Goal: Task Accomplishment & Management: Manage account settings

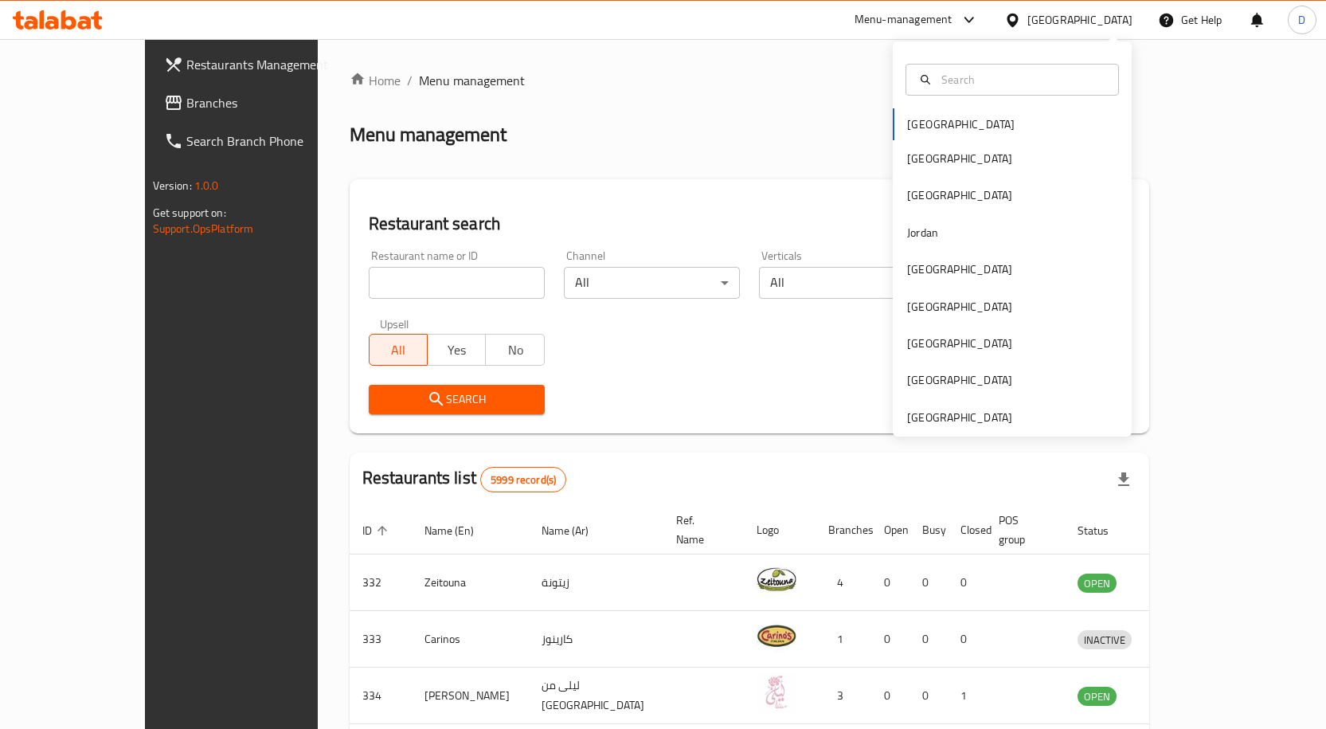
click at [929, 158] on div "[GEOGRAPHIC_DATA]" at bounding box center [959, 158] width 131 height 37
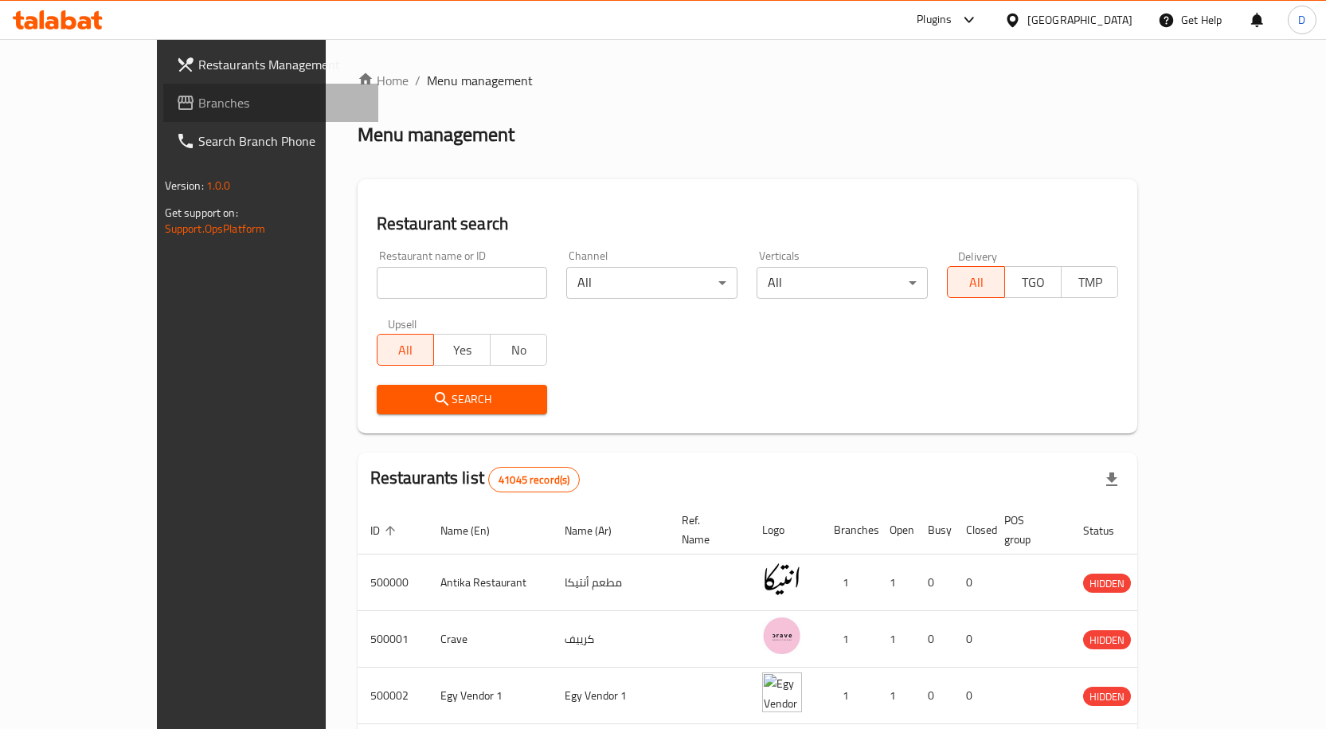
click at [198, 102] on span "Branches" at bounding box center [281, 102] width 167 height 19
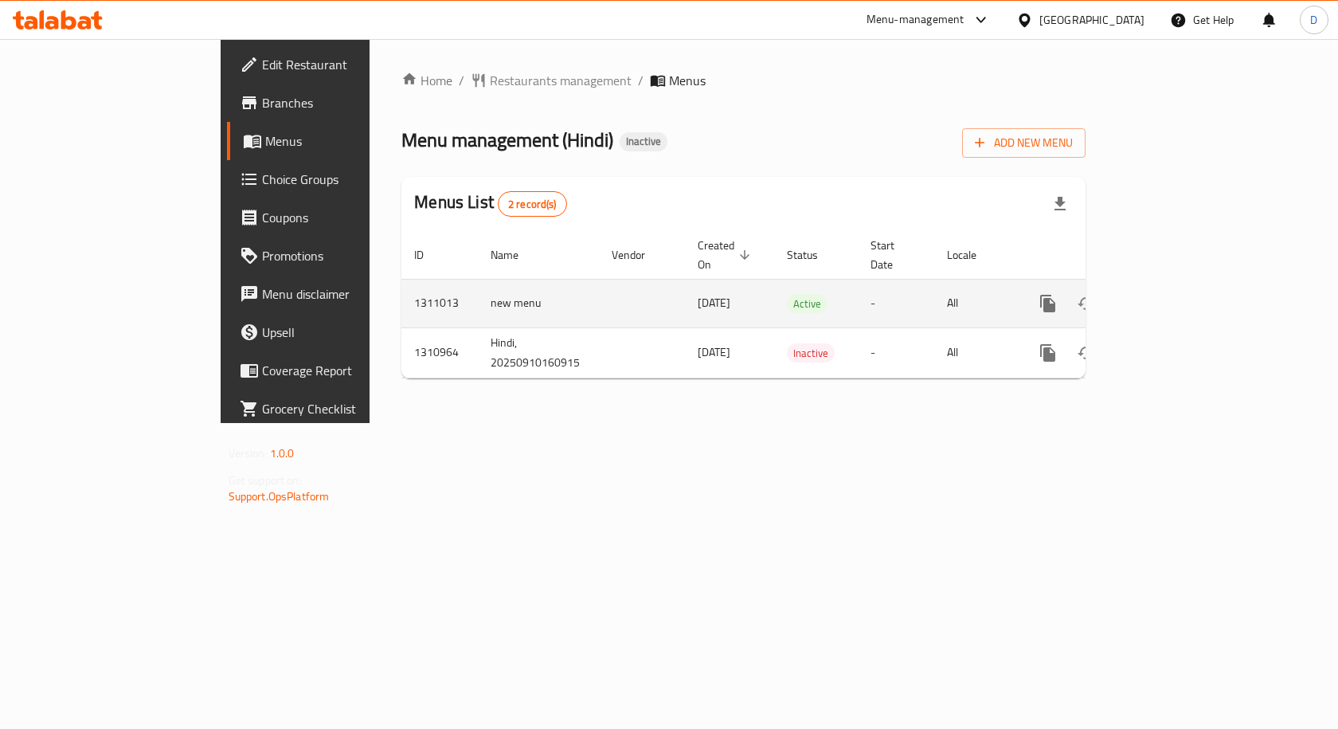
click at [1182, 288] on link "enhanced table" at bounding box center [1163, 303] width 38 height 38
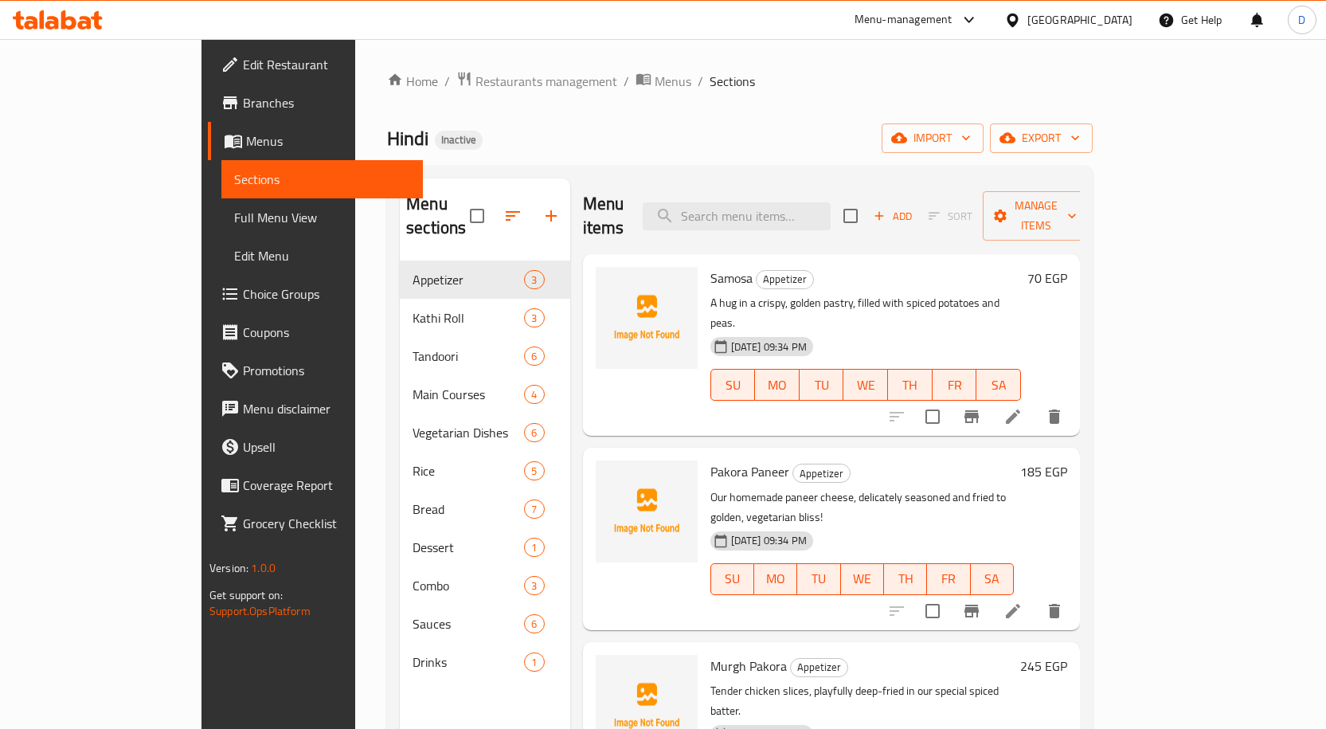
drag, startPoint x: 117, startPoint y: 104, endPoint x: 158, endPoint y: 111, distance: 41.1
click at [243, 104] on span "Branches" at bounding box center [326, 102] width 167 height 19
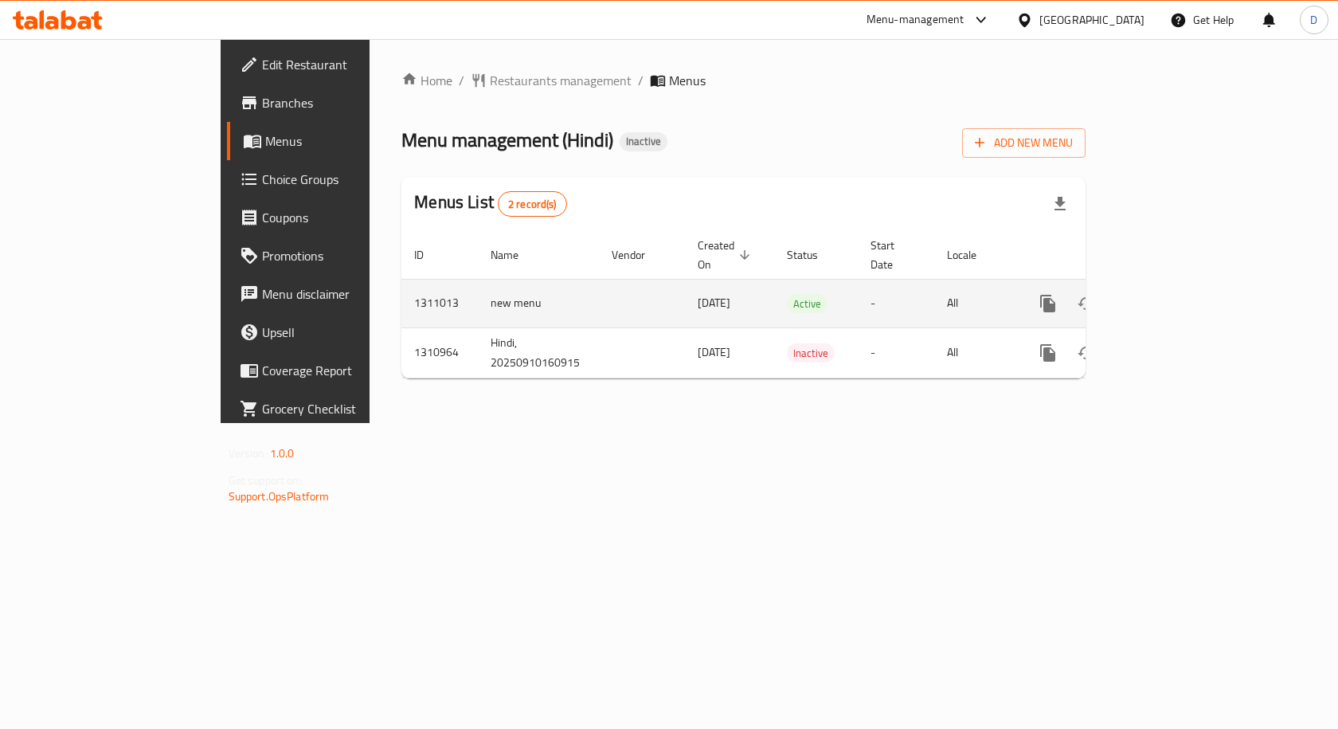
click at [1170, 296] on icon "enhanced table" at bounding box center [1163, 303] width 14 height 14
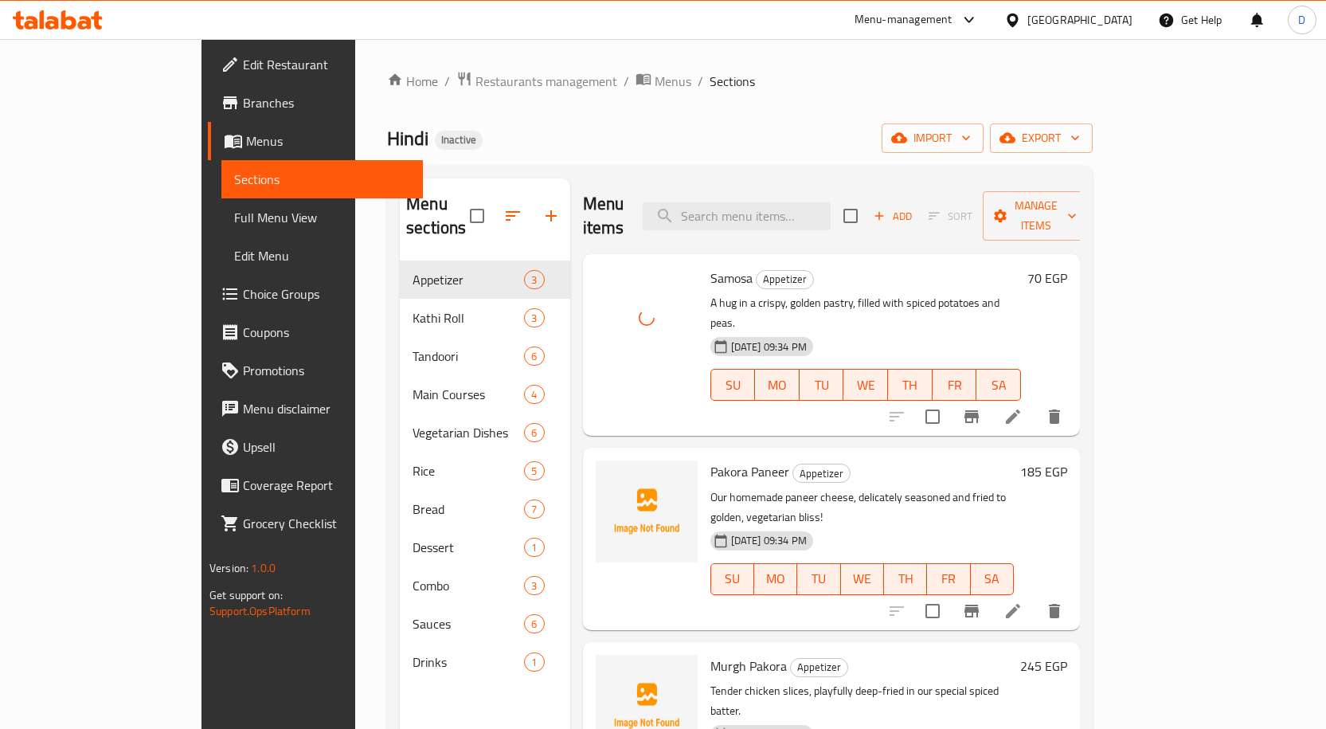
click at [710, 460] on span "Pakora Paneer" at bounding box center [749, 472] width 79 height 24
copy span "Pakora"
click at [716, 460] on span "Pakora Paneer" at bounding box center [749, 472] width 79 height 24
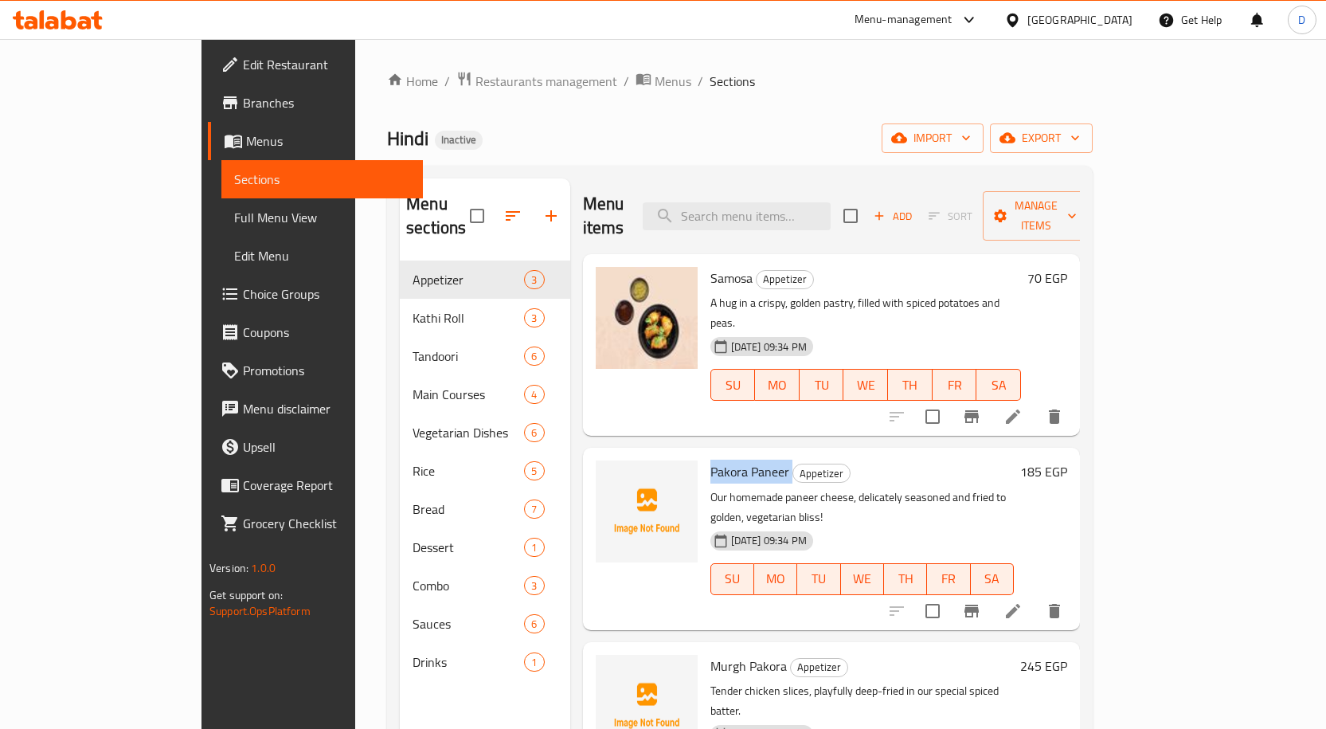
click at [716, 460] on span "Pakora Paneer" at bounding box center [749, 472] width 79 height 24
copy h6 "Pakora Paneer"
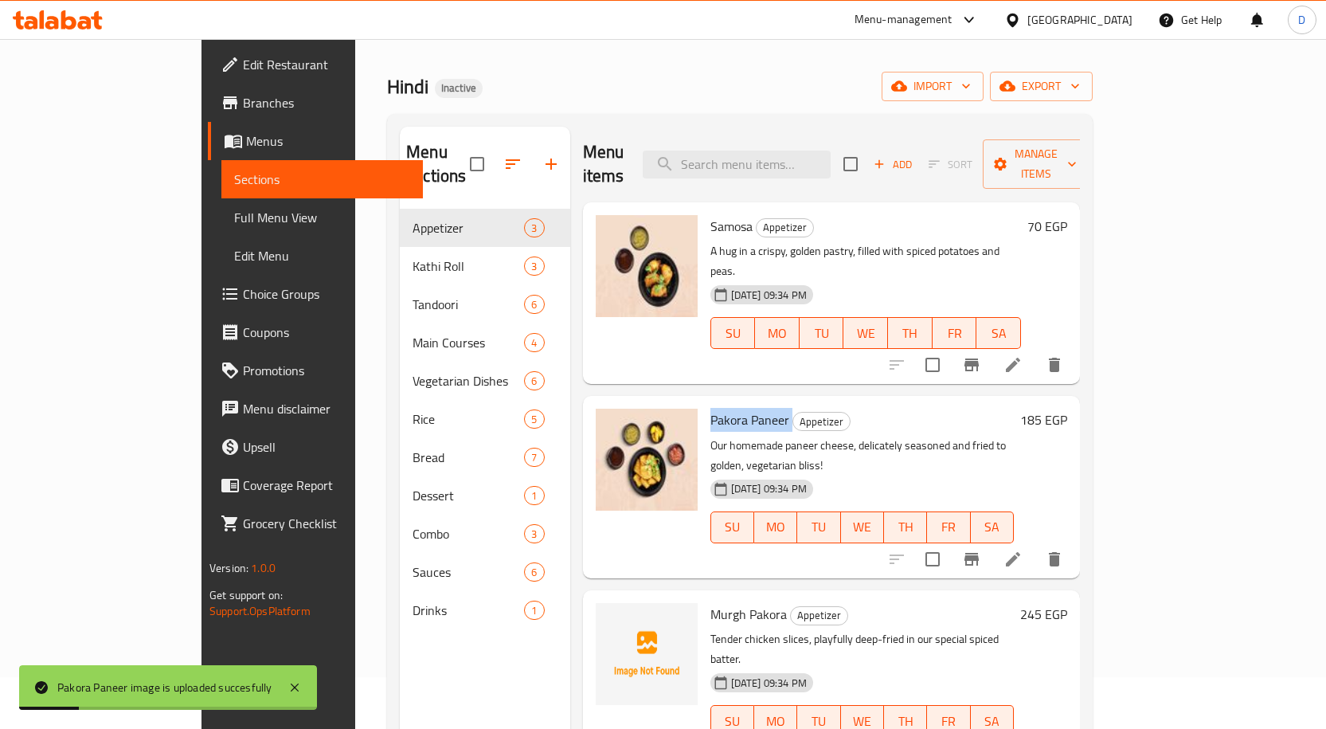
scroll to position [80, 0]
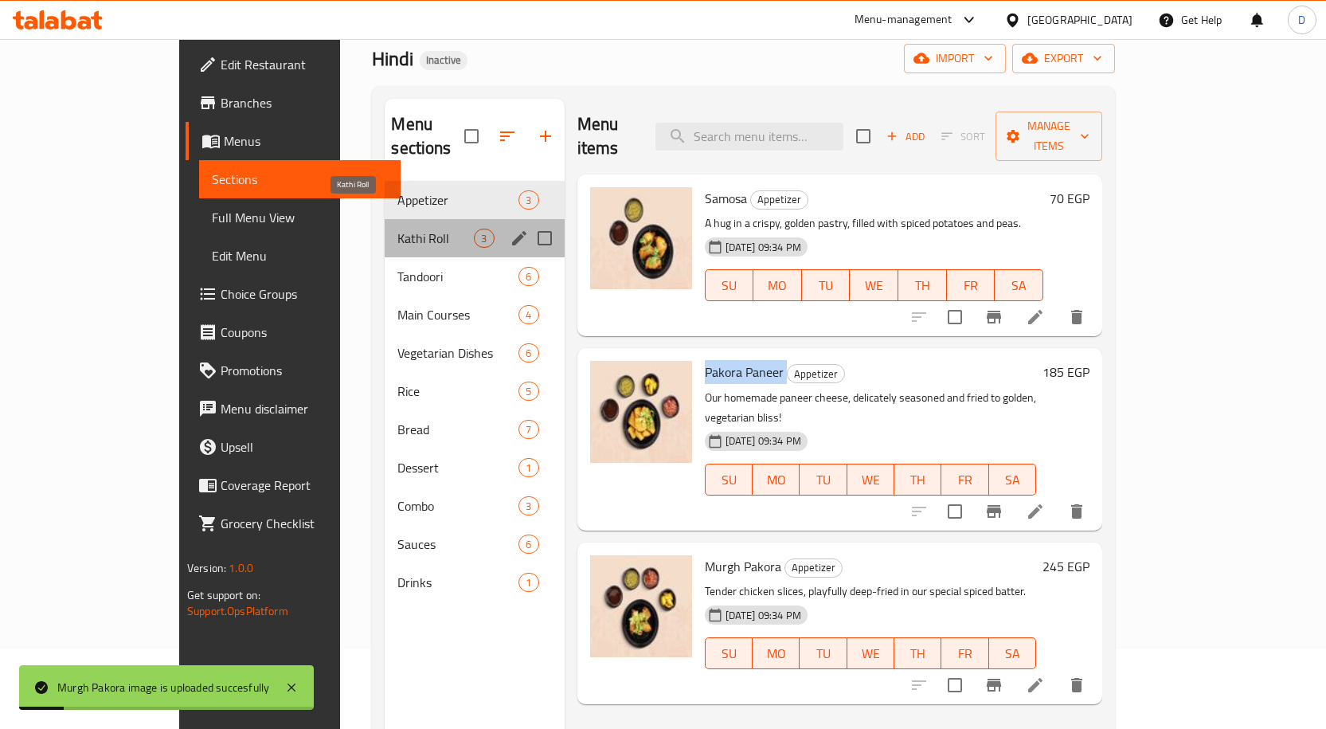
click at [397, 229] on span "Kathi Roll" at bounding box center [435, 238] width 76 height 19
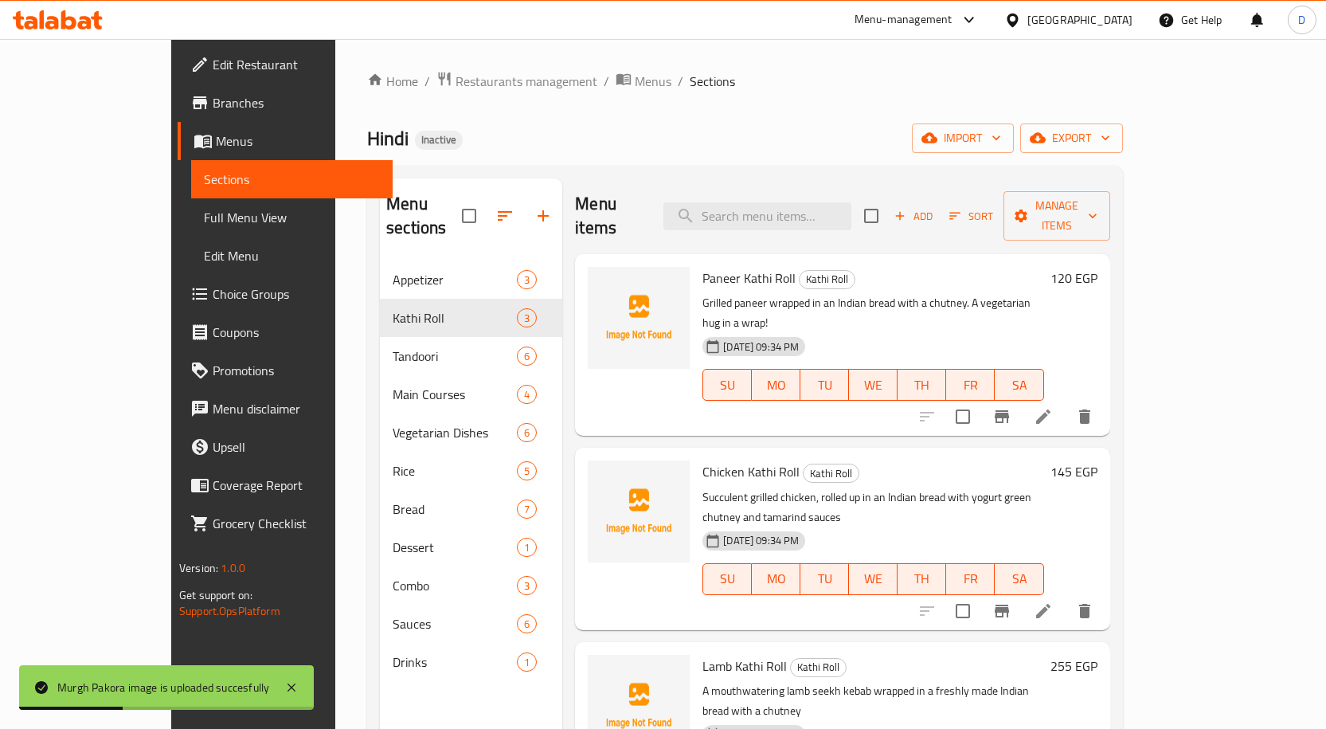
click at [713, 266] on span "Paneer Kathi Roll" at bounding box center [748, 278] width 93 height 24
copy h6 "Paneer Kathi Roll"
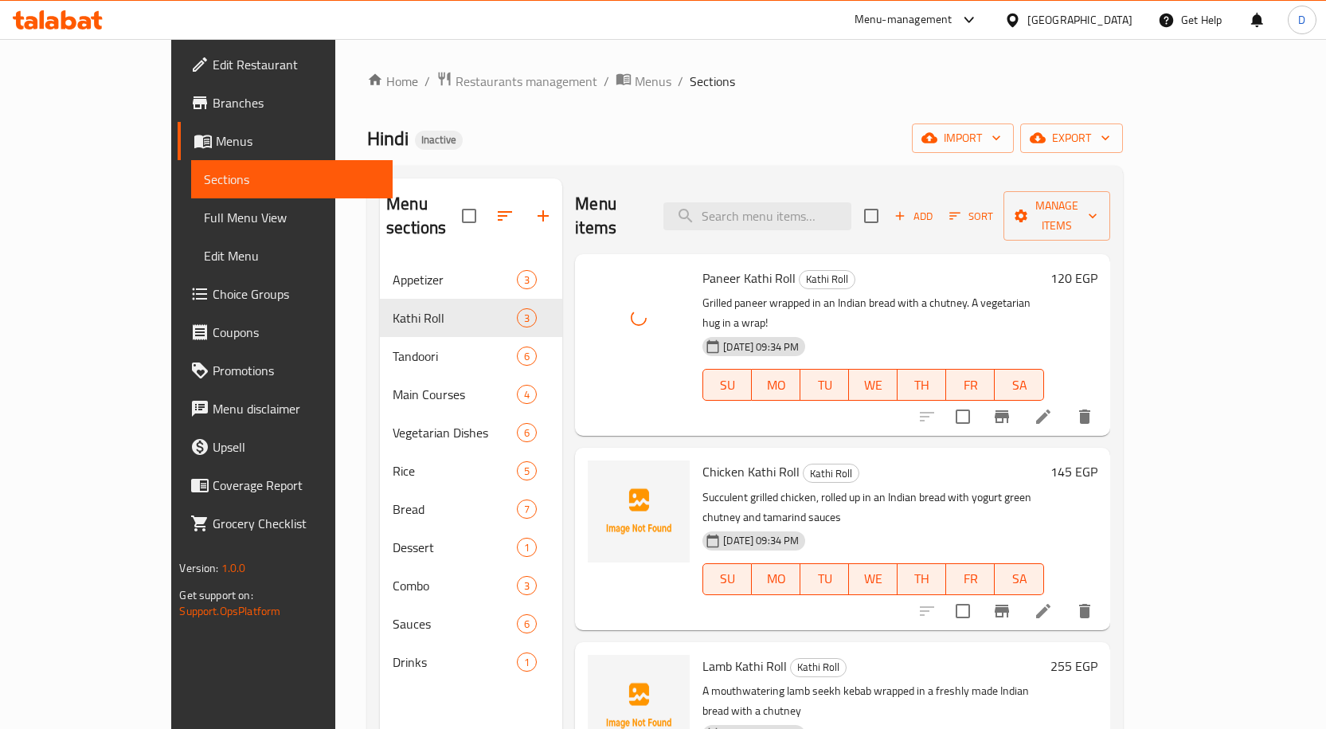
click at [707, 460] on span "Chicken Kathi Roll" at bounding box center [750, 472] width 97 height 24
copy h6 "Chicken Kathi Roll"
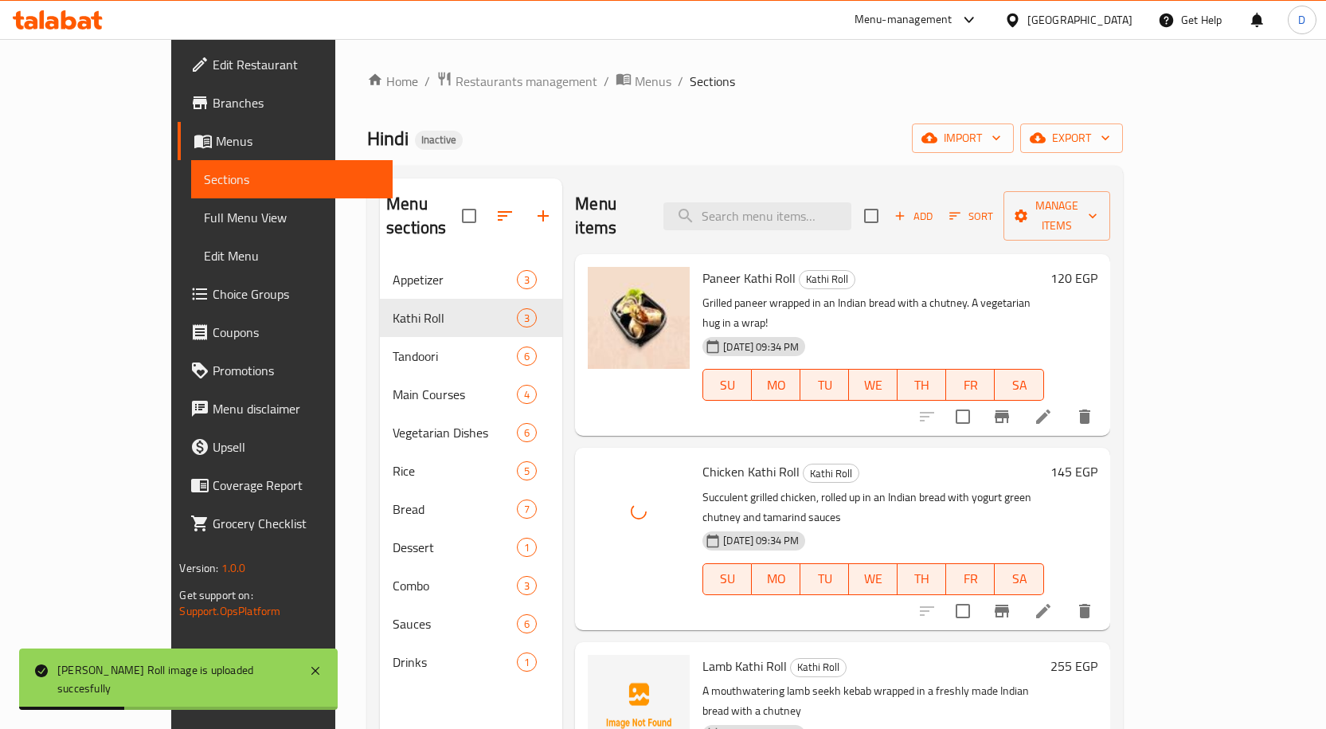
click at [702, 654] on span "Lamb Kathi Roll" at bounding box center [744, 666] width 84 height 24
copy h6 "Lamb Kathi Roll"
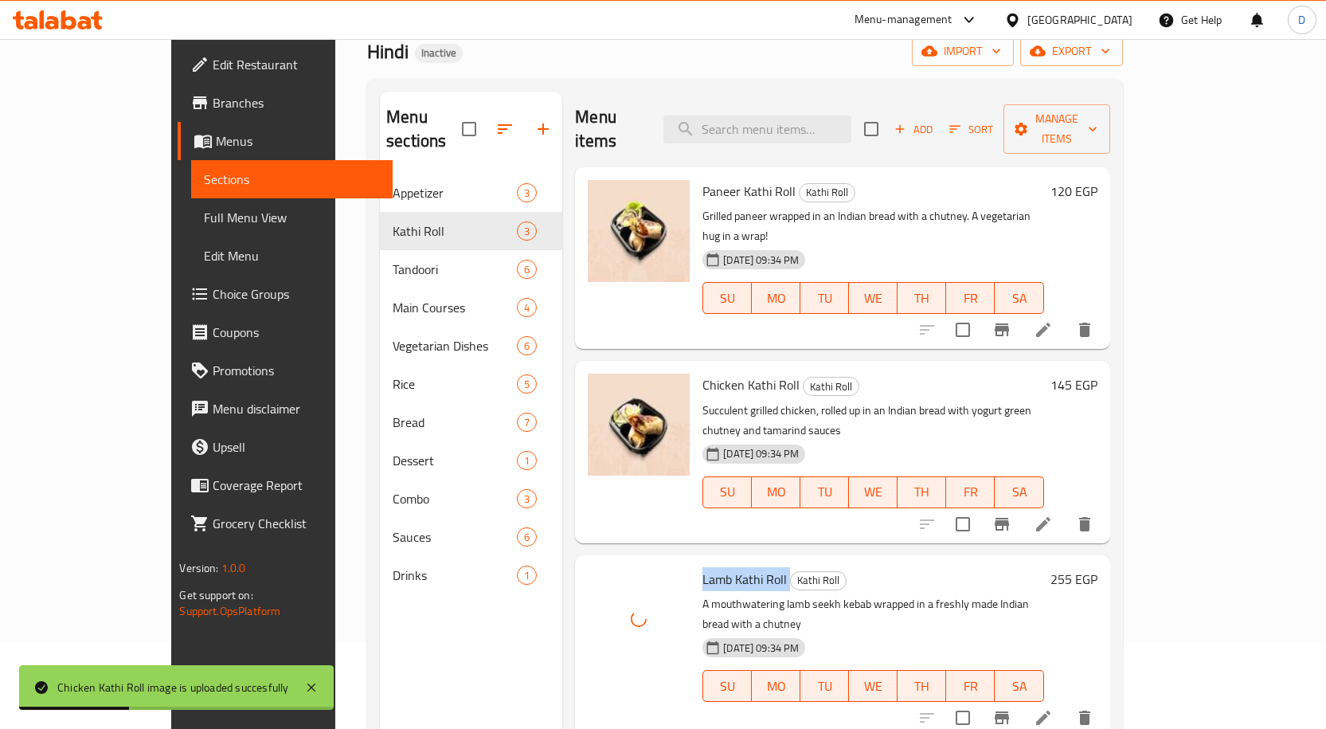
scroll to position [223, 0]
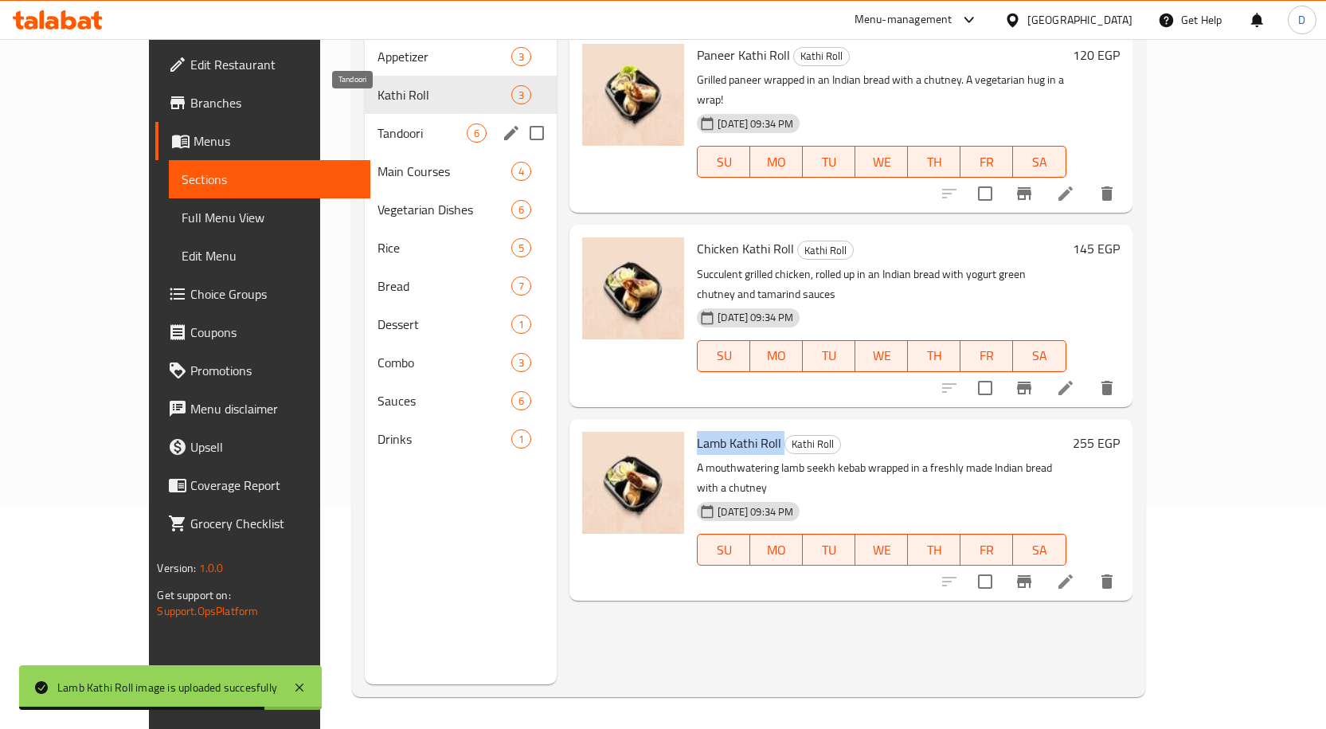
click at [378, 123] on span "Tandoori" at bounding box center [422, 132] width 89 height 19
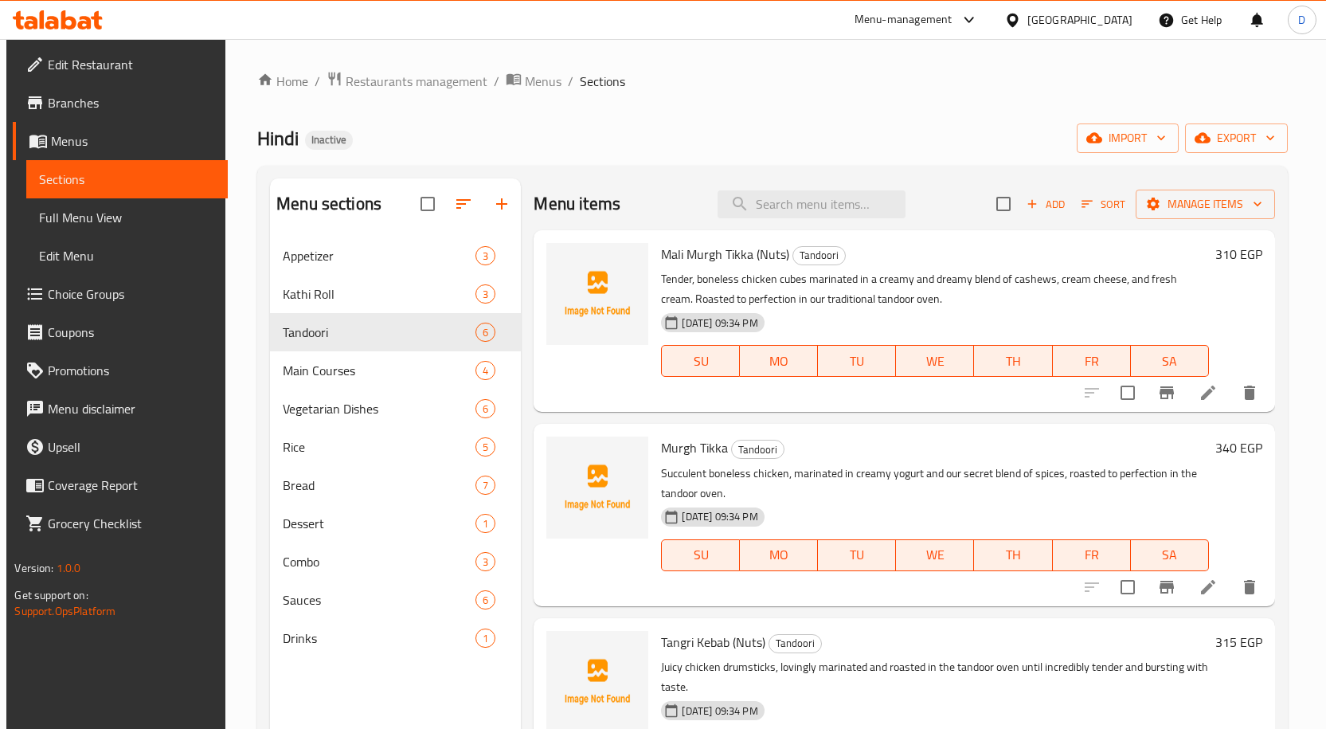
click at [691, 254] on span "Mali Murgh Tikka (Nuts)" at bounding box center [725, 254] width 128 height 24
copy h6 "Mali Murgh Tikka (Nuts)"
click at [1189, 387] on li at bounding box center [1208, 392] width 45 height 29
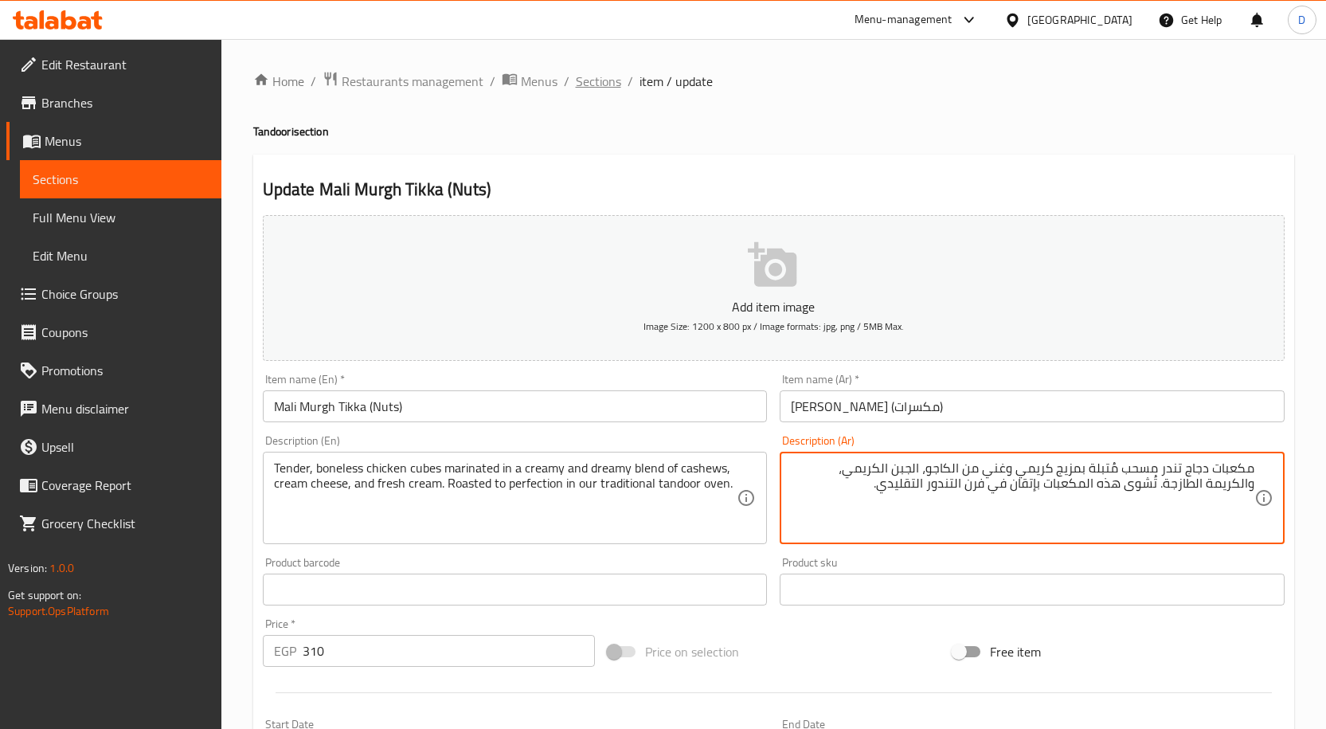
click at [605, 80] on span "Sections" at bounding box center [598, 81] width 45 height 19
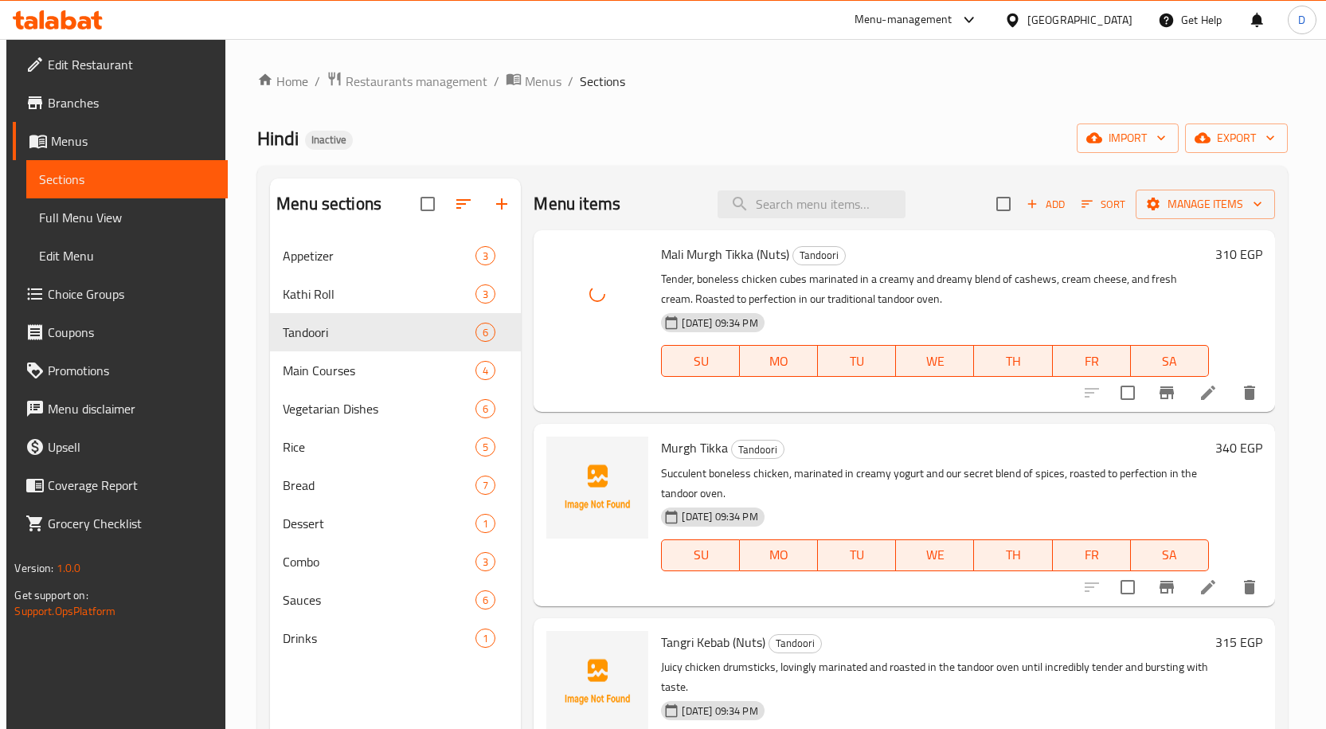
click at [678, 448] on span "Murgh Tikka" at bounding box center [694, 448] width 67 height 24
copy span "Murgh"
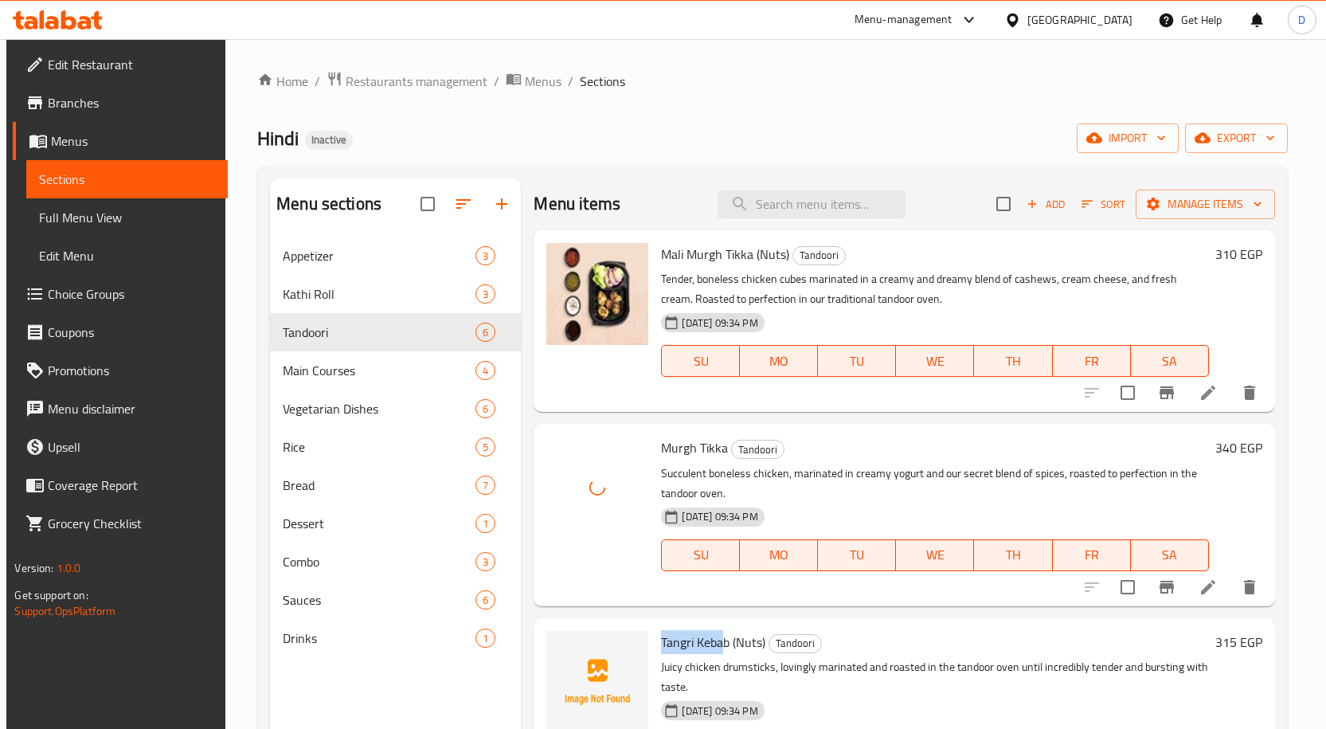
copy span "Tangri Keba"
drag, startPoint x: 725, startPoint y: 640, endPoint x: 661, endPoint y: 653, distance: 65.1
click at [661, 653] on span "Tangri Kebab (Nuts)" at bounding box center [713, 642] width 104 height 24
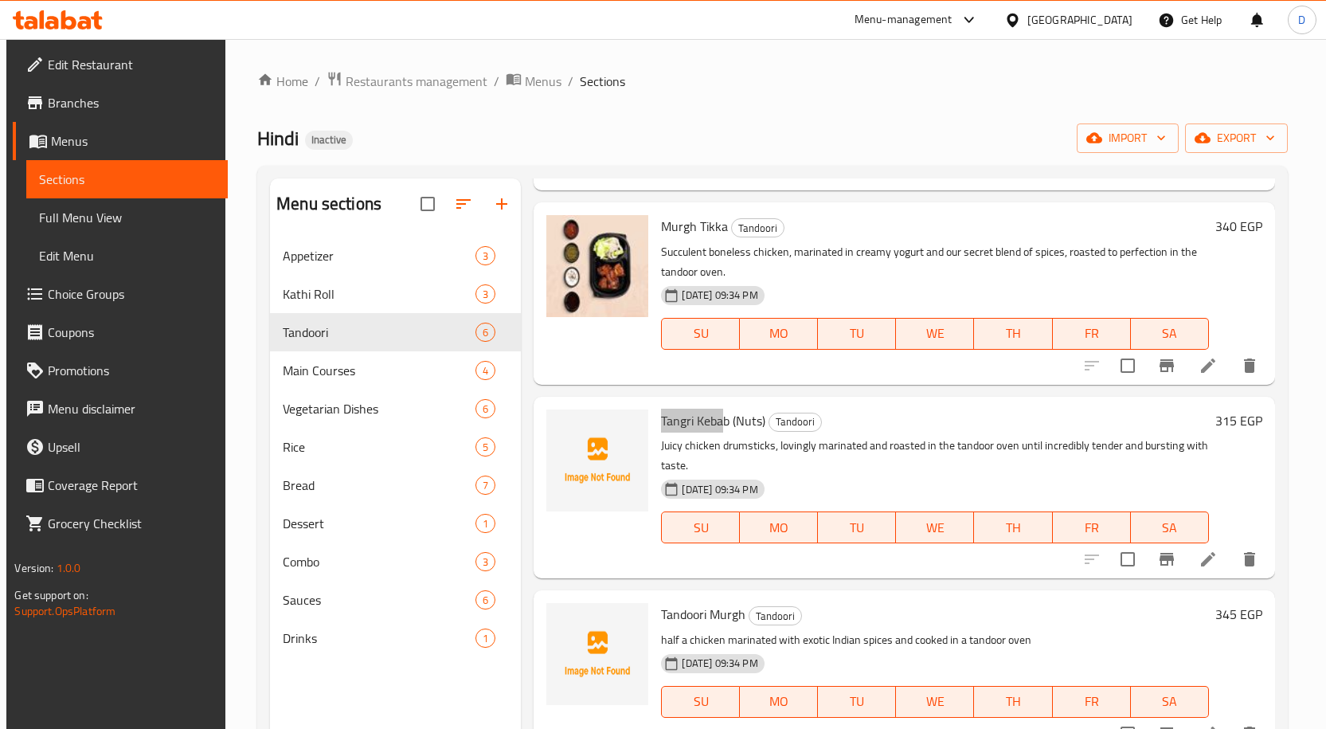
scroll to position [239, 0]
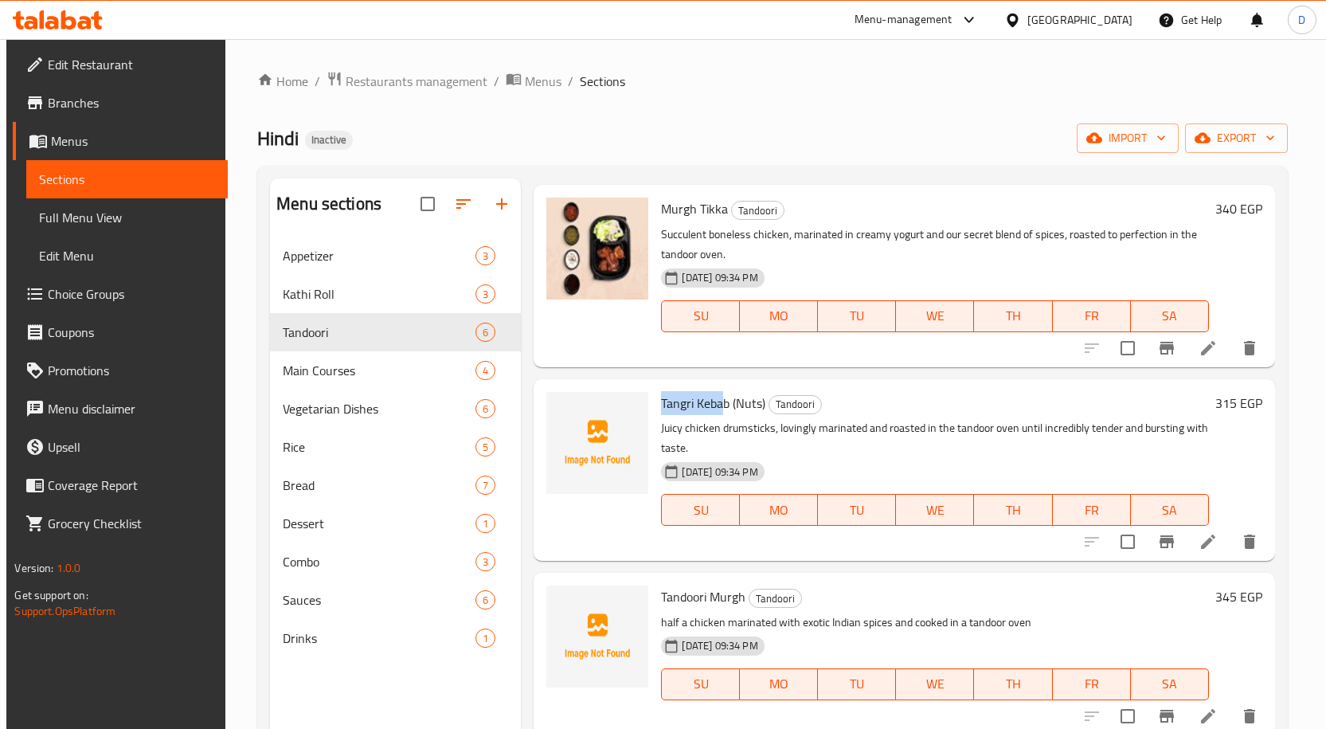
click at [1202, 550] on icon at bounding box center [1208, 541] width 19 height 19
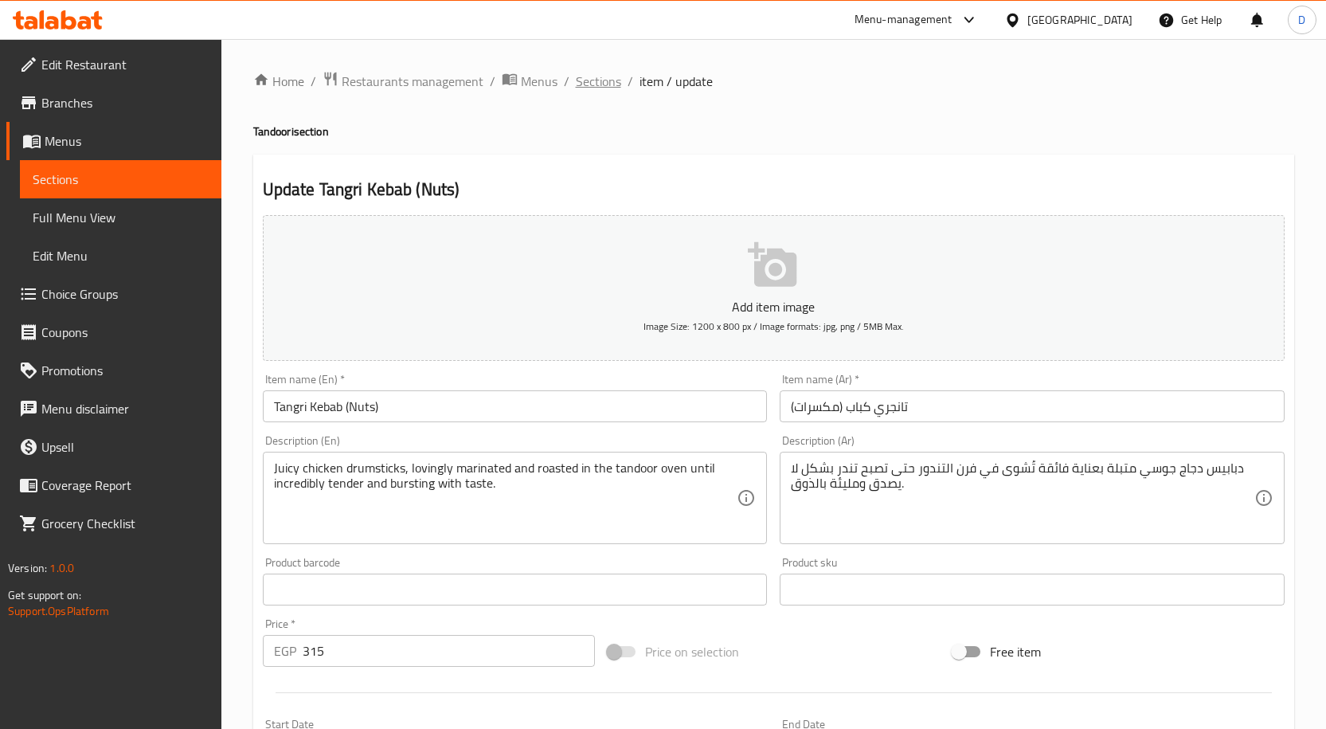
click at [601, 79] on span "Sections" at bounding box center [598, 81] width 45 height 19
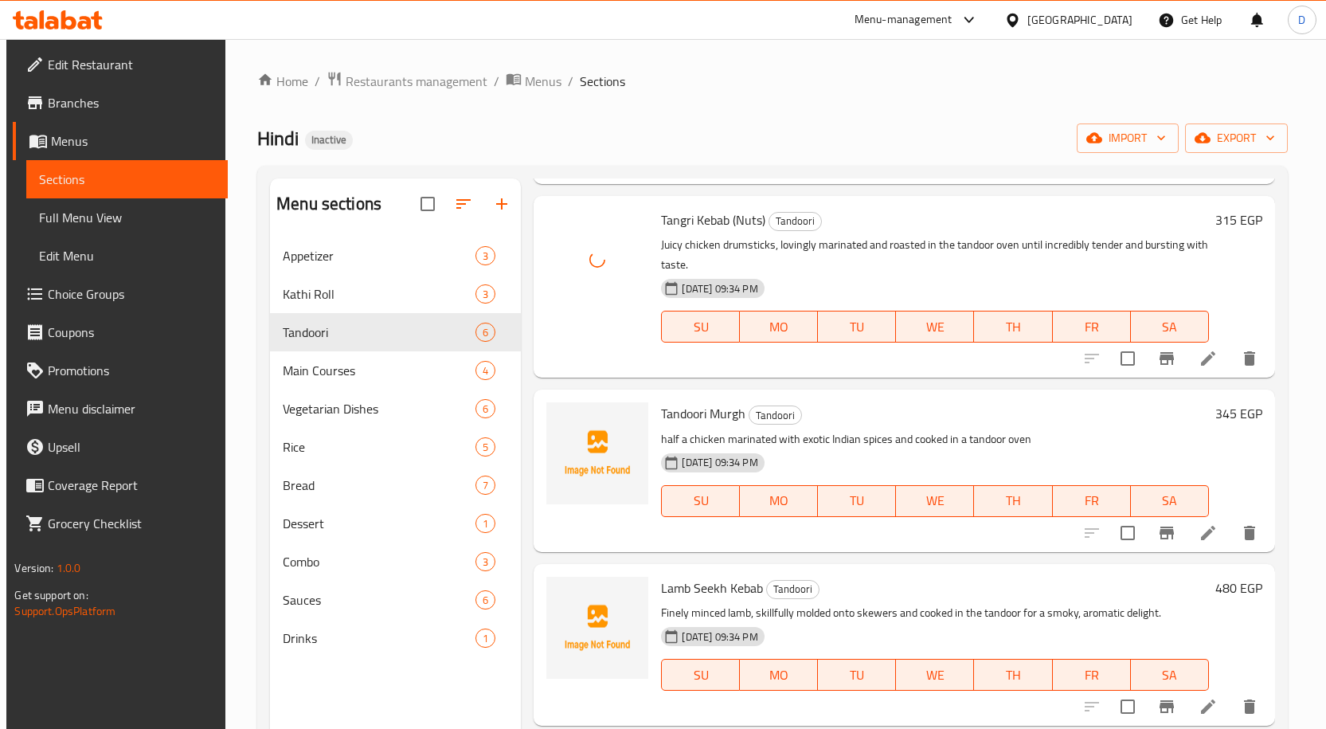
scroll to position [435, 0]
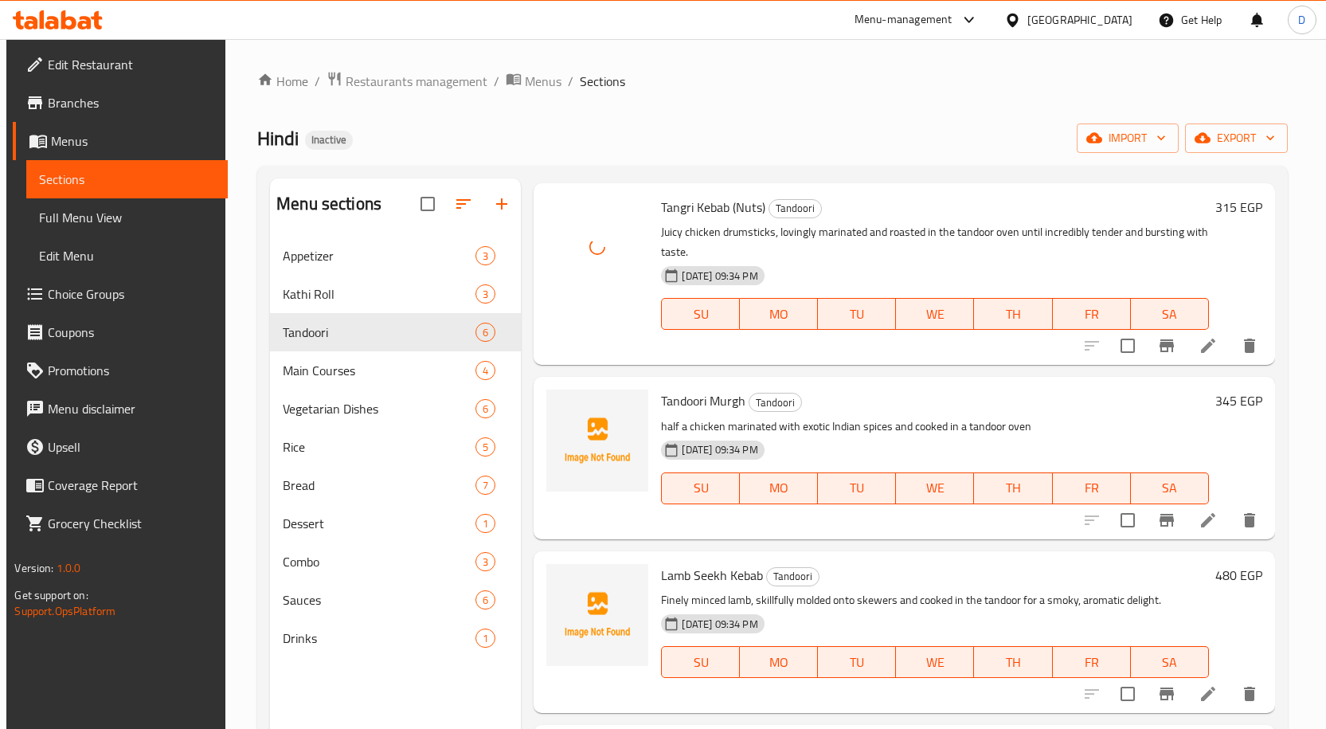
click at [698, 399] on span "Tandoori Murgh" at bounding box center [703, 401] width 84 height 24
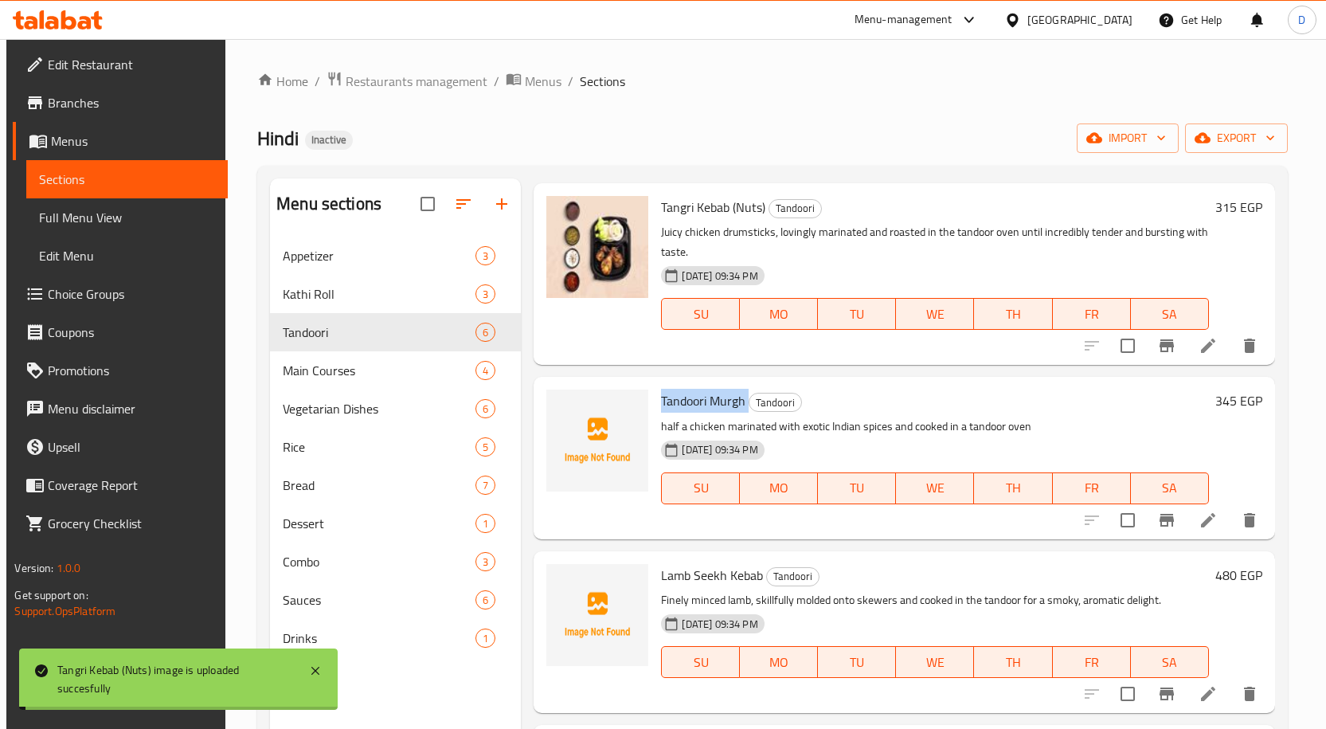
click at [698, 399] on span "Tandoori Murgh" at bounding box center [703, 401] width 84 height 24
copy h6 "Tandoori Murgh"
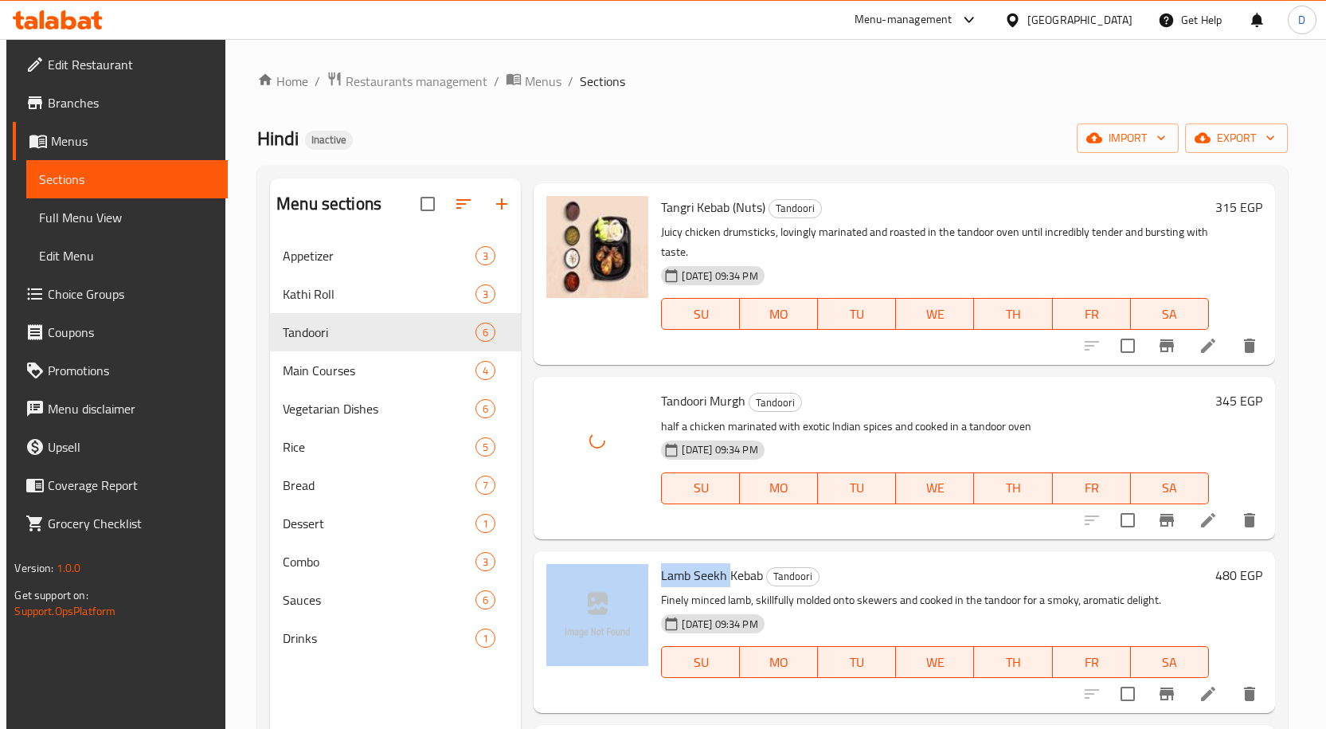
drag, startPoint x: 729, startPoint y: 579, endPoint x: 643, endPoint y: 588, distance: 86.5
click at [643, 588] on div "Lamb Seekh Kebab Tandoori Finely minced lamb, skillfully molded onto skewers an…" at bounding box center [904, 632] width 728 height 149
copy div "Lamb Seekh"
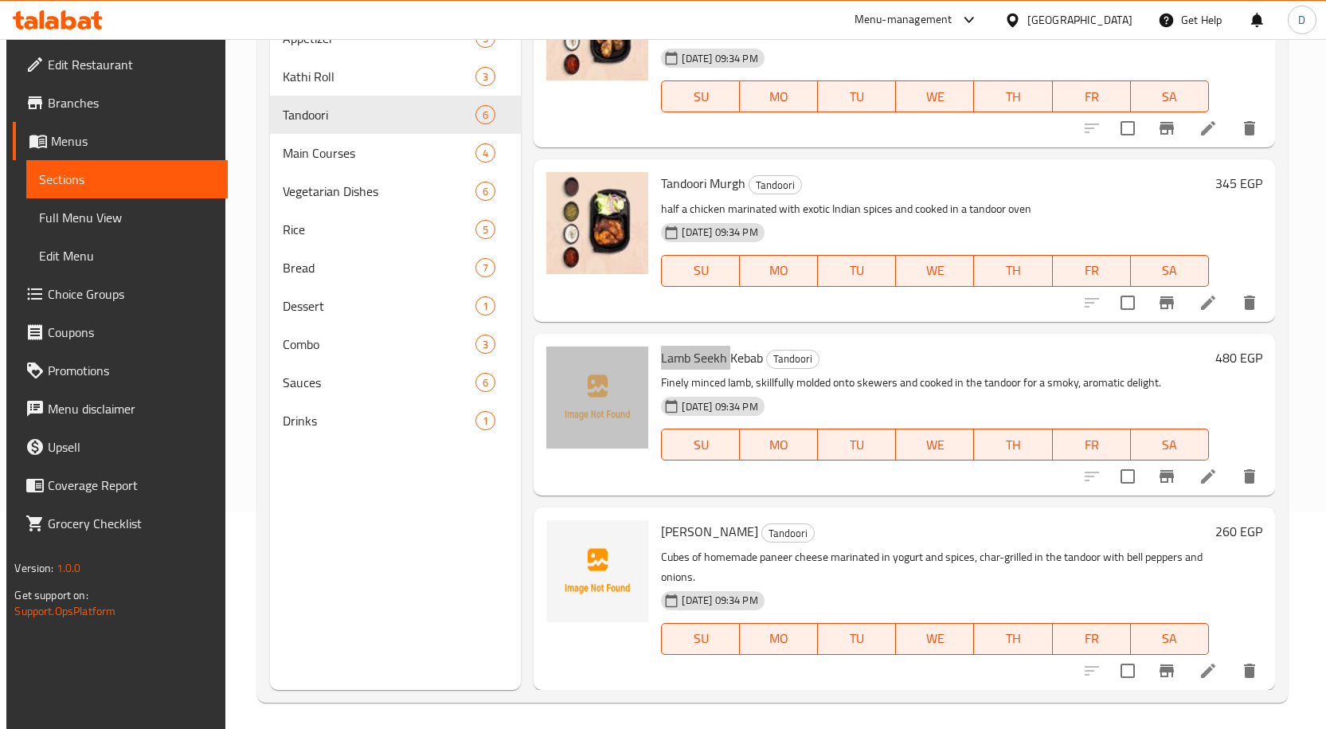
scroll to position [223, 0]
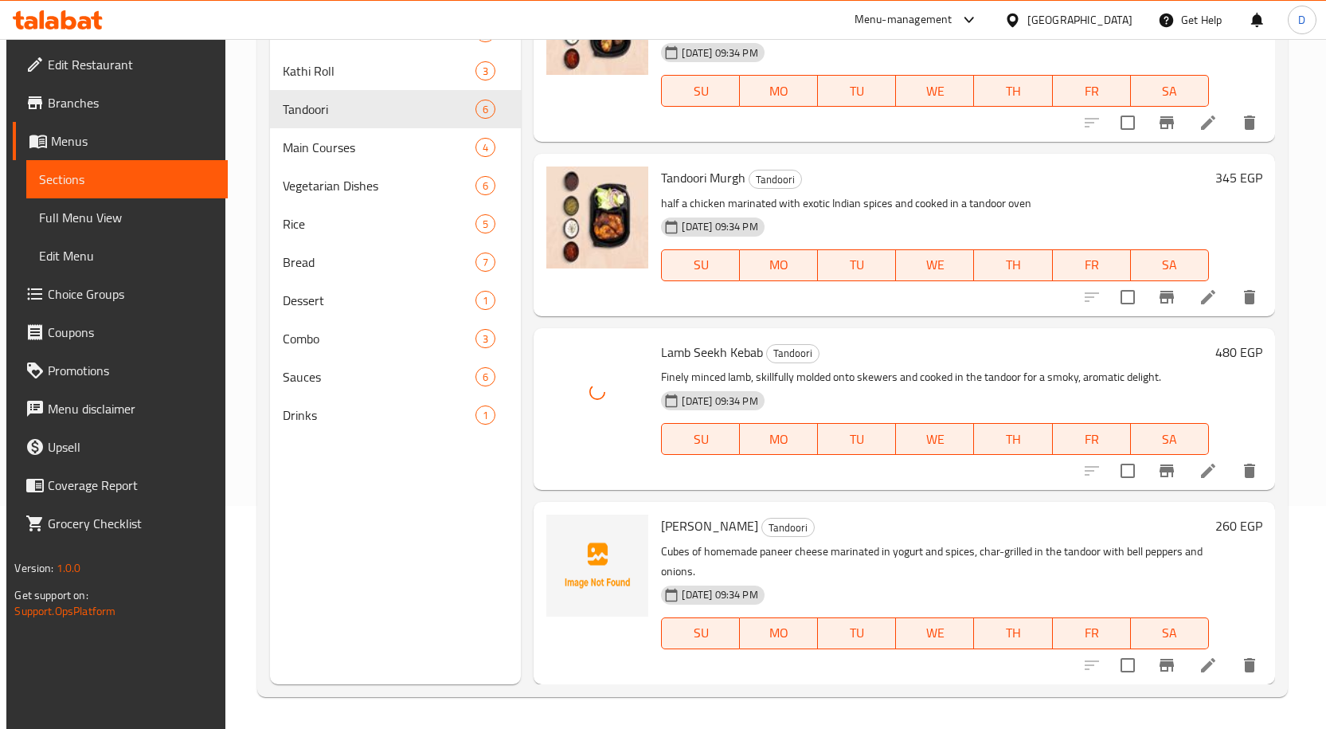
click at [669, 530] on span "Paneer Tikka" at bounding box center [709, 526] width 97 height 24
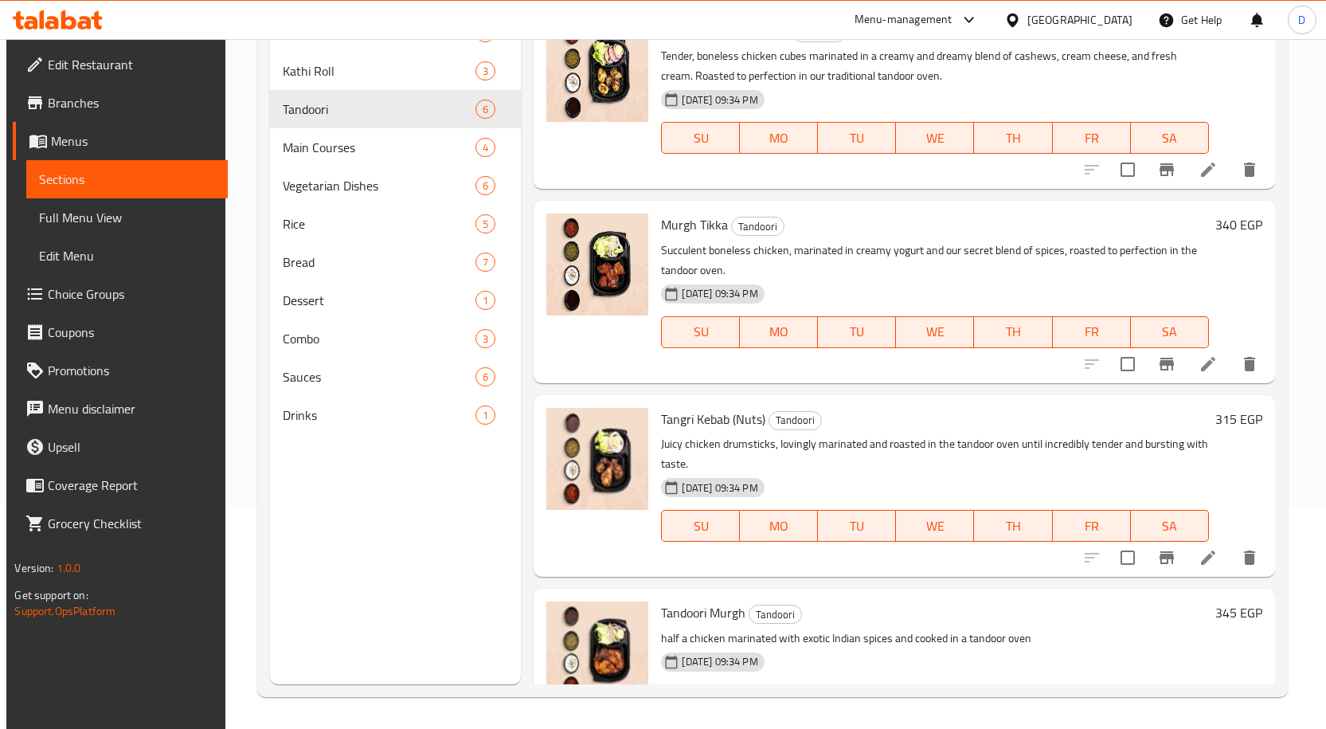
scroll to position [435, 0]
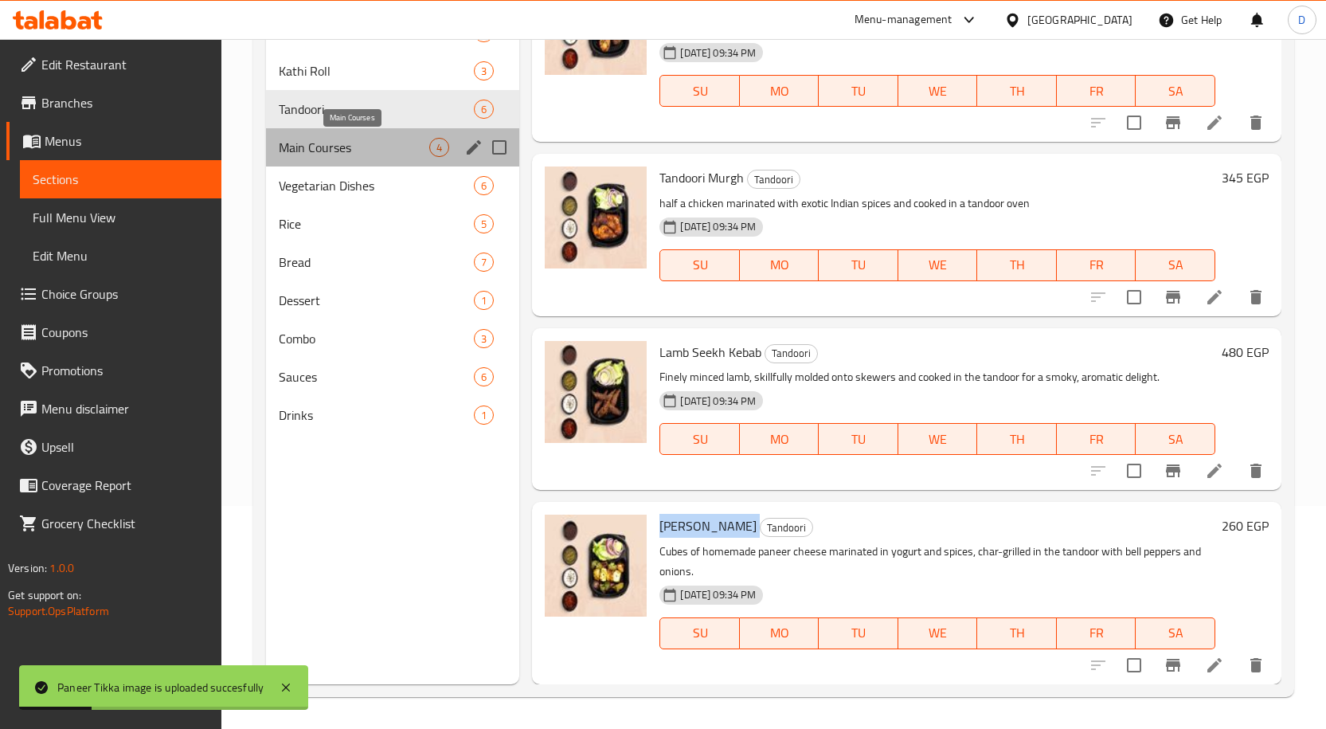
click at [374, 141] on span "Main Courses" at bounding box center [354, 147] width 151 height 19
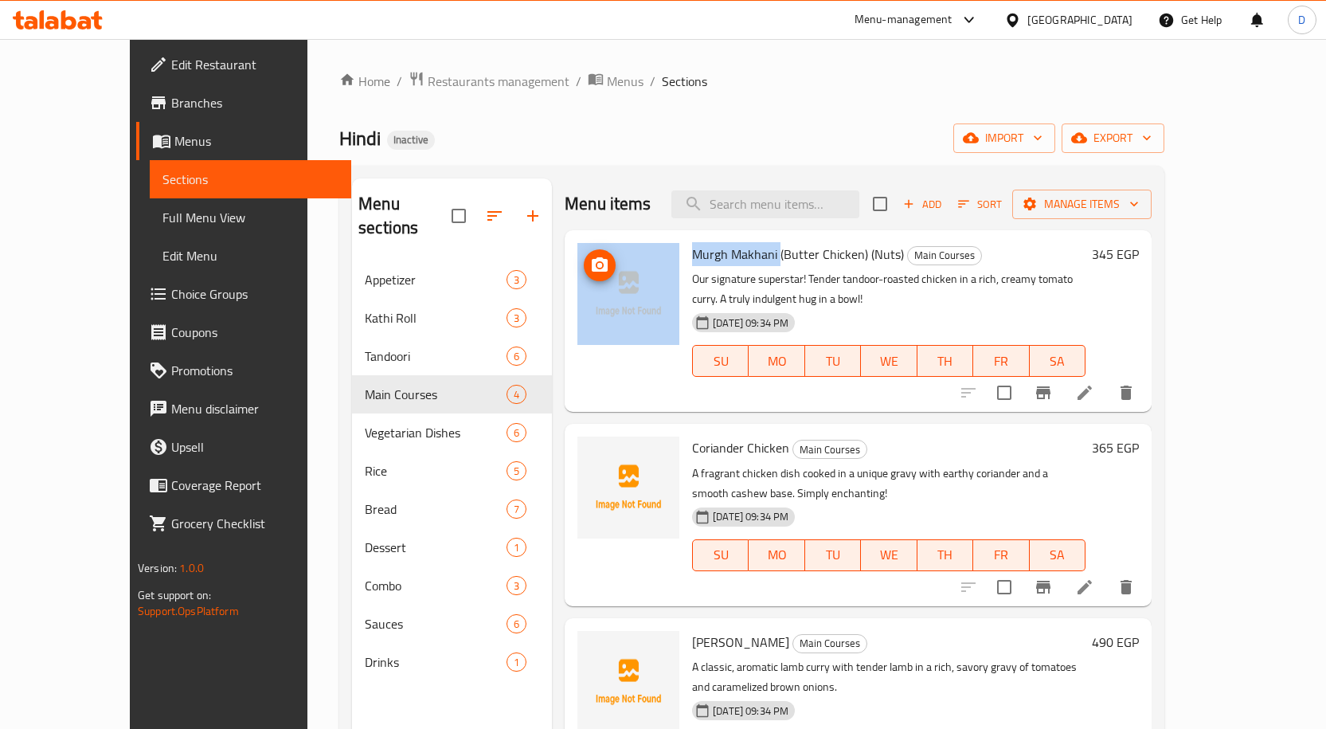
drag, startPoint x: 748, startPoint y: 256, endPoint x: 642, endPoint y: 257, distance: 105.9
click at [642, 257] on div "Murgh Makhani (Butter Chicken) (Nuts) Main Courses Our signature superstar! Ten…" at bounding box center [858, 321] width 574 height 169
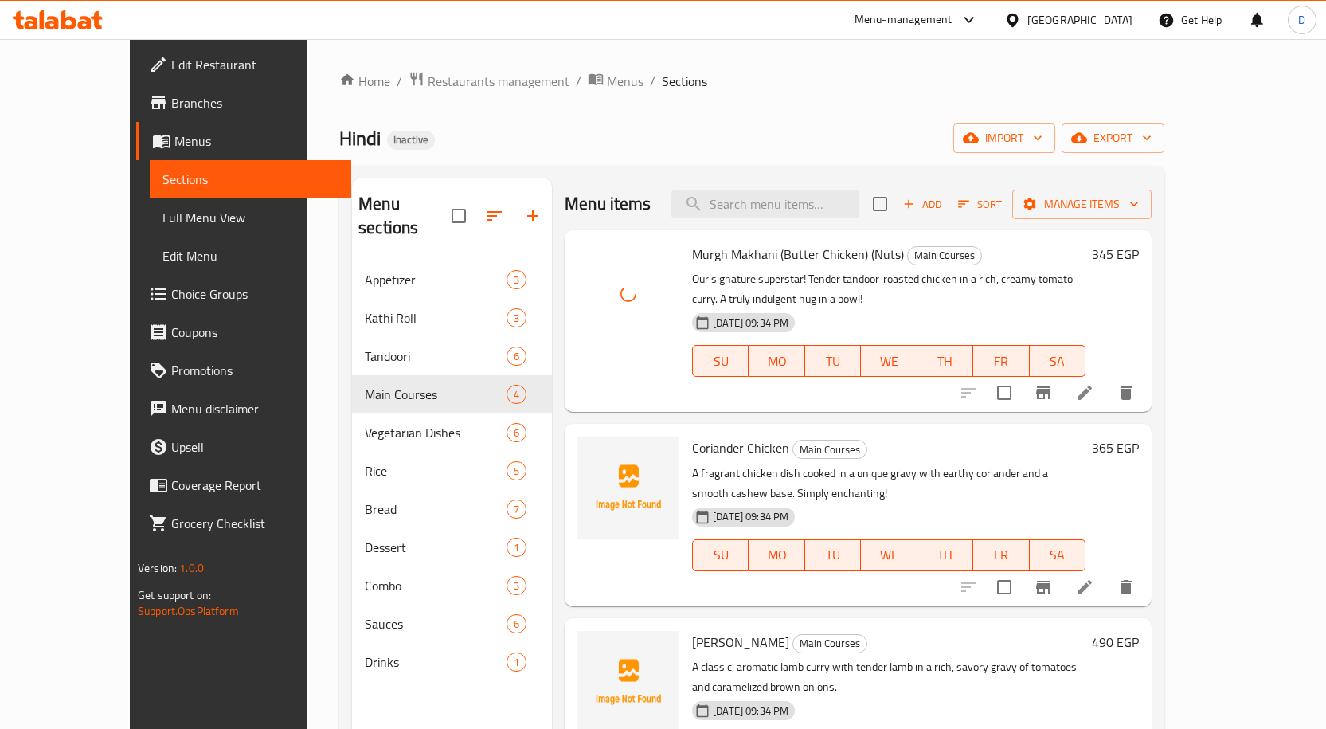
click at [698, 448] on span "Coriander Chicken" at bounding box center [740, 448] width 97 height 24
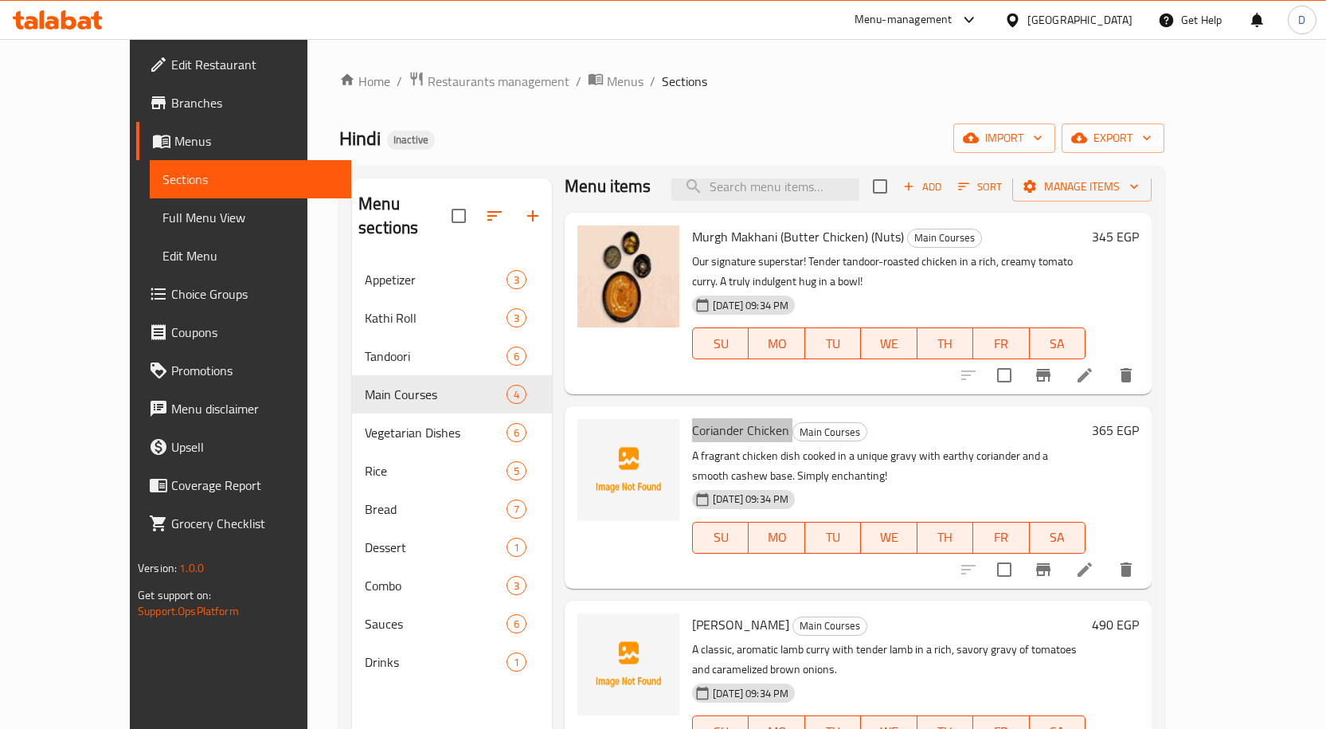
scroll to position [47, 0]
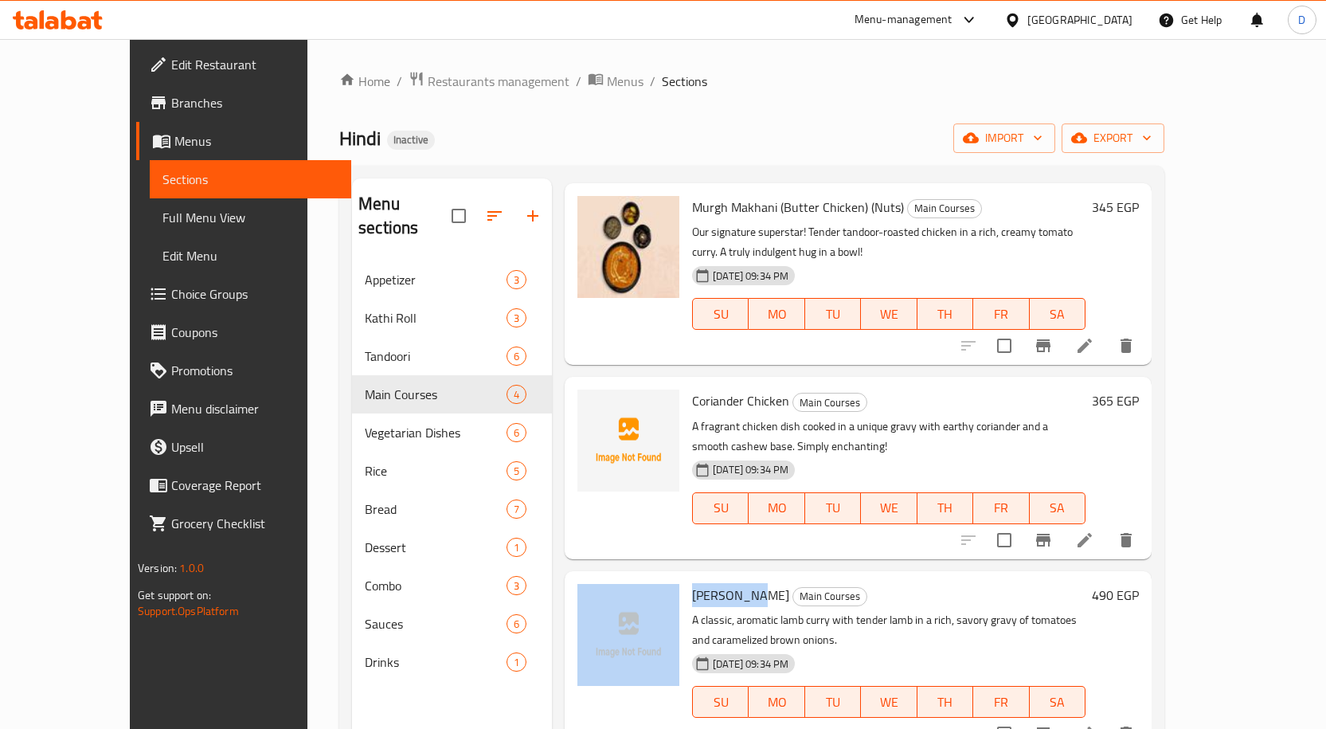
drag, startPoint x: 723, startPoint y: 590, endPoint x: 650, endPoint y: 597, distance: 73.6
click at [650, 597] on div "Khas Rogan Josh Main Courses A classic, aromatic lamb curry with tender lamb in…" at bounding box center [858, 661] width 574 height 169
click at [1094, 724] on icon at bounding box center [1084, 733] width 19 height 19
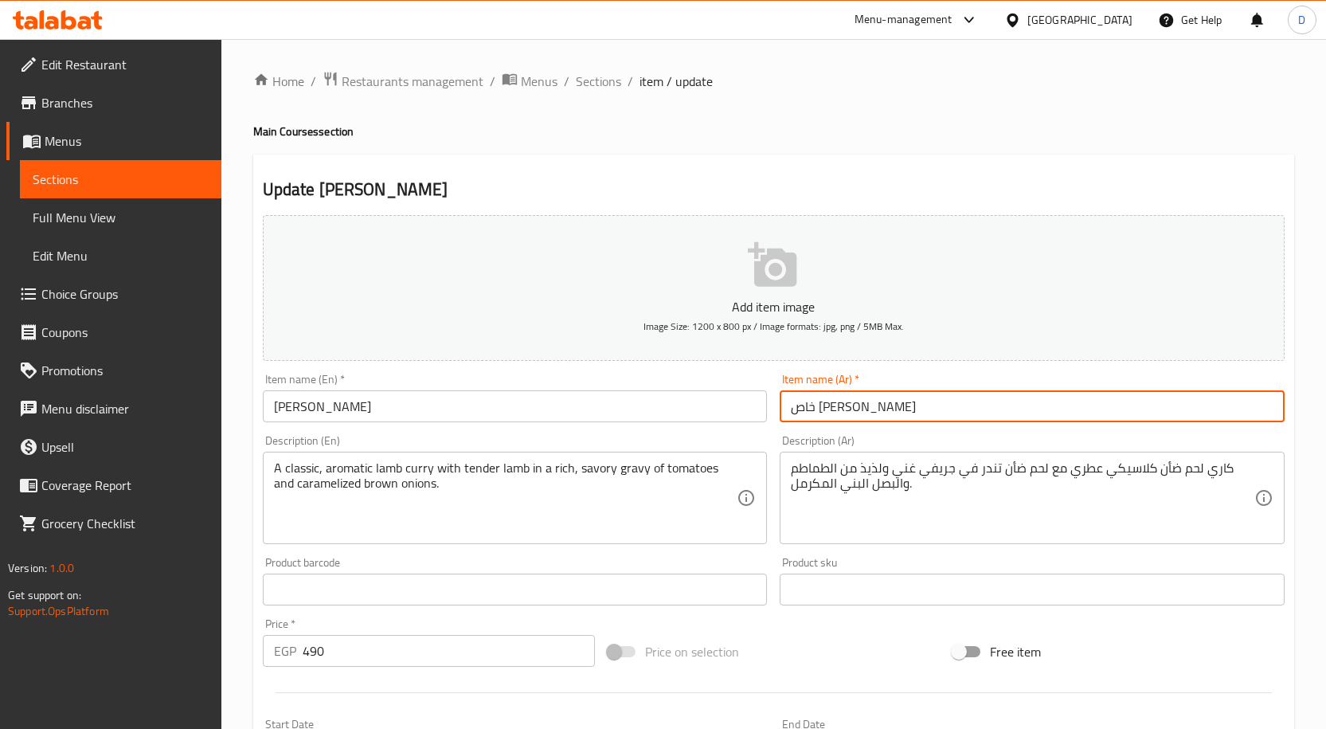
drag, startPoint x: 928, startPoint y: 401, endPoint x: 585, endPoint y: 61, distance: 483.2
click at [585, 61] on div "Home / Restaurants management / Menus / Sections / item / update Main Courses s…" at bounding box center [773, 582] width 1105 height 1086
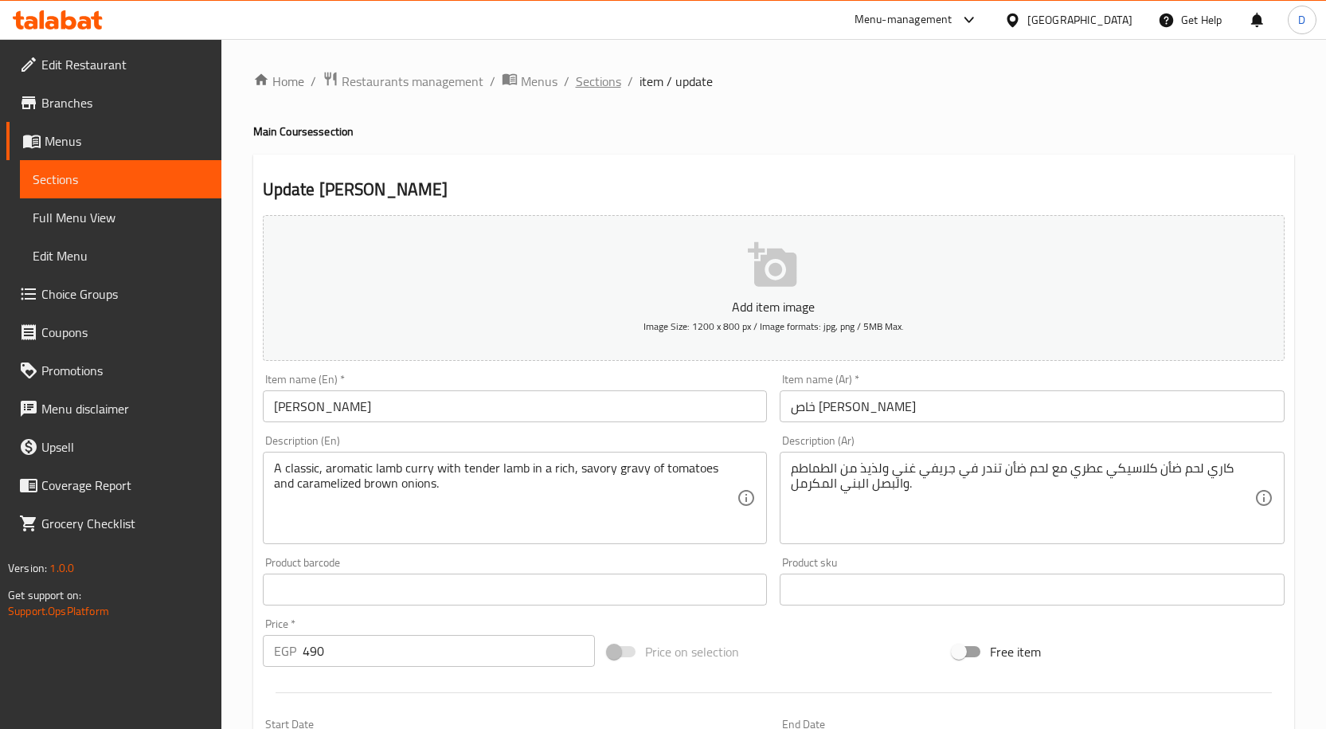
click at [601, 78] on span "Sections" at bounding box center [598, 81] width 45 height 19
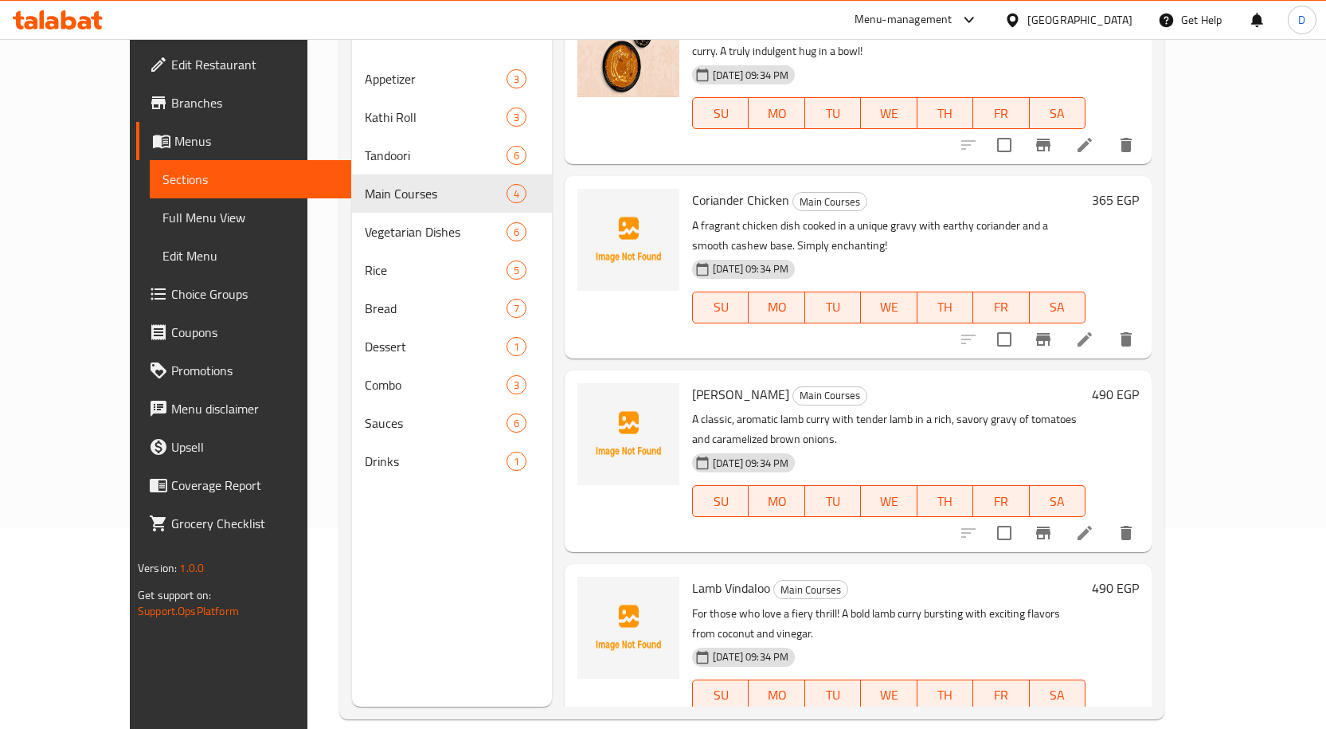
scroll to position [223, 0]
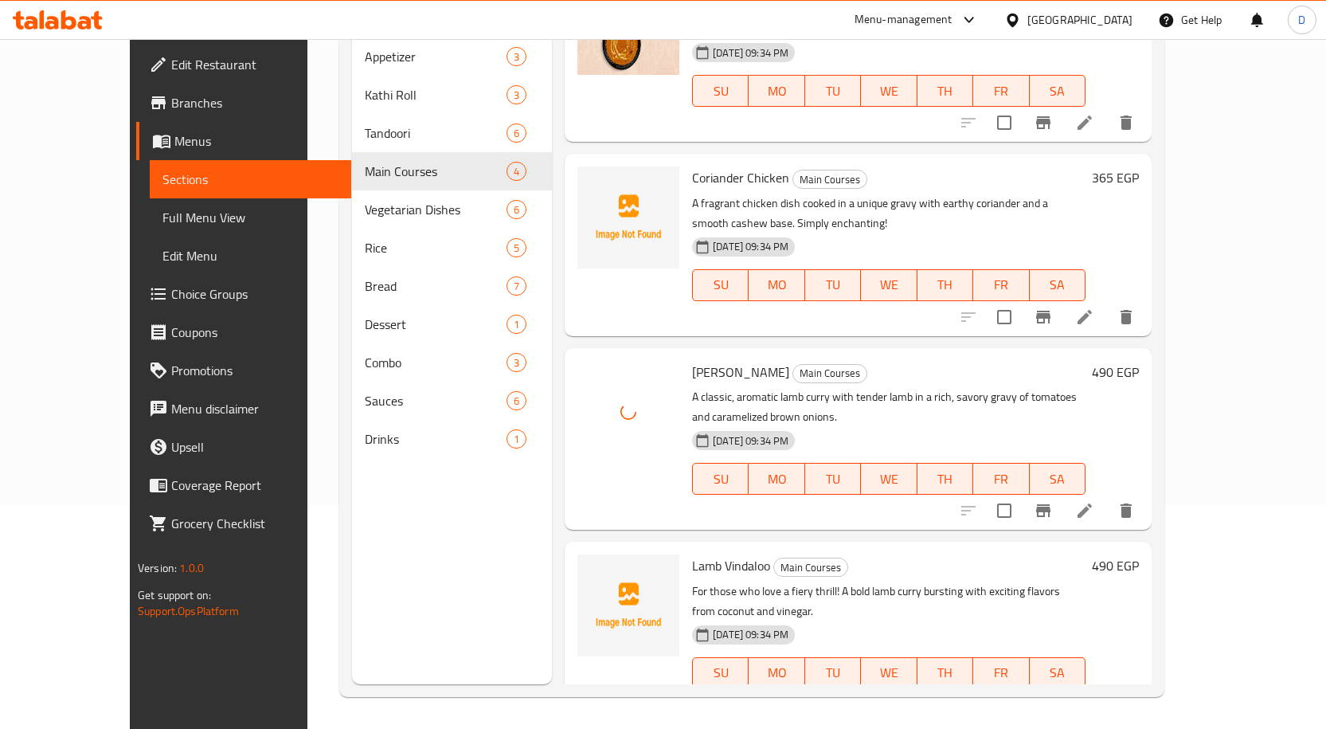
click at [731, 554] on span "Lamb Vindaloo" at bounding box center [731, 566] width 78 height 24
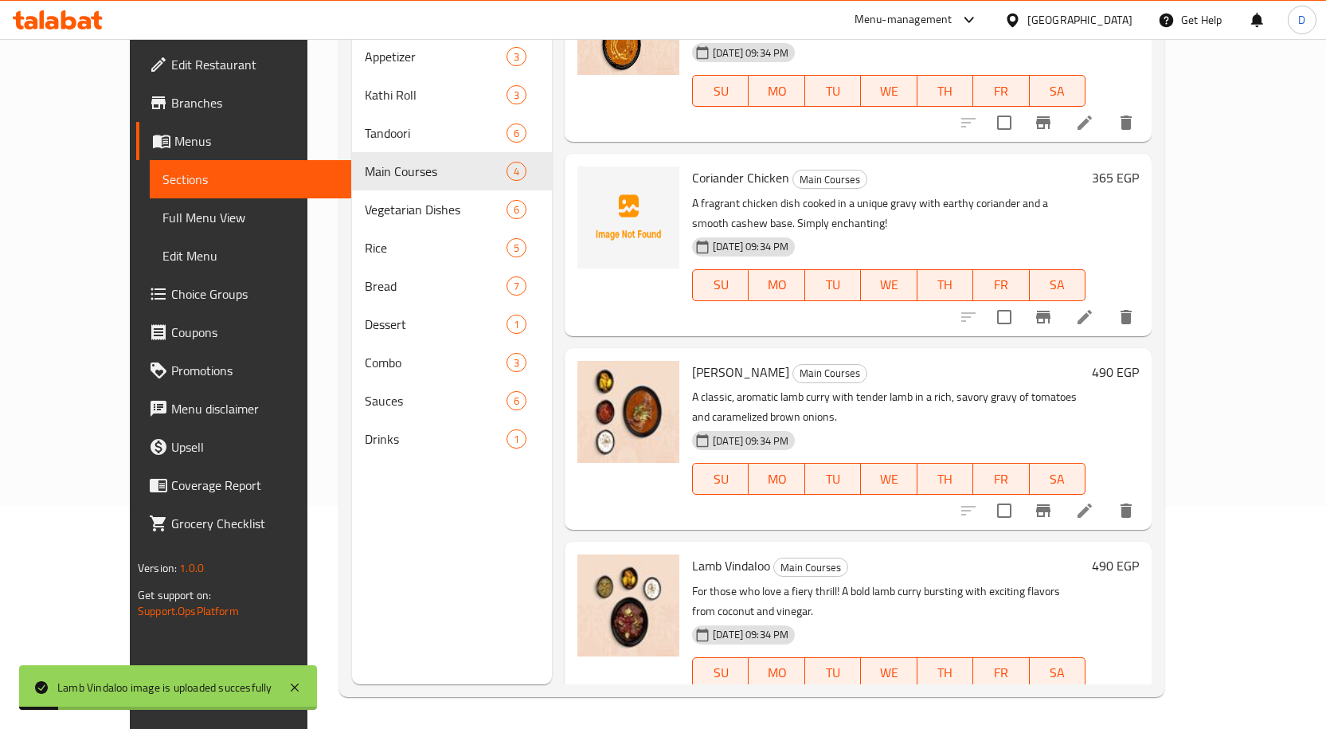
click at [740, 166] on span "Coriander Chicken" at bounding box center [740, 178] width 97 height 24
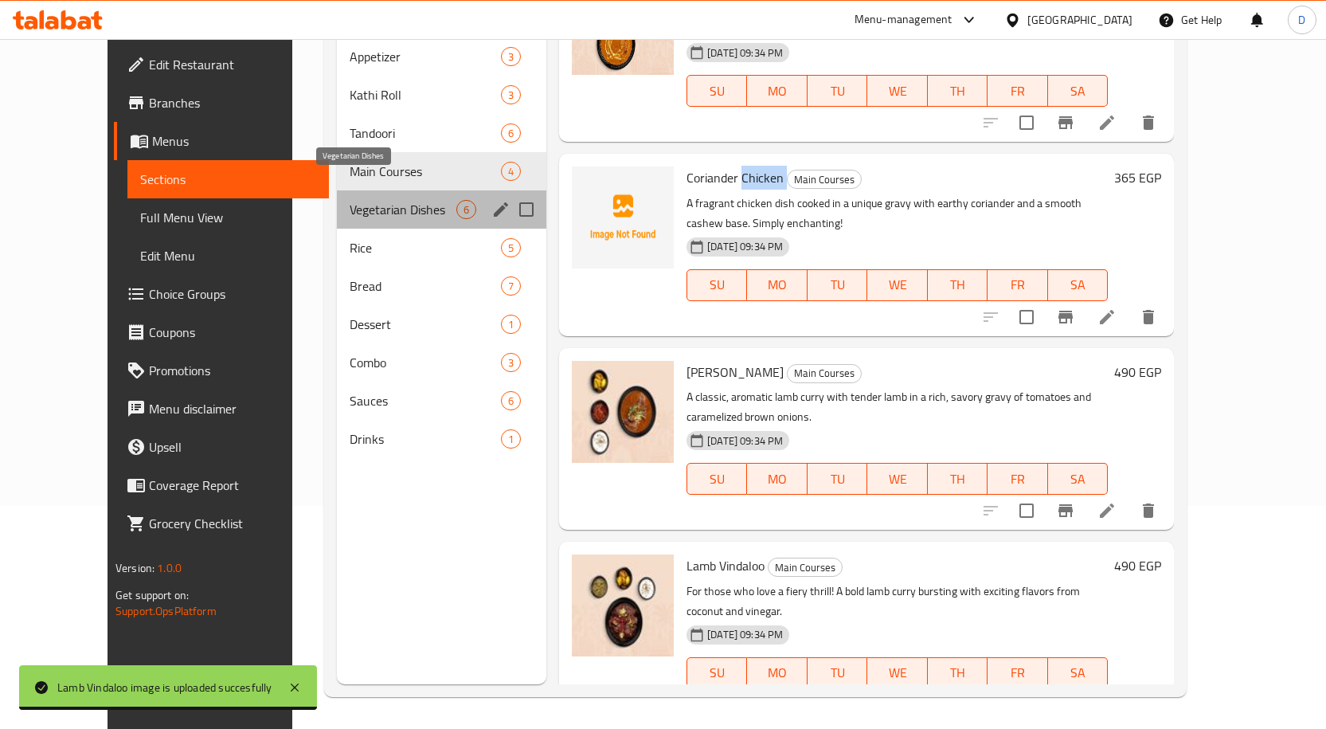
click at [370, 200] on span "Vegetarian Dishes" at bounding box center [403, 209] width 107 height 19
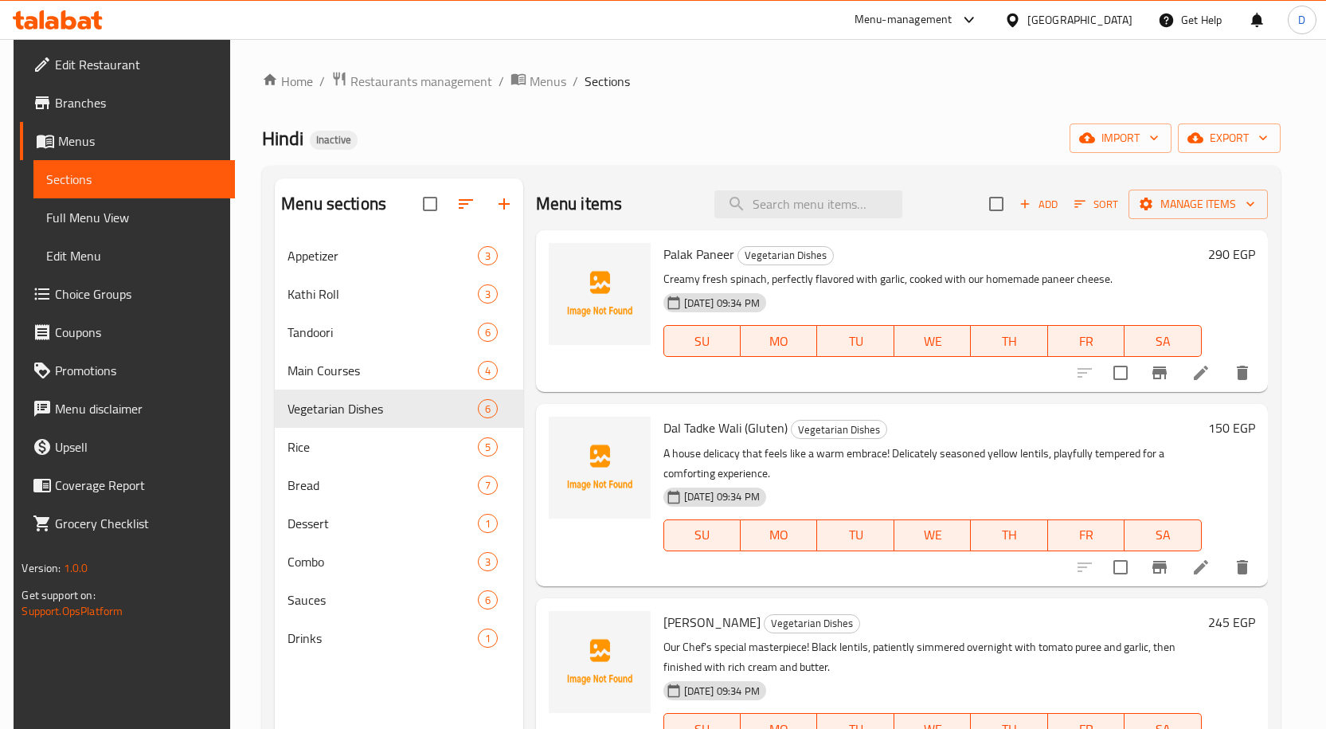
click at [676, 255] on span "Palak Paneer" at bounding box center [698, 254] width 71 height 24
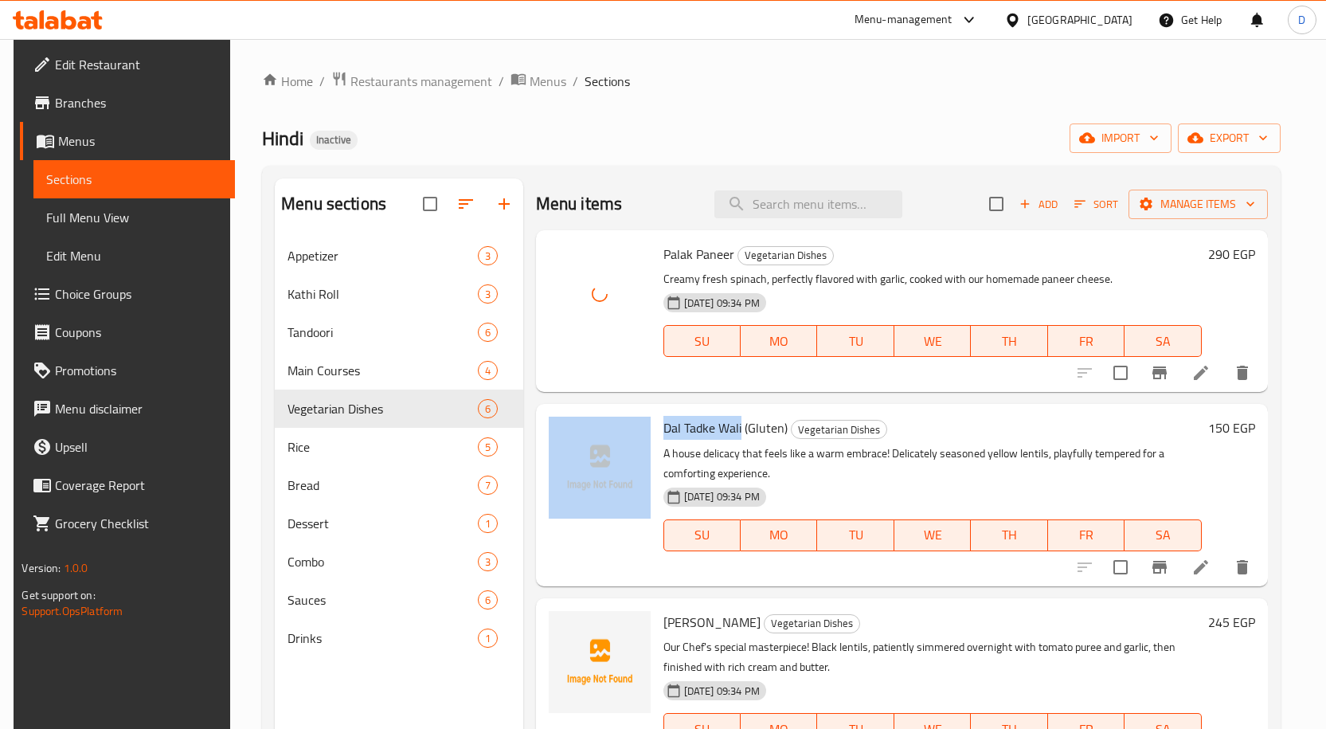
drag, startPoint x: 738, startPoint y: 425, endPoint x: 652, endPoint y: 434, distance: 86.5
click at [652, 434] on div "Dal Tadke Wali (Gluten) Vegetarian Dishes A house delicacy that feels like a wa…" at bounding box center [901, 494] width 719 height 169
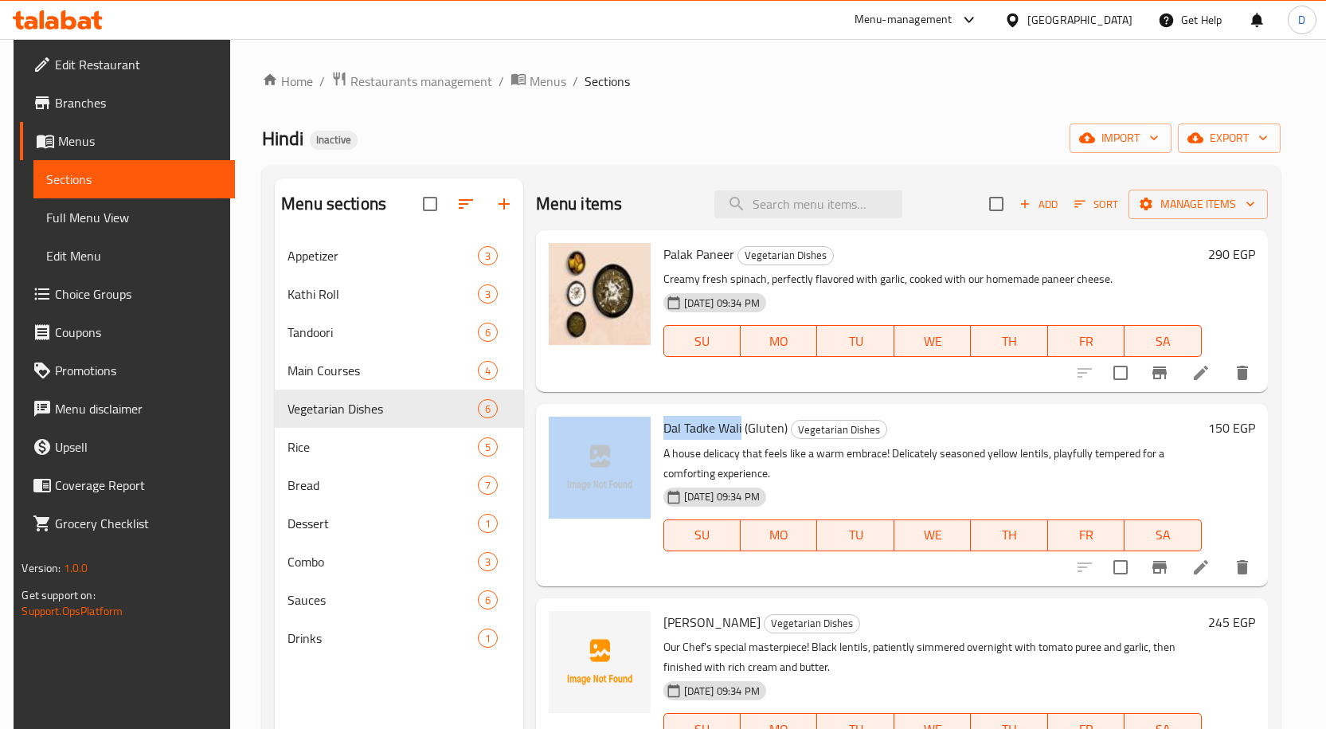
click at [722, 429] on span "Dal Tadke Wali (Gluten)" at bounding box center [725, 428] width 124 height 24
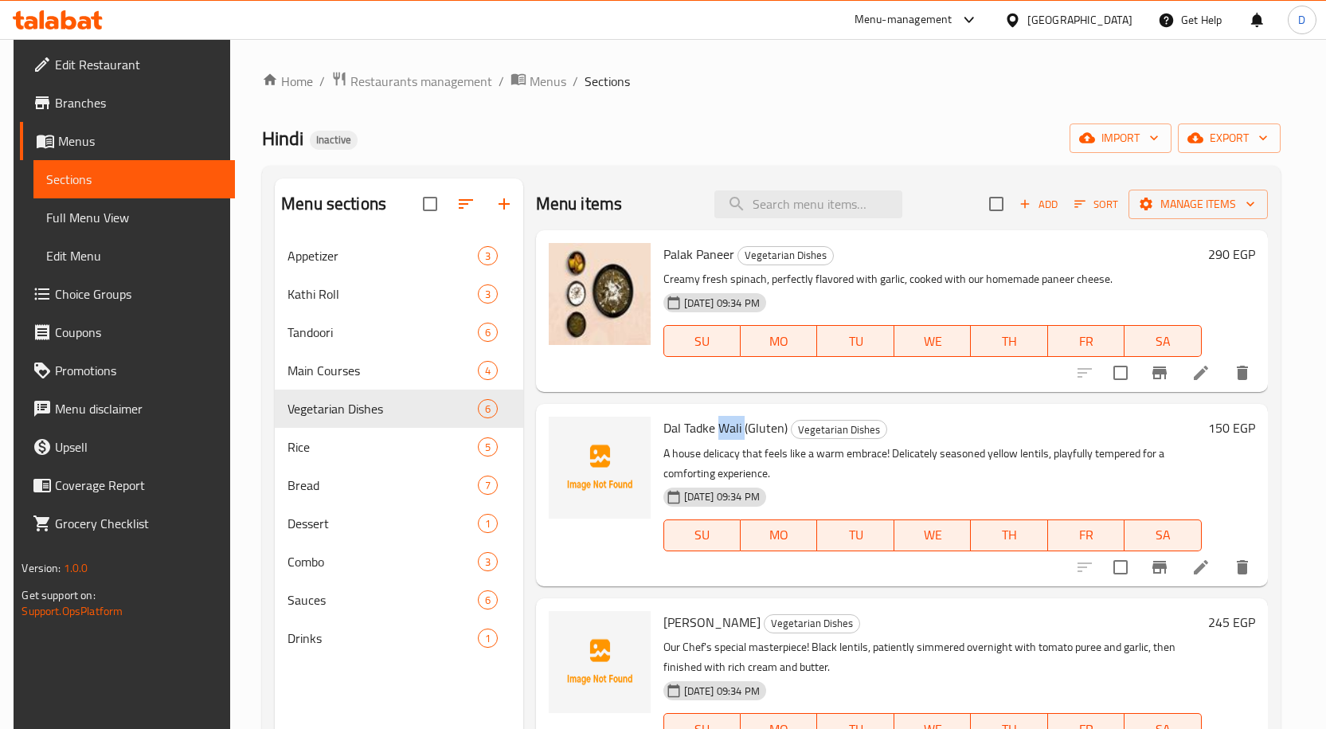
click at [722, 429] on span "Dal Tadke Wali (Gluten)" at bounding box center [725, 428] width 124 height 24
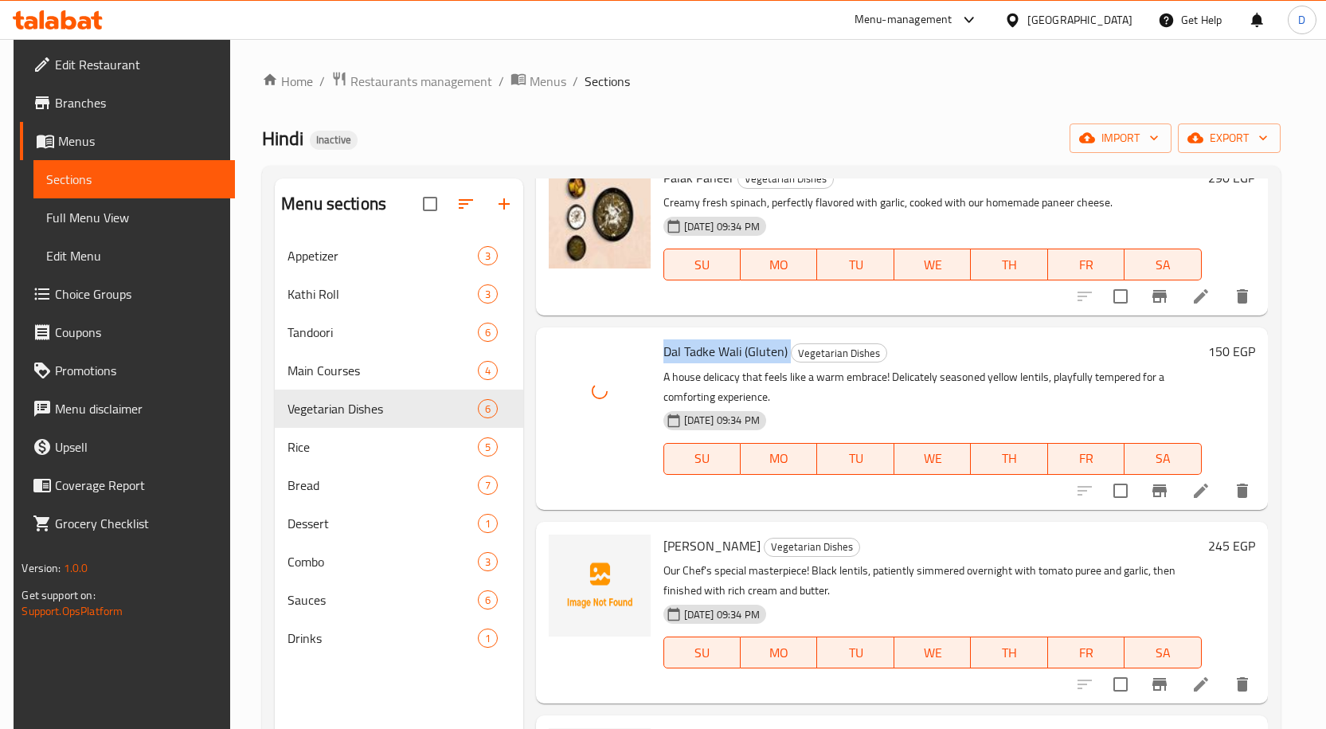
scroll to position [159, 0]
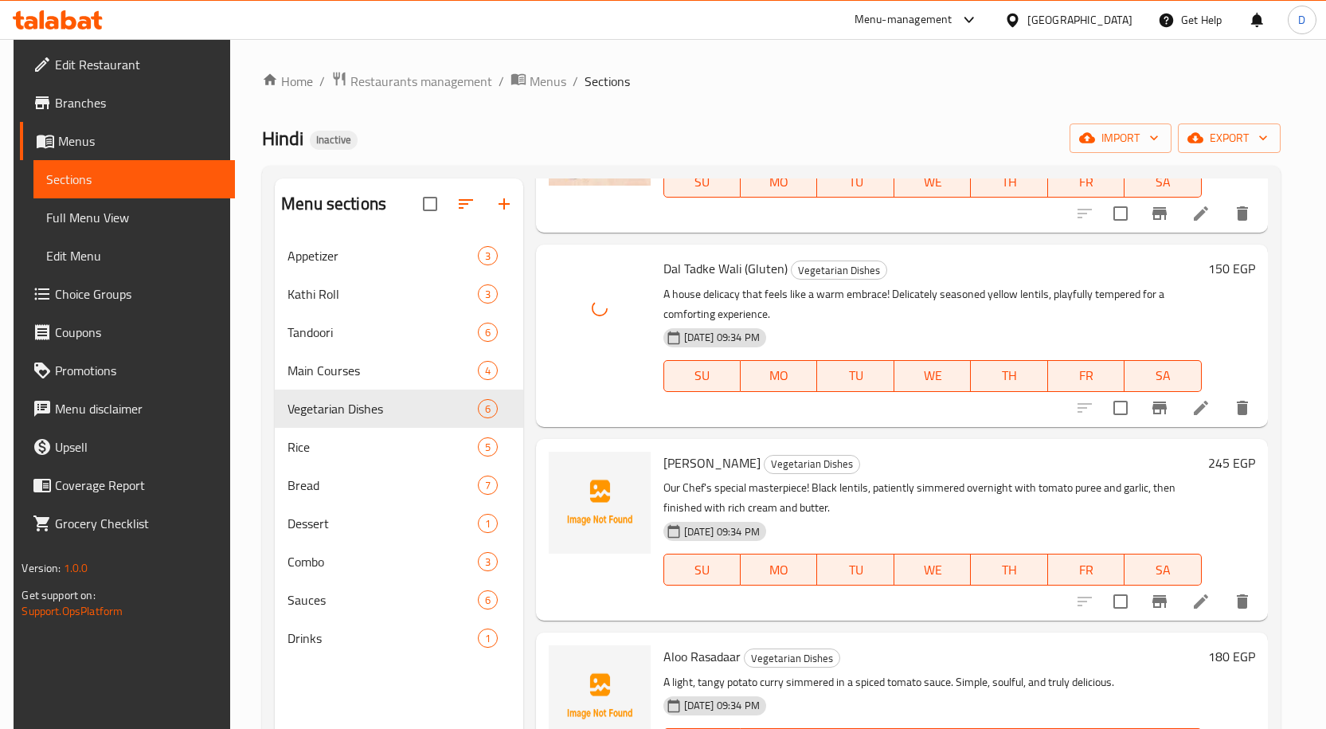
click at [718, 460] on span "Dal Makhani" at bounding box center [711, 463] width 97 height 24
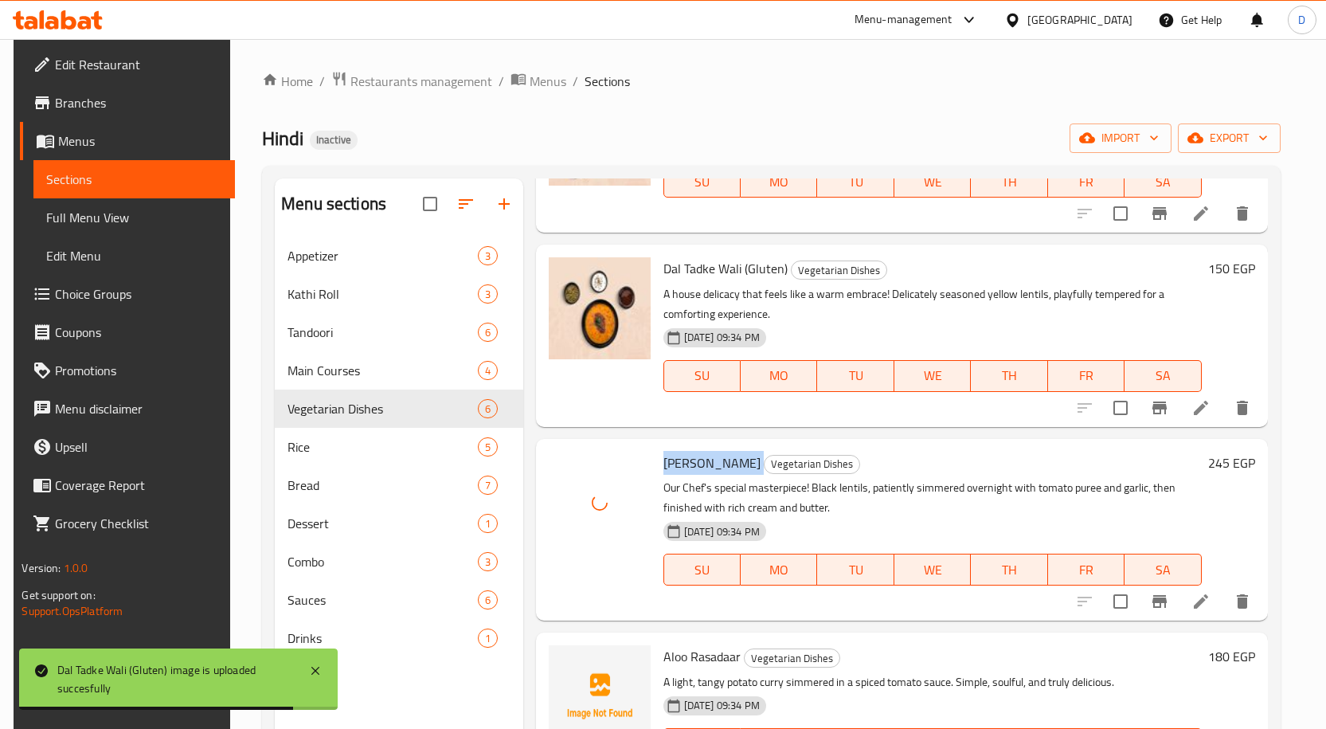
scroll to position [415, 0]
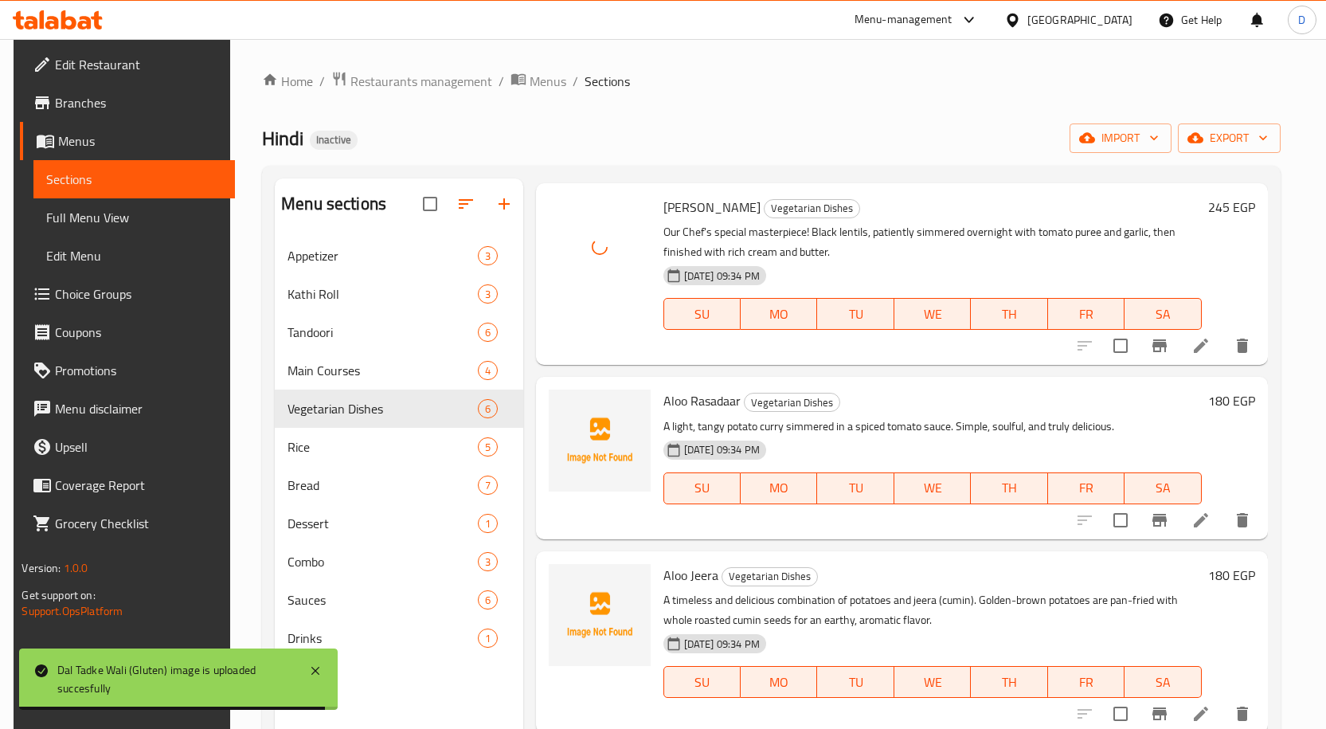
click at [700, 399] on span "Aloo Rasadaar" at bounding box center [701, 401] width 77 height 24
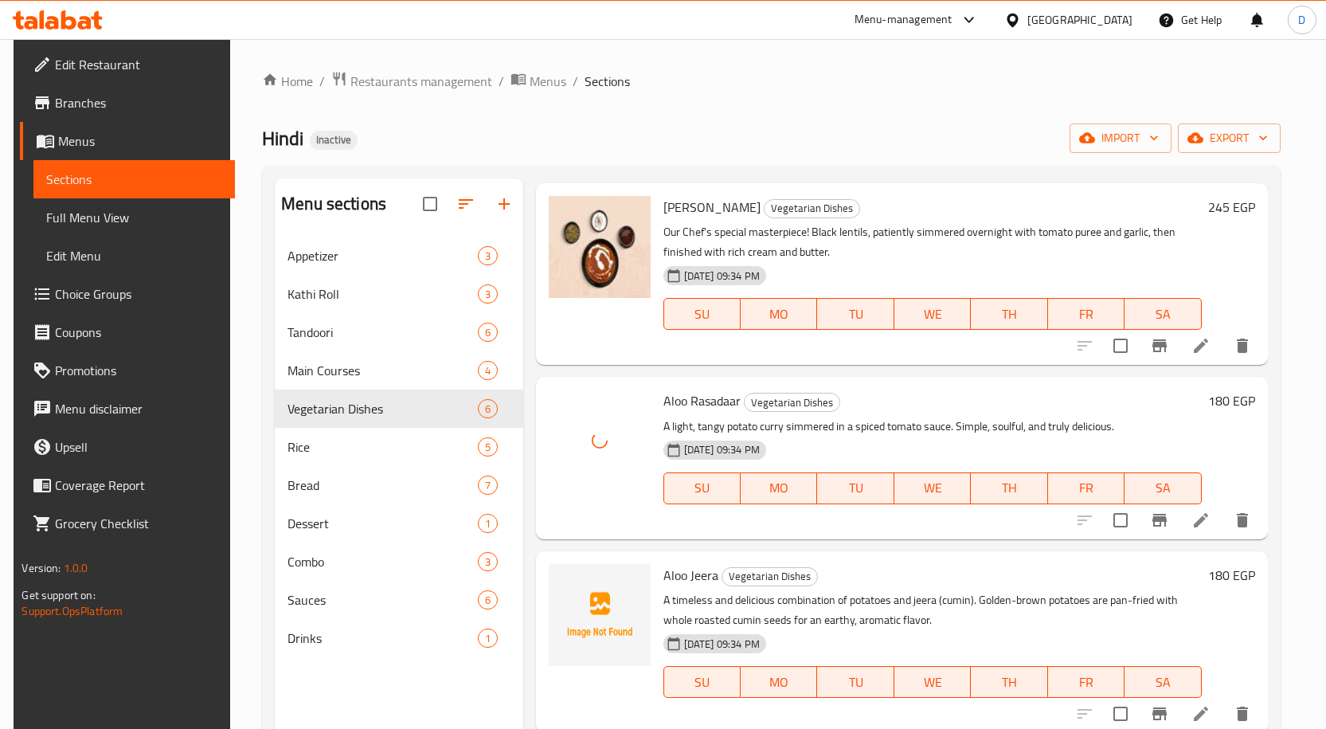
click at [702, 571] on span "Aloo Jeera" at bounding box center [690, 575] width 55 height 24
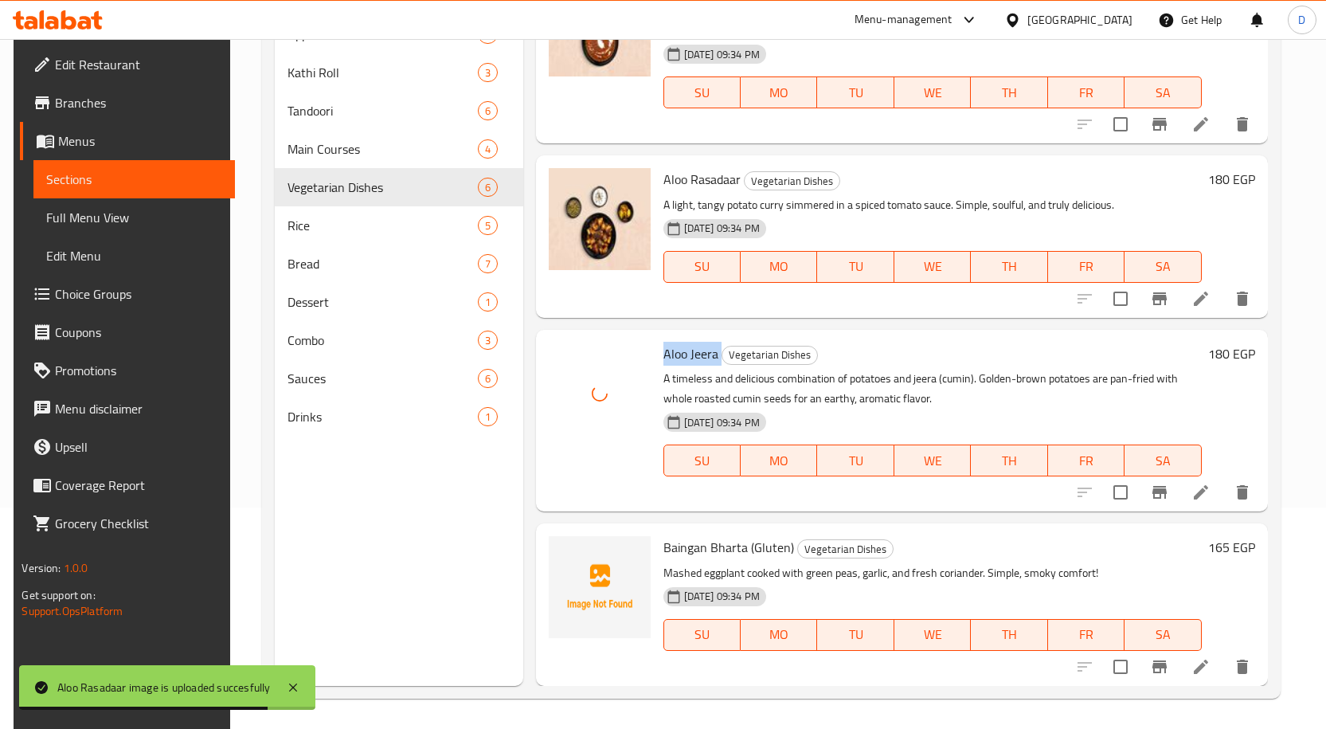
scroll to position [223, 0]
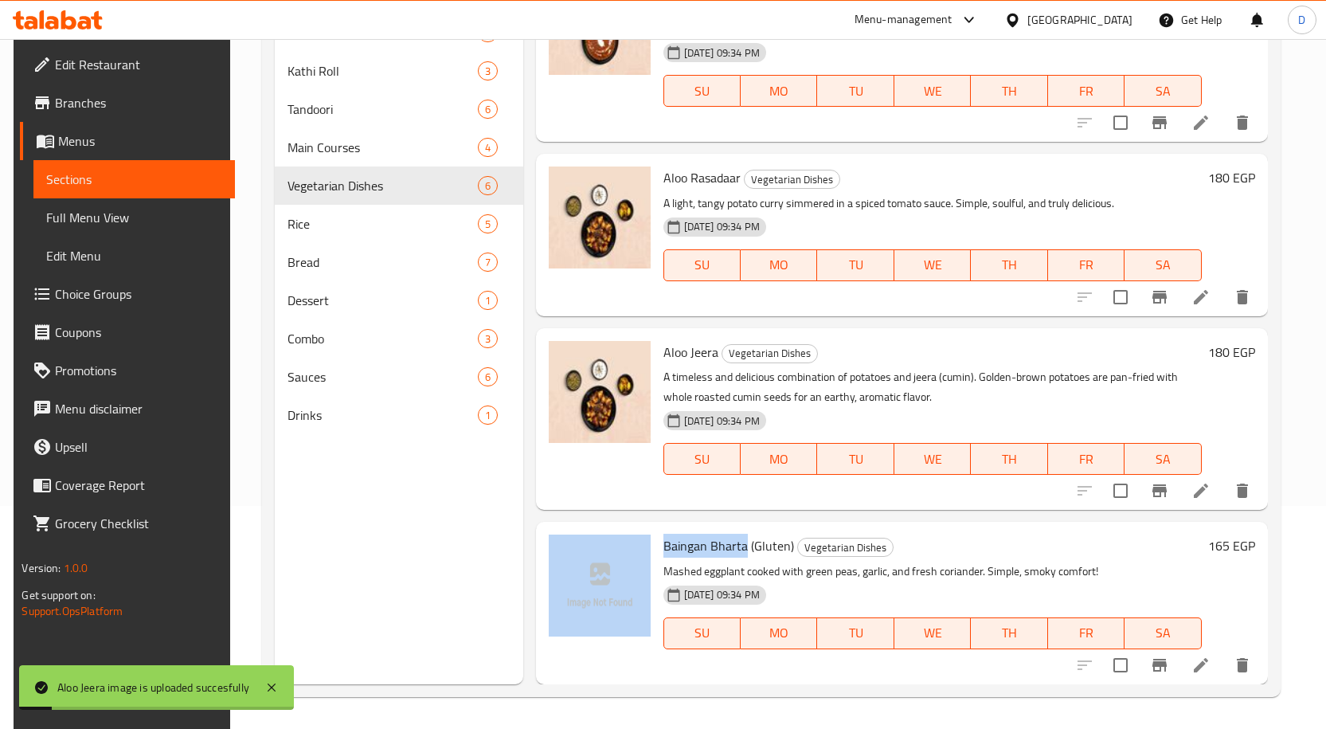
drag, startPoint x: 743, startPoint y: 544, endPoint x: 652, endPoint y: 560, distance: 93.0
click at [652, 560] on div "Baingan Bharta (Gluten) Vegetarian Dishes Mashed eggplant cooked with green pea…" at bounding box center [901, 602] width 719 height 149
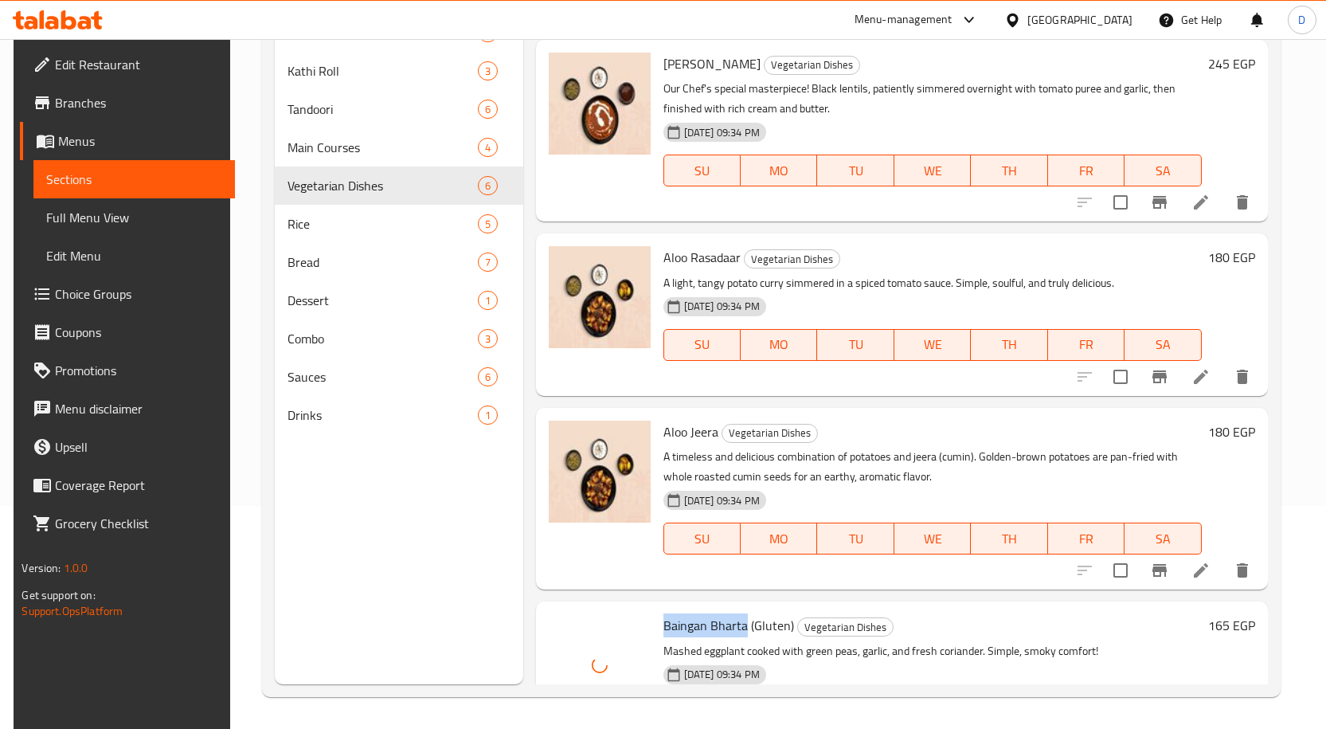
scroll to position [415, 0]
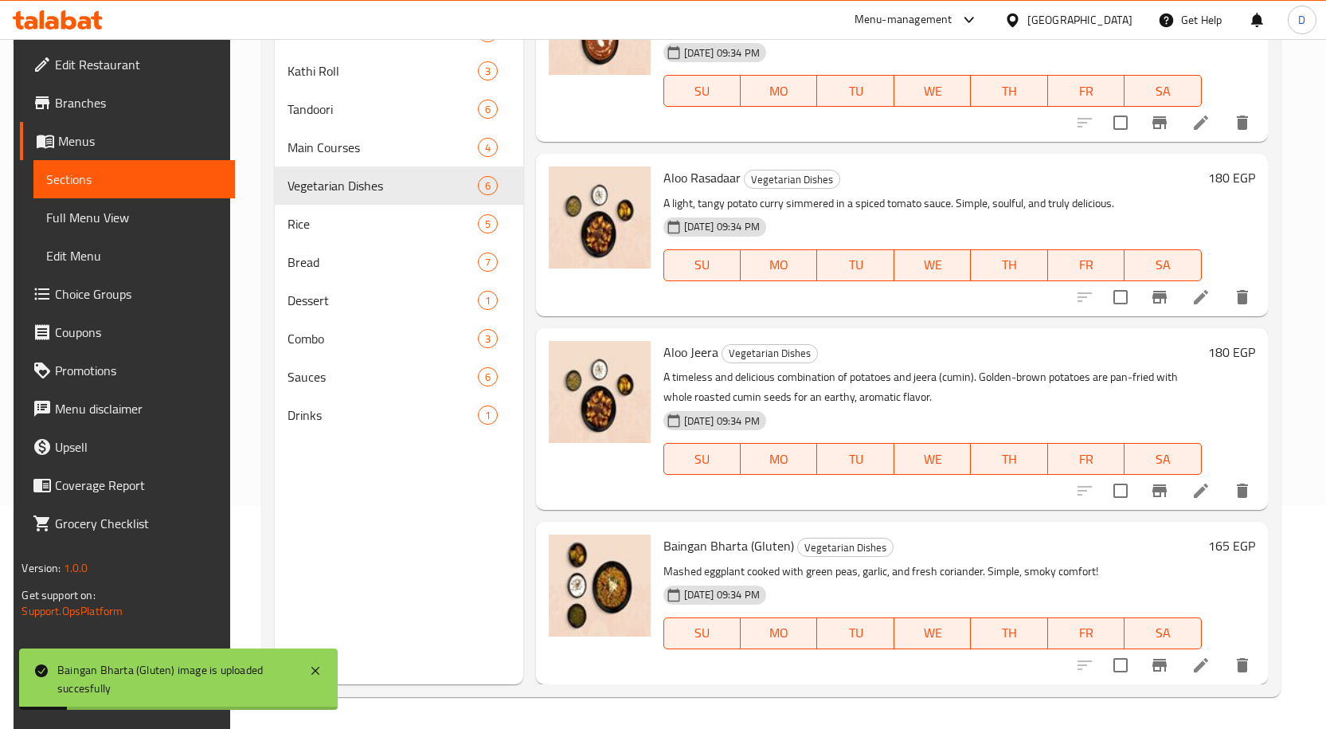
click at [434, 546] on div "Menu sections Appetizer 3 Kathi Roll 3 Tandoori 6 Main Courses 4 Vegetarian Dis…" at bounding box center [399, 319] width 249 height 729
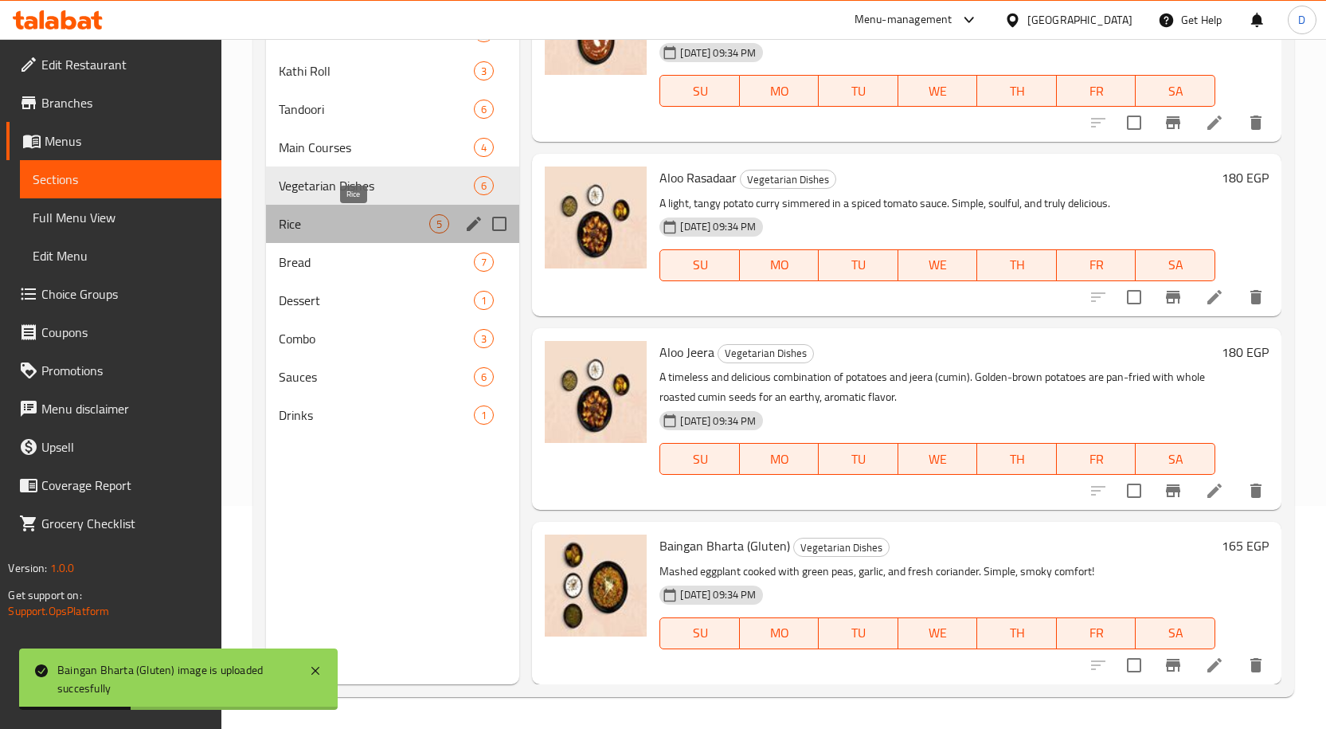
click at [347, 226] on span "Rice" at bounding box center [354, 223] width 151 height 19
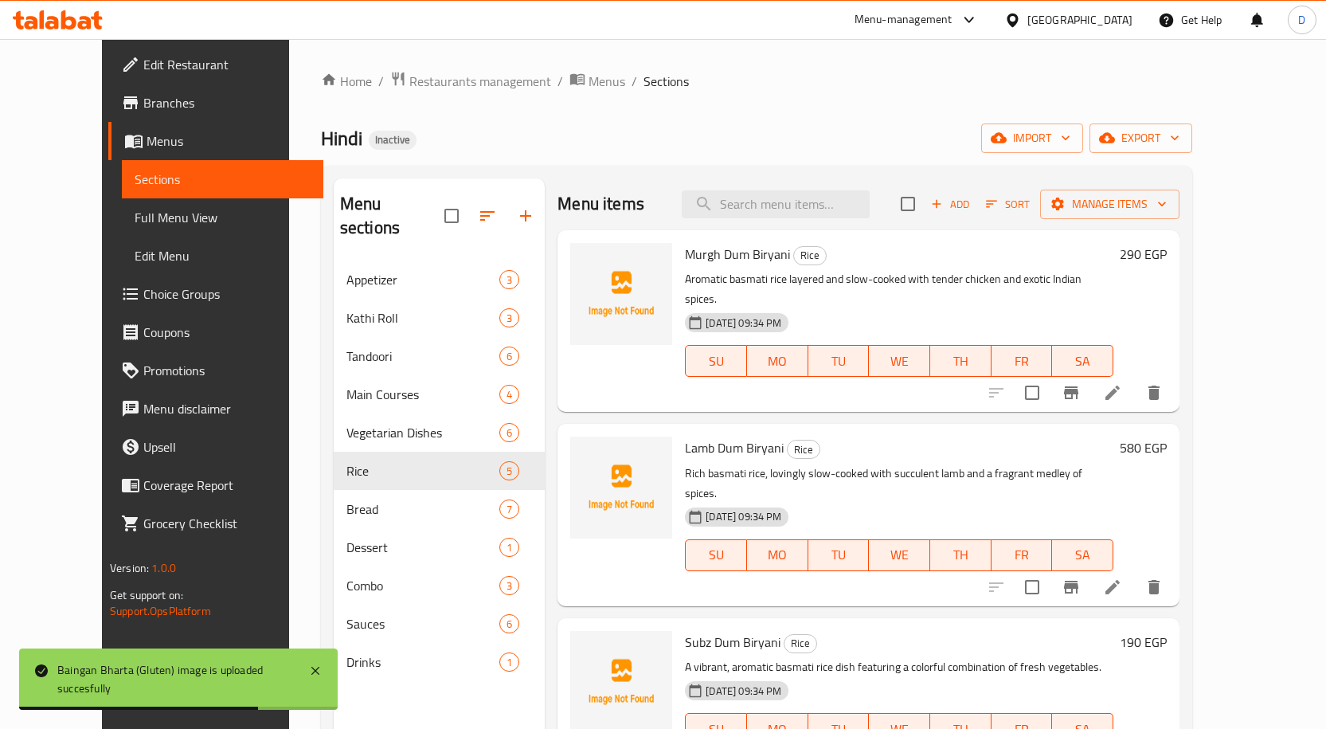
click at [744, 255] on span "Murgh Dum Biryani" at bounding box center [737, 254] width 105 height 24
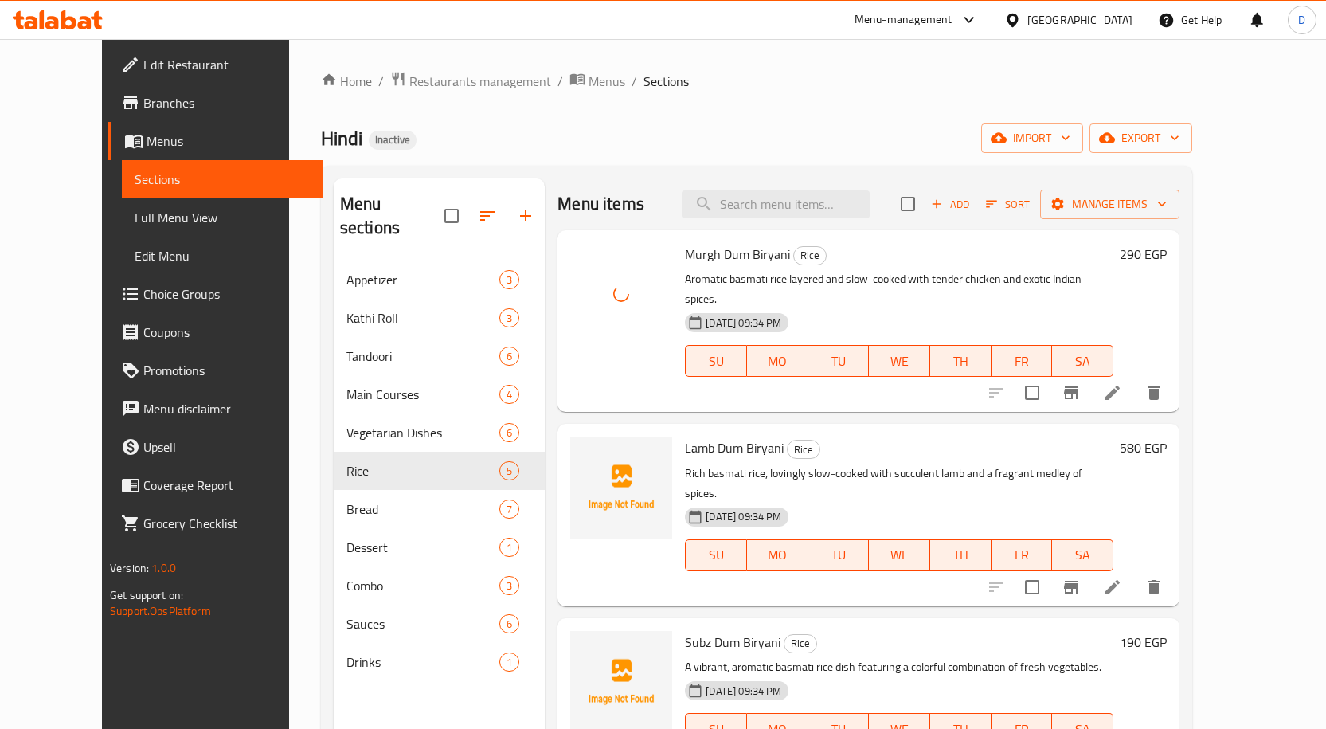
click at [722, 436] on span "Lamb Dum Biryani" at bounding box center [734, 448] width 99 height 24
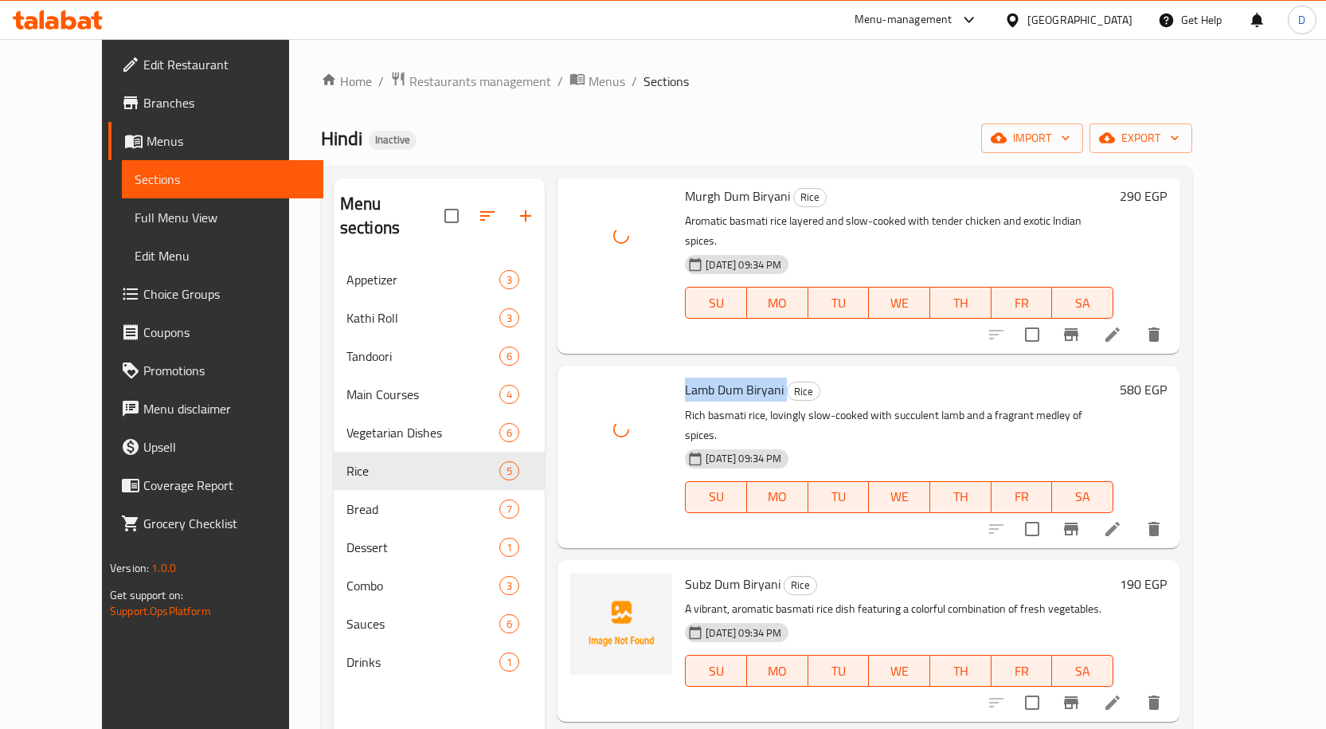
scroll to position [159, 0]
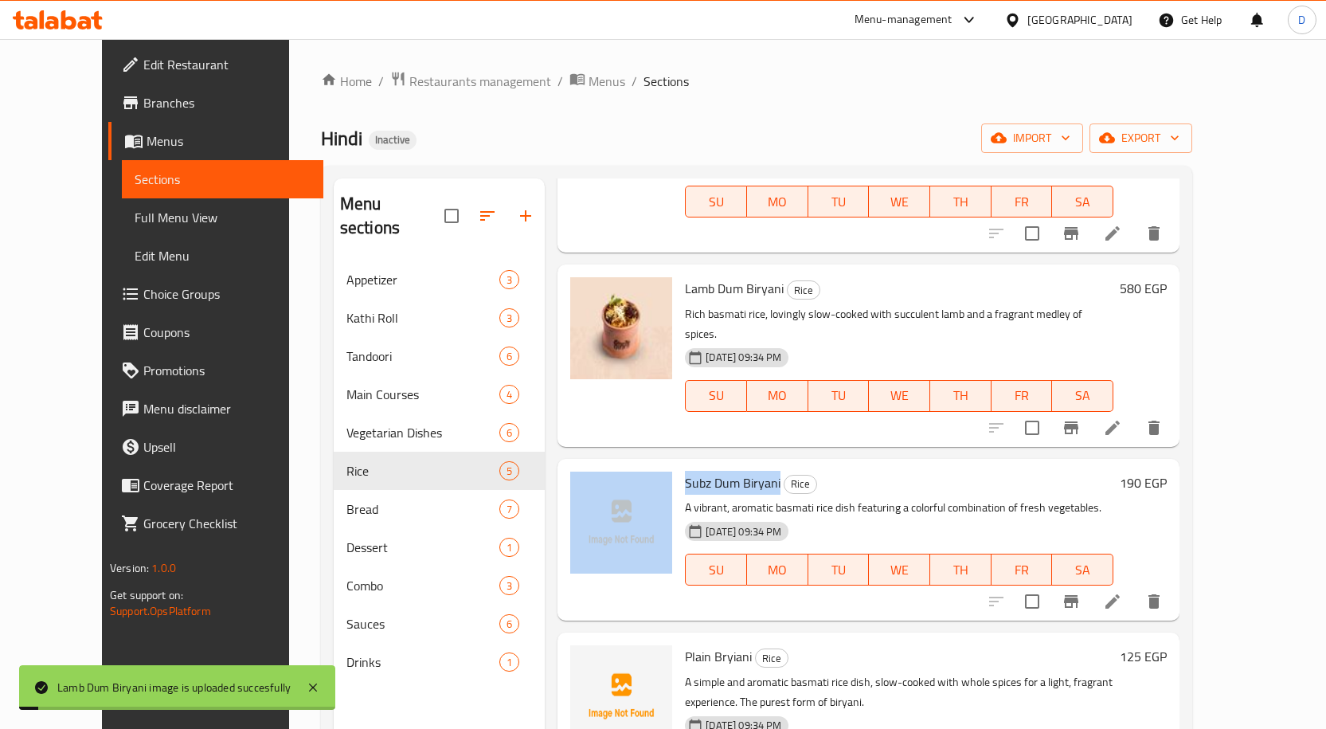
drag, startPoint x: 755, startPoint y: 445, endPoint x: 652, endPoint y: 452, distance: 103.0
click at [652, 465] on div "Subz Dum Biryani Rice A vibrant, aromatic basmati rice dish featuring a colorfu…" at bounding box center [868, 539] width 609 height 149
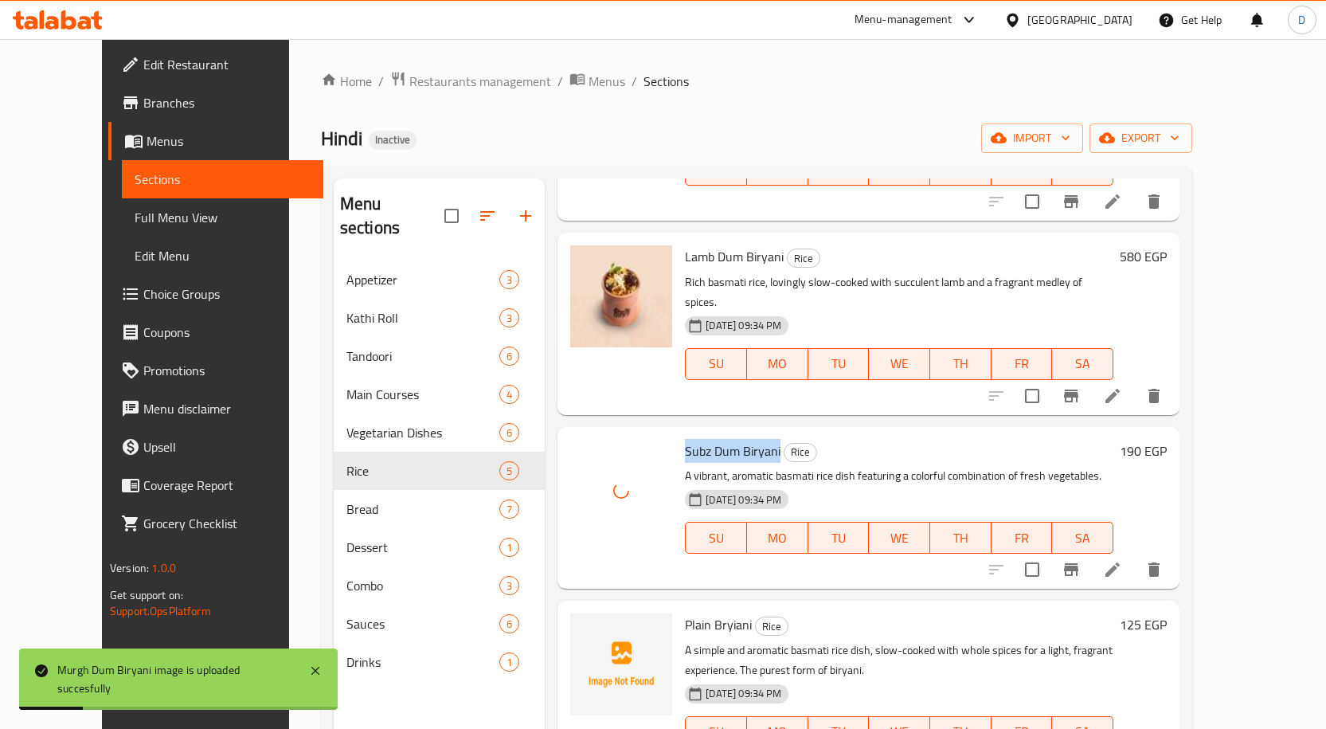
scroll to position [201, 0]
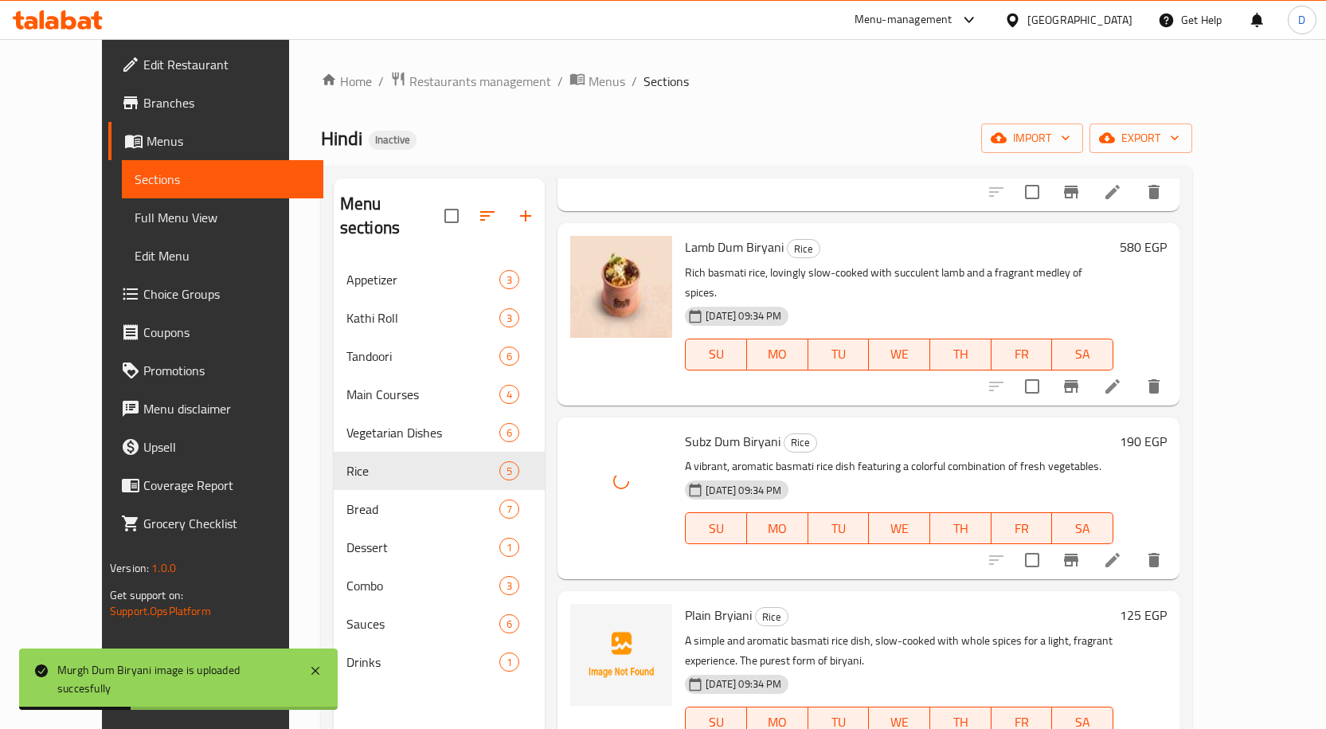
click at [702, 603] on span "Plain Bryiani" at bounding box center [718, 615] width 67 height 24
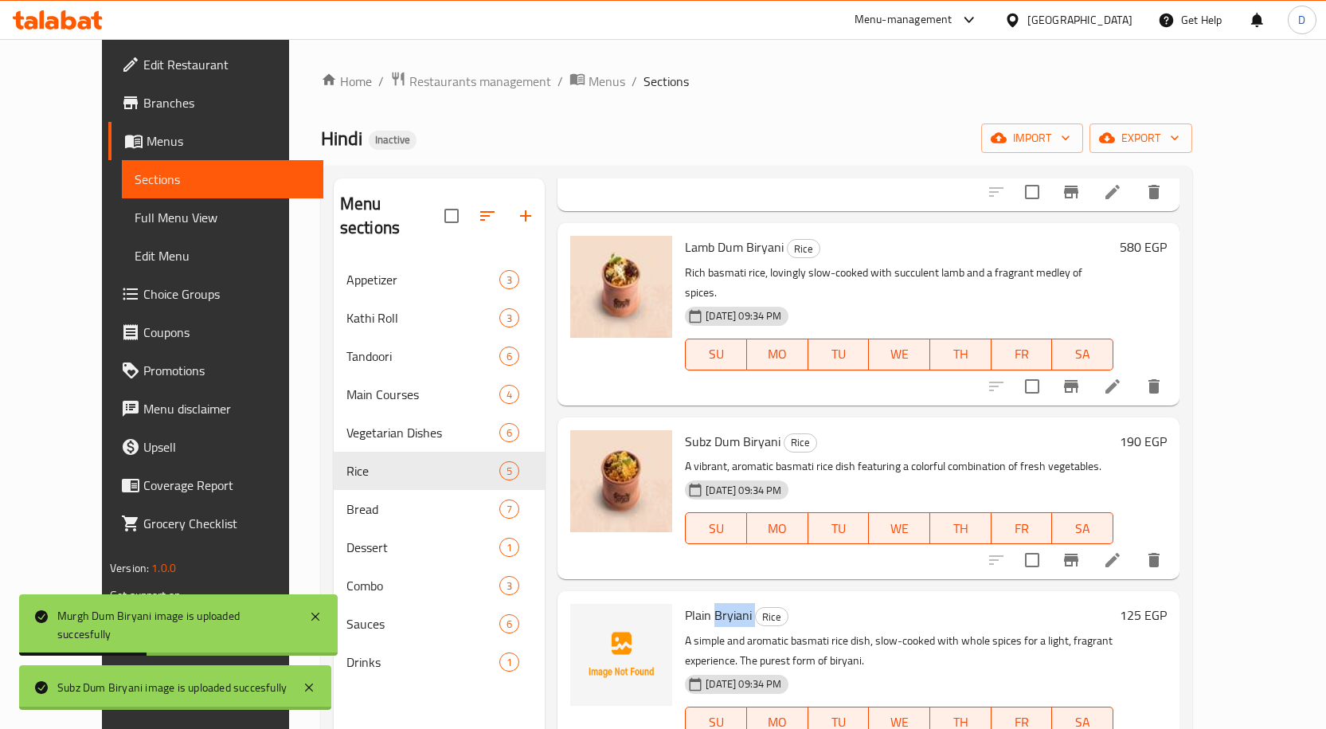
click at [702, 603] on span "Plain Bryiani" at bounding box center [718, 615] width 67 height 24
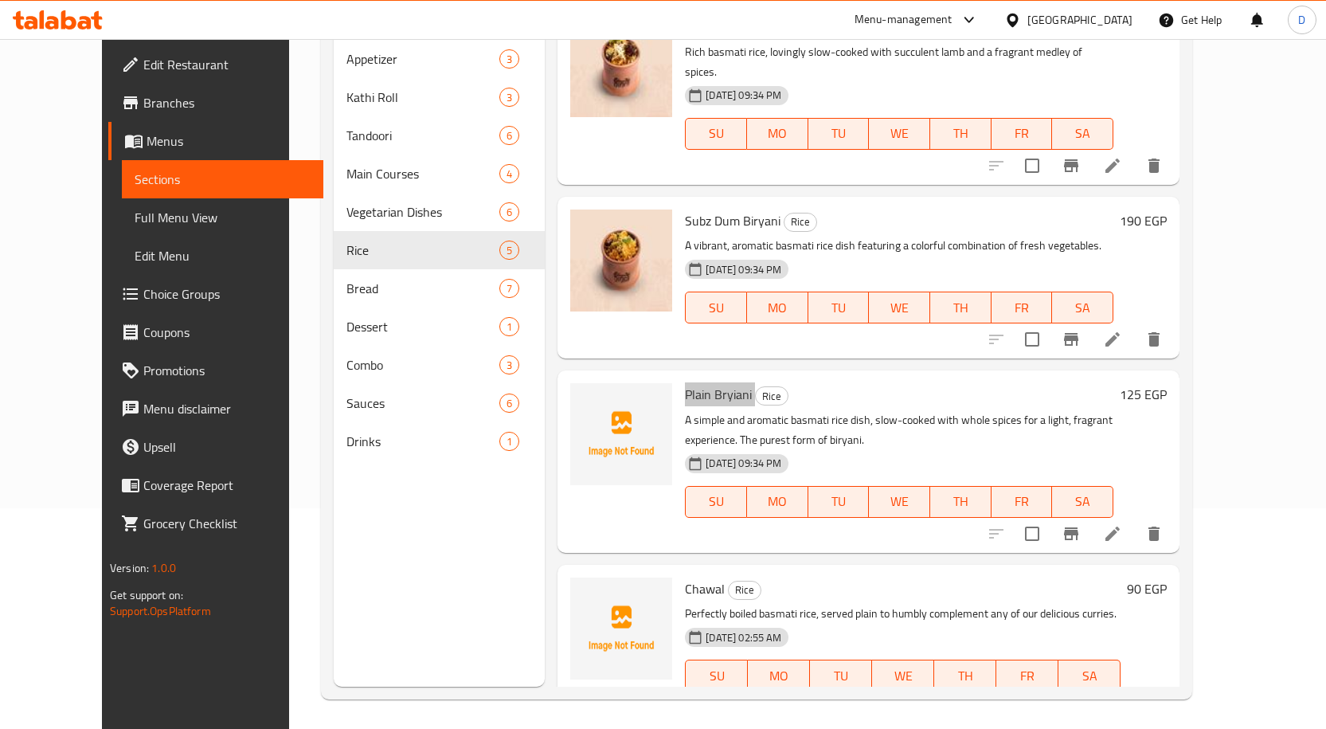
scroll to position [223, 0]
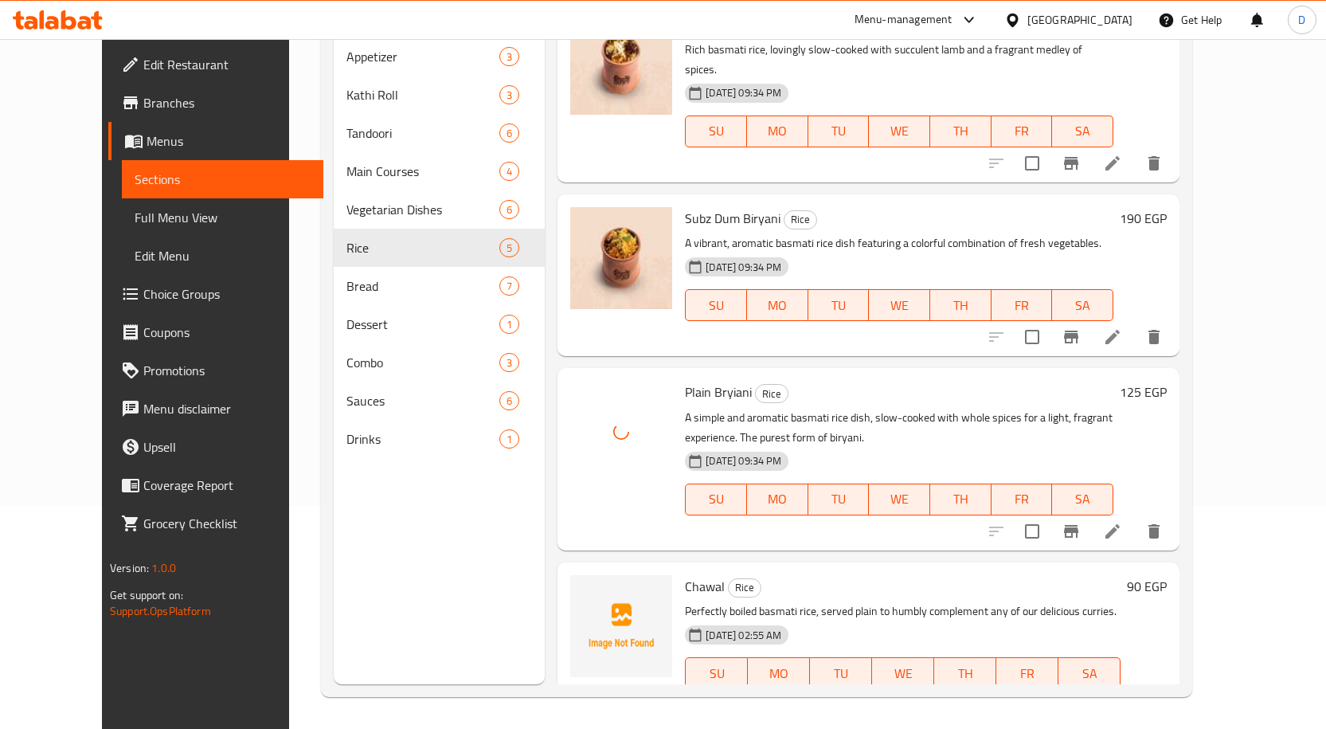
click at [685, 574] on span "Chawal" at bounding box center [705, 586] width 40 height 24
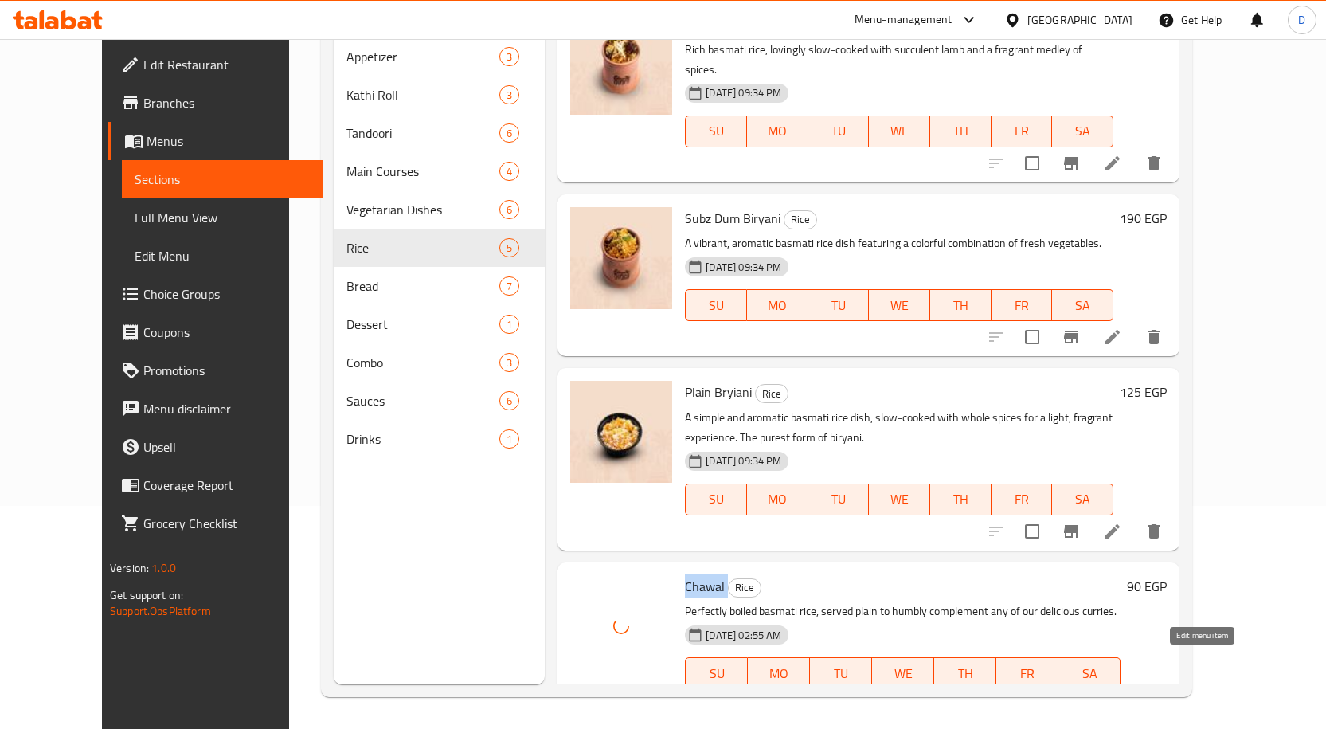
click at [1122, 695] on icon at bounding box center [1112, 704] width 19 height 19
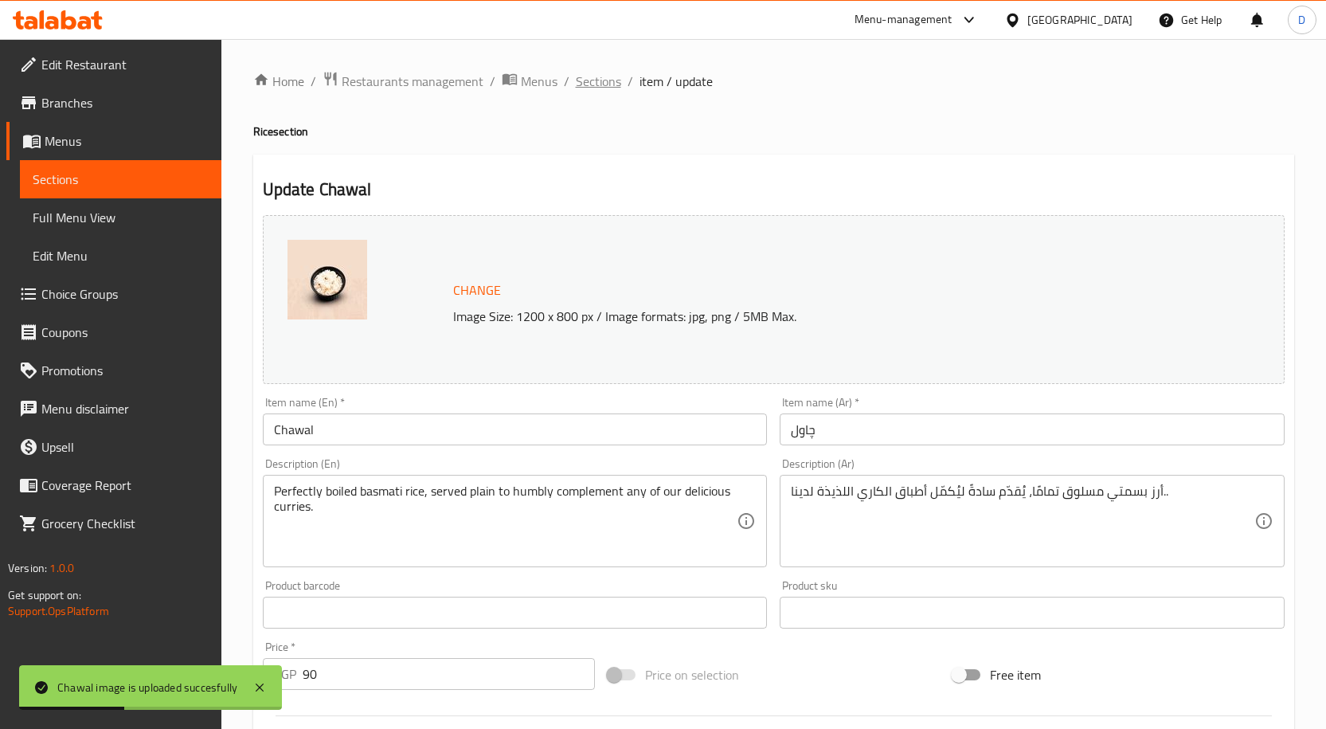
click at [602, 87] on span "Sections" at bounding box center [598, 81] width 45 height 19
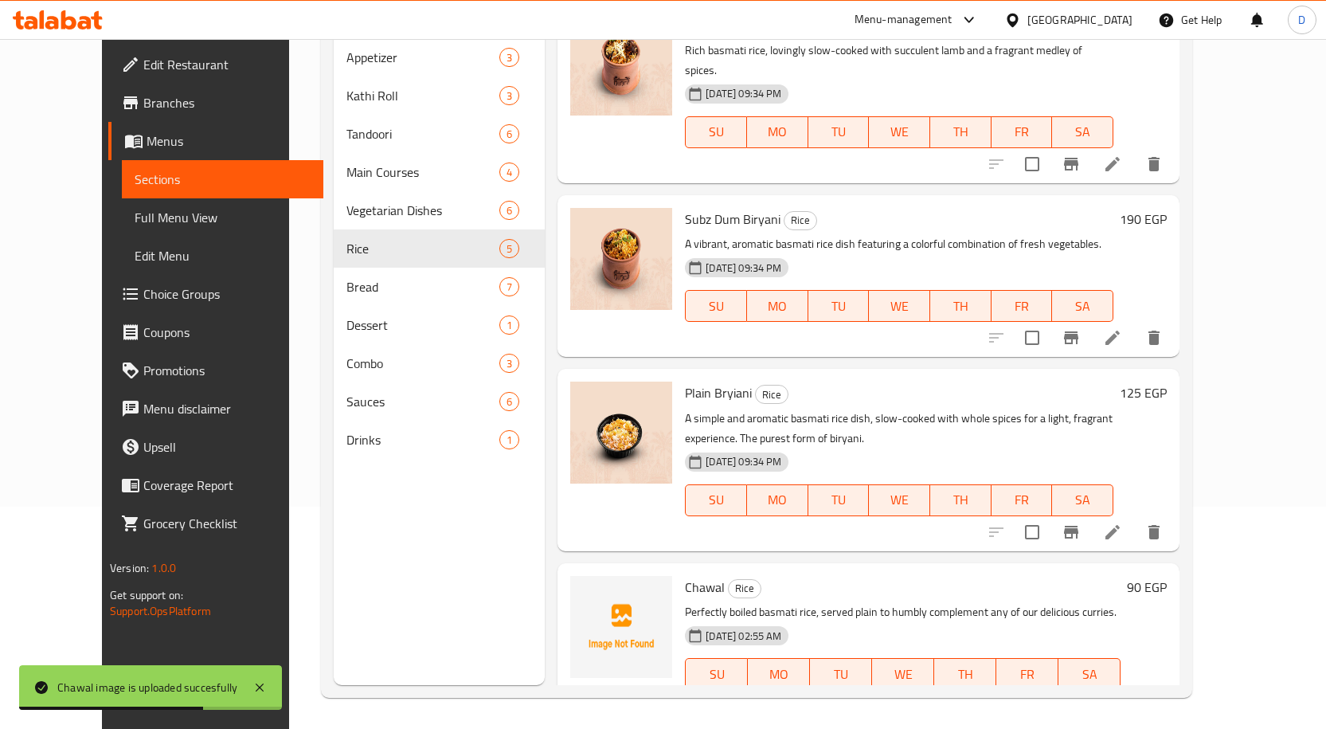
scroll to position [223, 0]
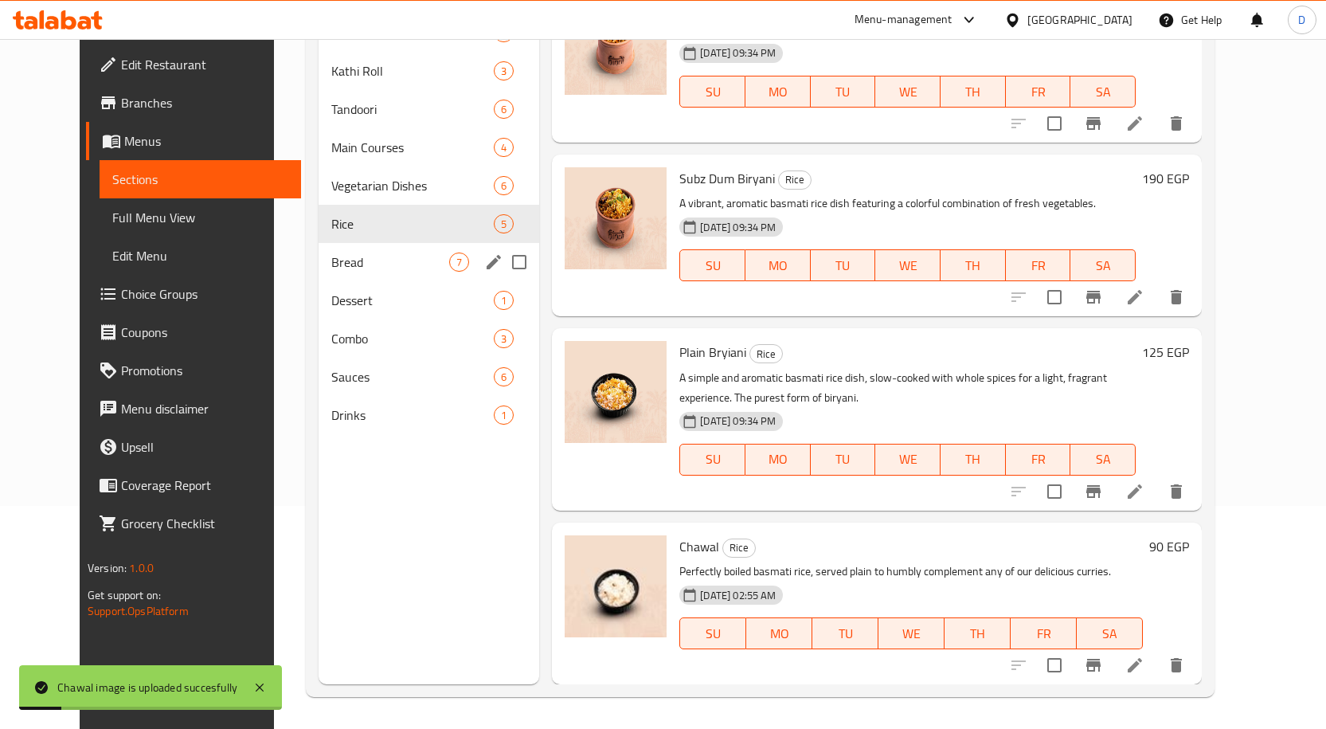
click at [354, 247] on div "Bread 7" at bounding box center [429, 262] width 221 height 38
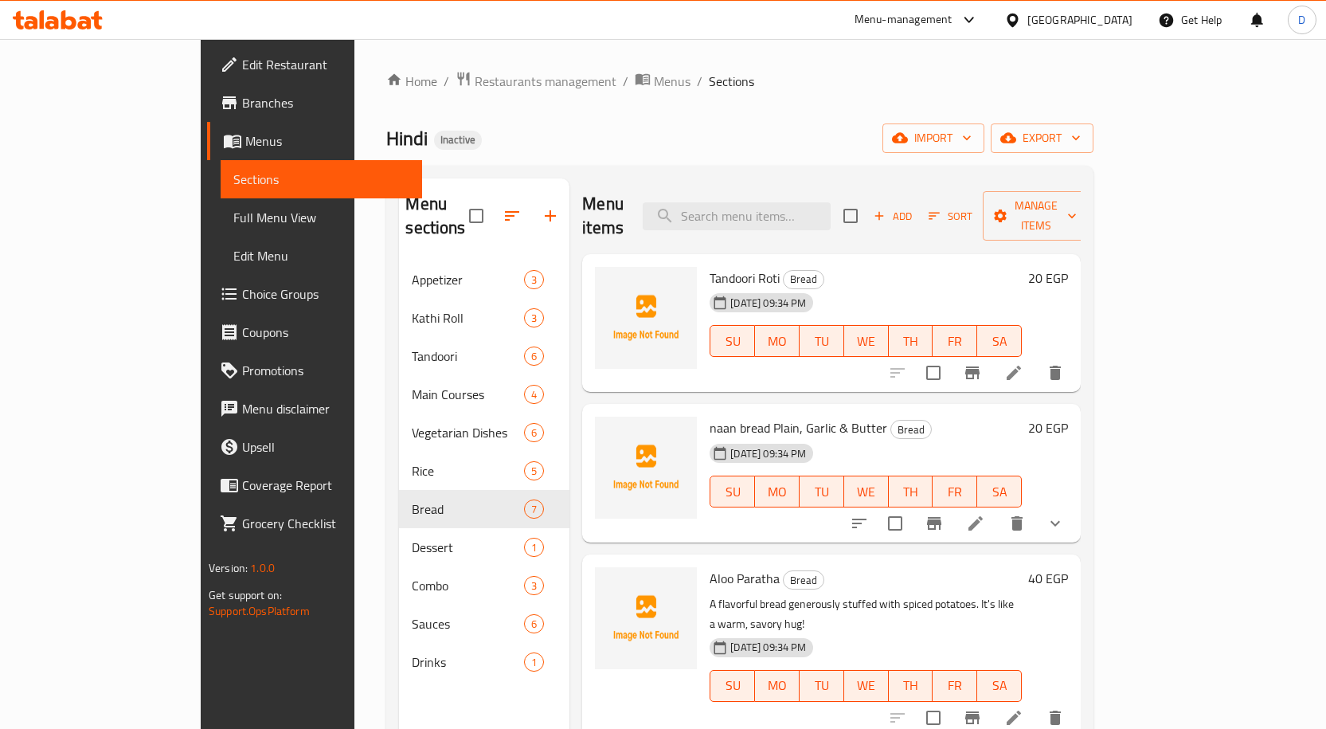
click at [710, 266] on span "Tandoori Roti" at bounding box center [745, 278] width 70 height 24
drag, startPoint x: 719, startPoint y: 401, endPoint x: 656, endPoint y: 409, distance: 64.2
click at [703, 410] on div "naan bread Plain, Garlic & Butter Bread 10-09-2025 09:34 PM SU MO TU WE TH FR SA" at bounding box center [865, 473] width 325 height 126
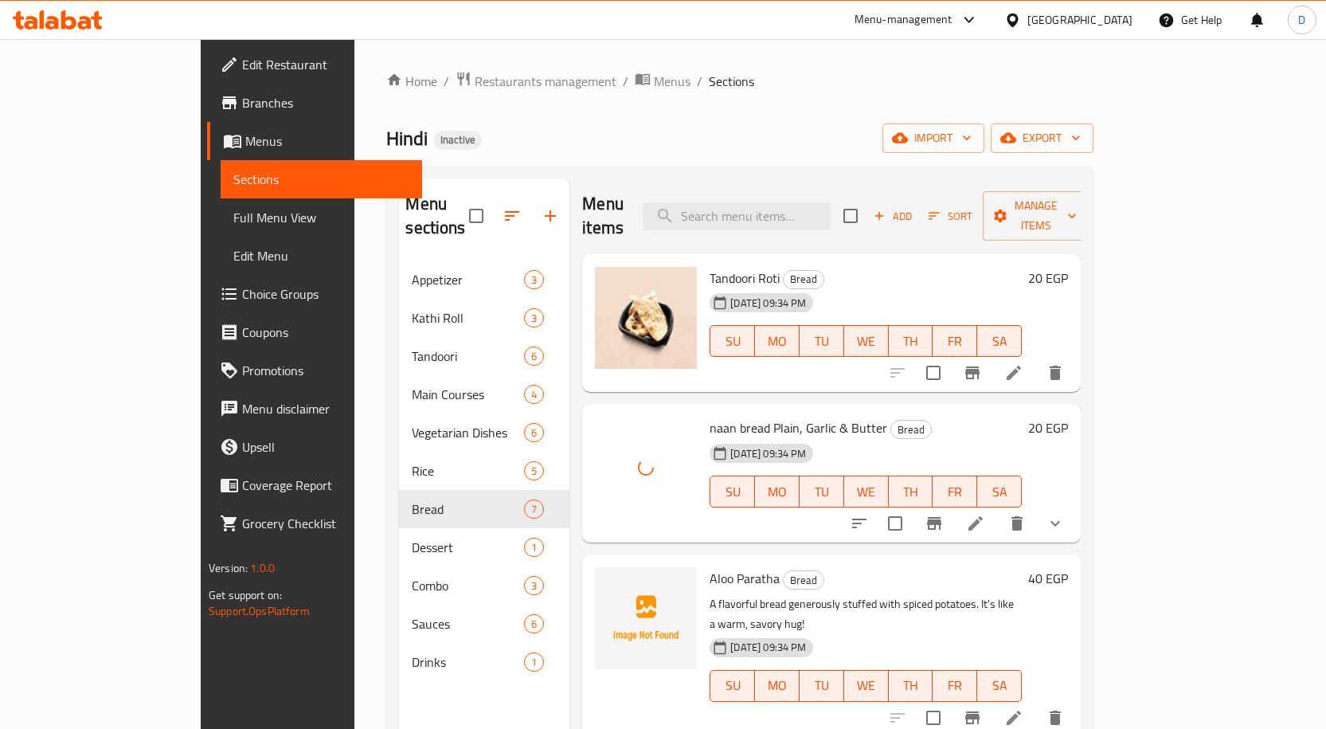
click at [710, 566] on span "Aloo Paratha" at bounding box center [745, 578] width 70 height 24
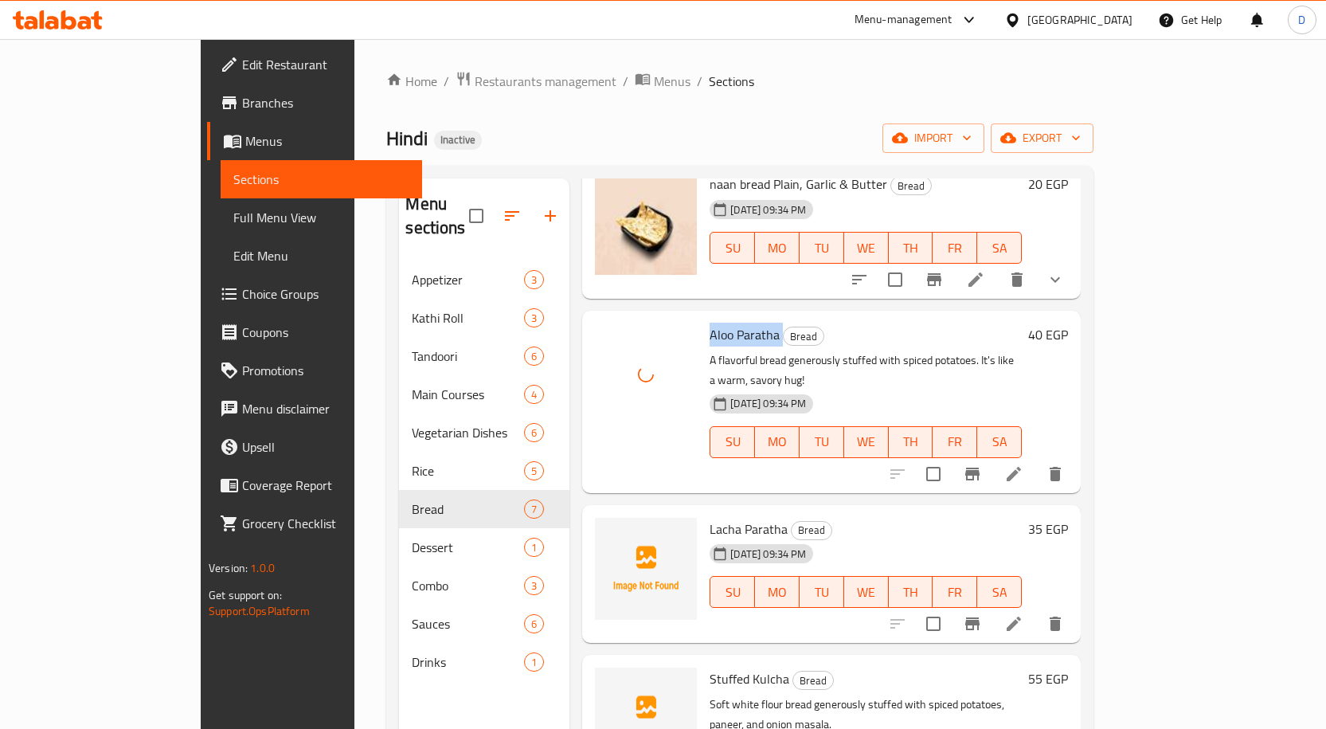
scroll to position [434, 0]
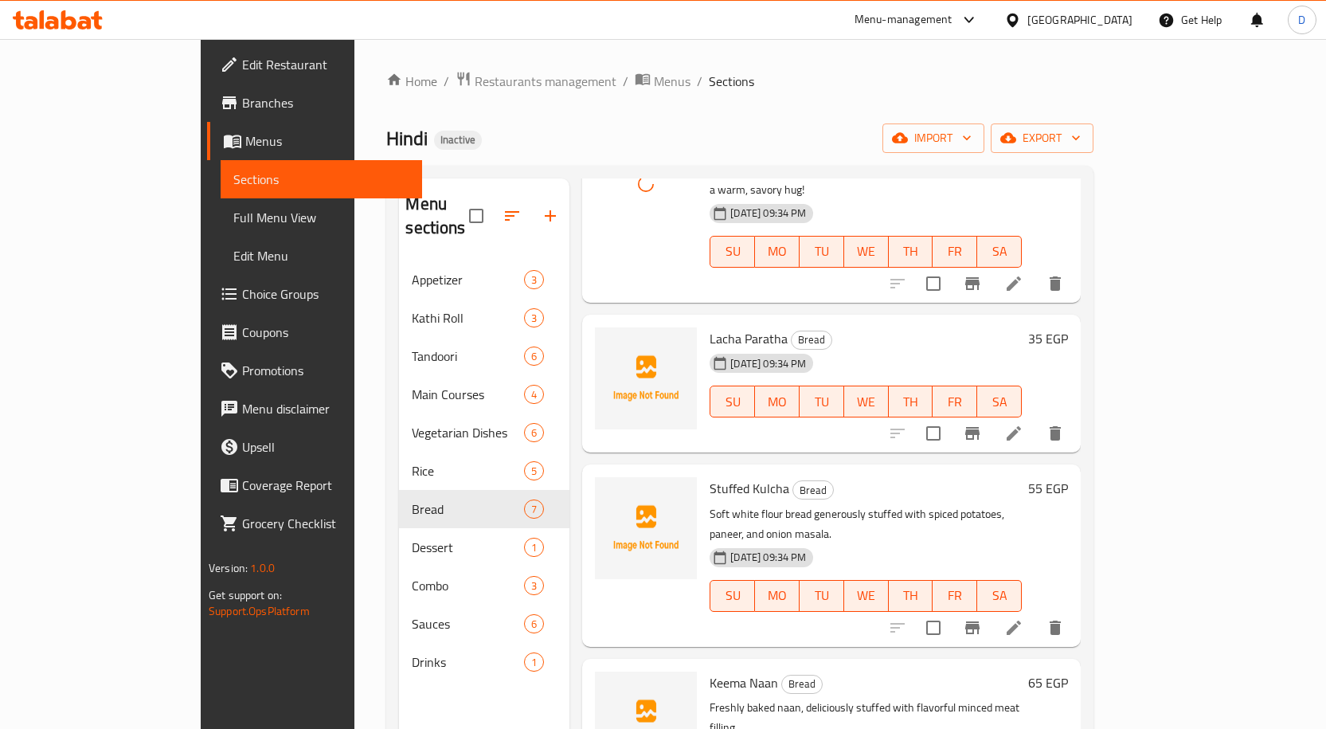
click at [710, 327] on span "Lacha Paratha" at bounding box center [749, 339] width 78 height 24
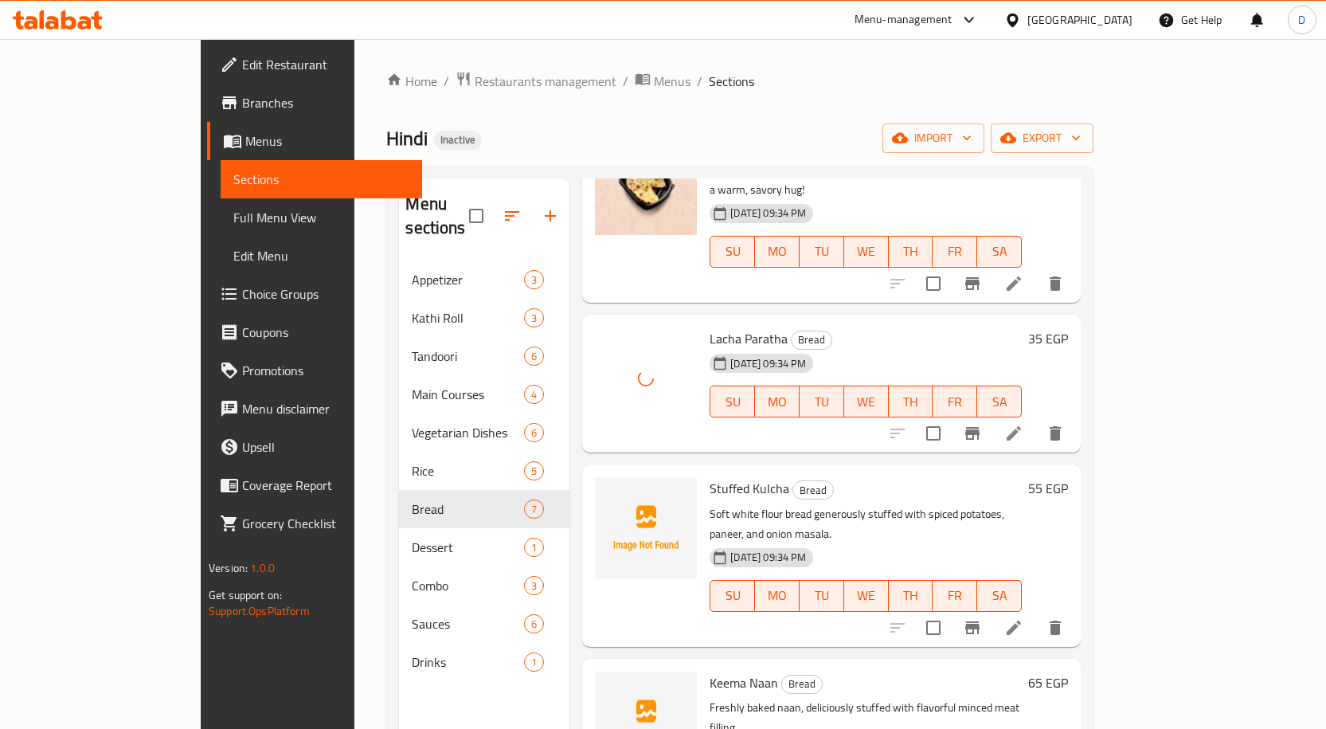
click at [710, 476] on span "Stuffed Kulcha" at bounding box center [750, 488] width 80 height 24
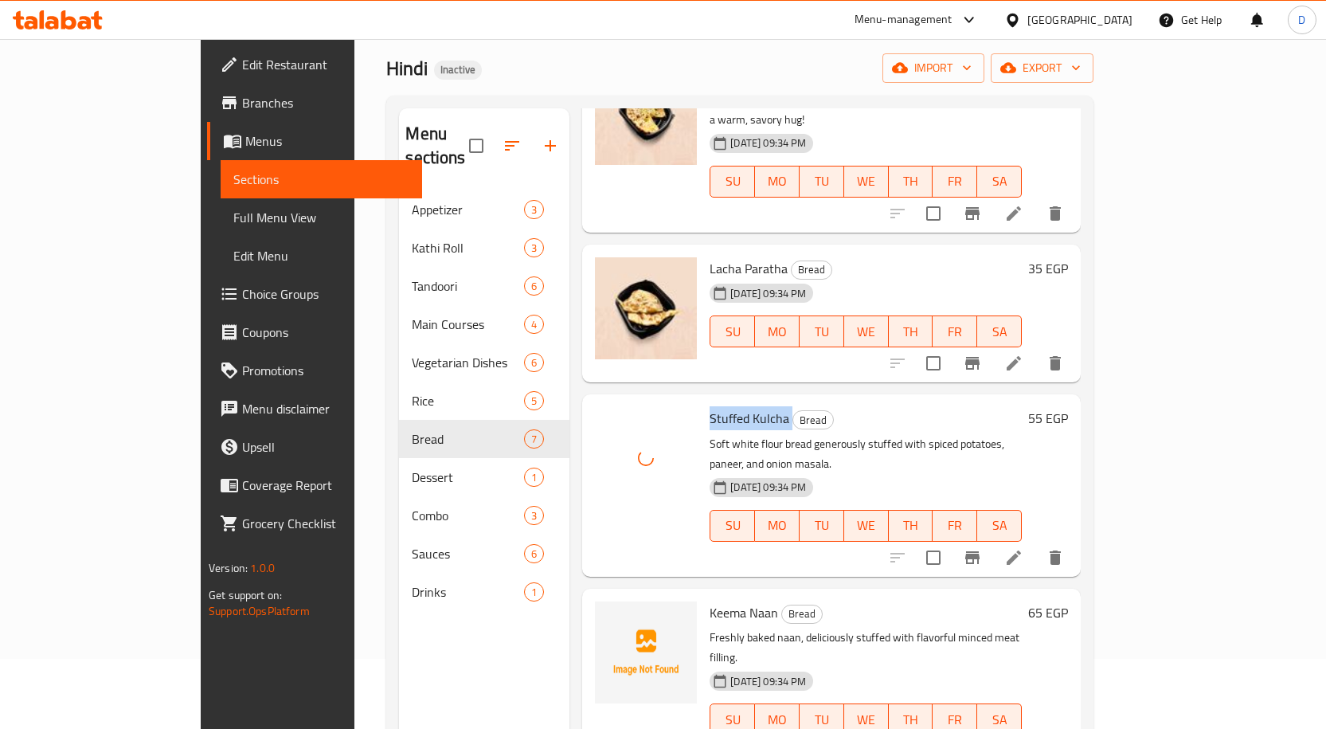
scroll to position [223, 0]
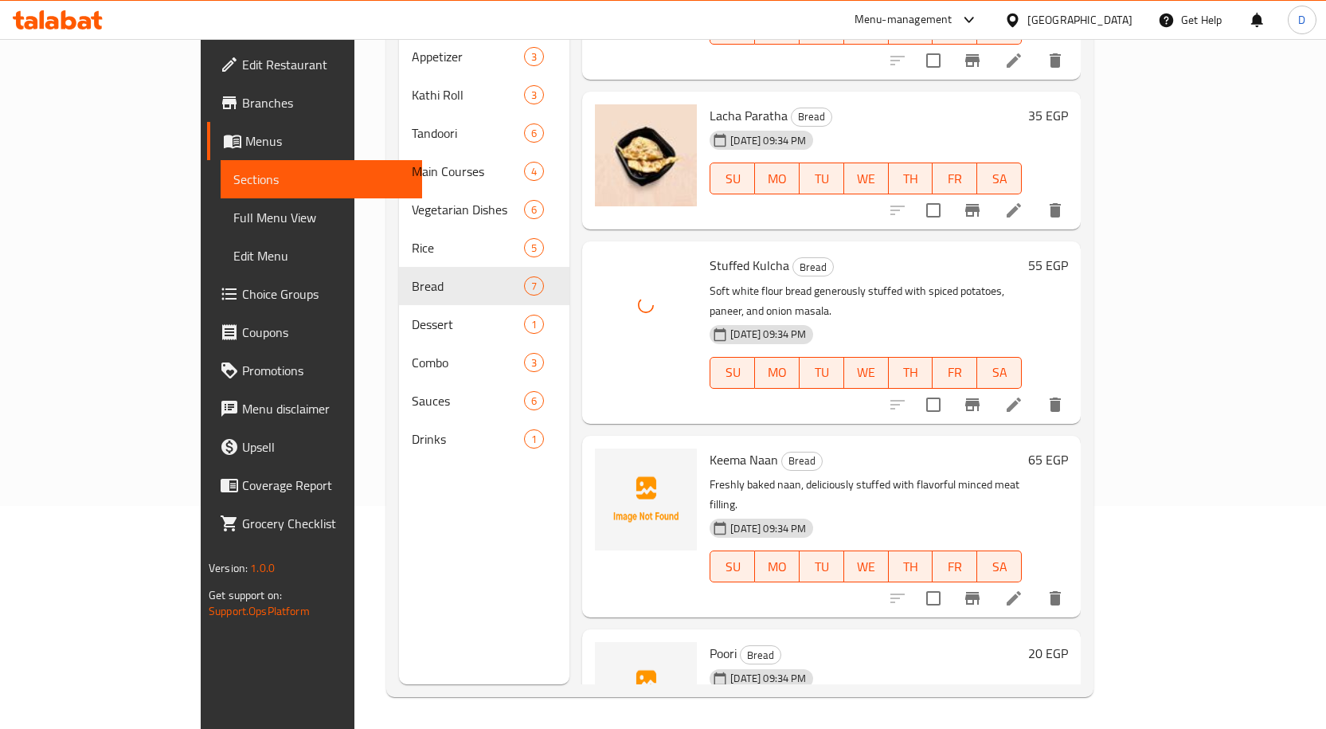
click at [710, 448] on span "Keema Naan" at bounding box center [744, 460] width 68 height 24
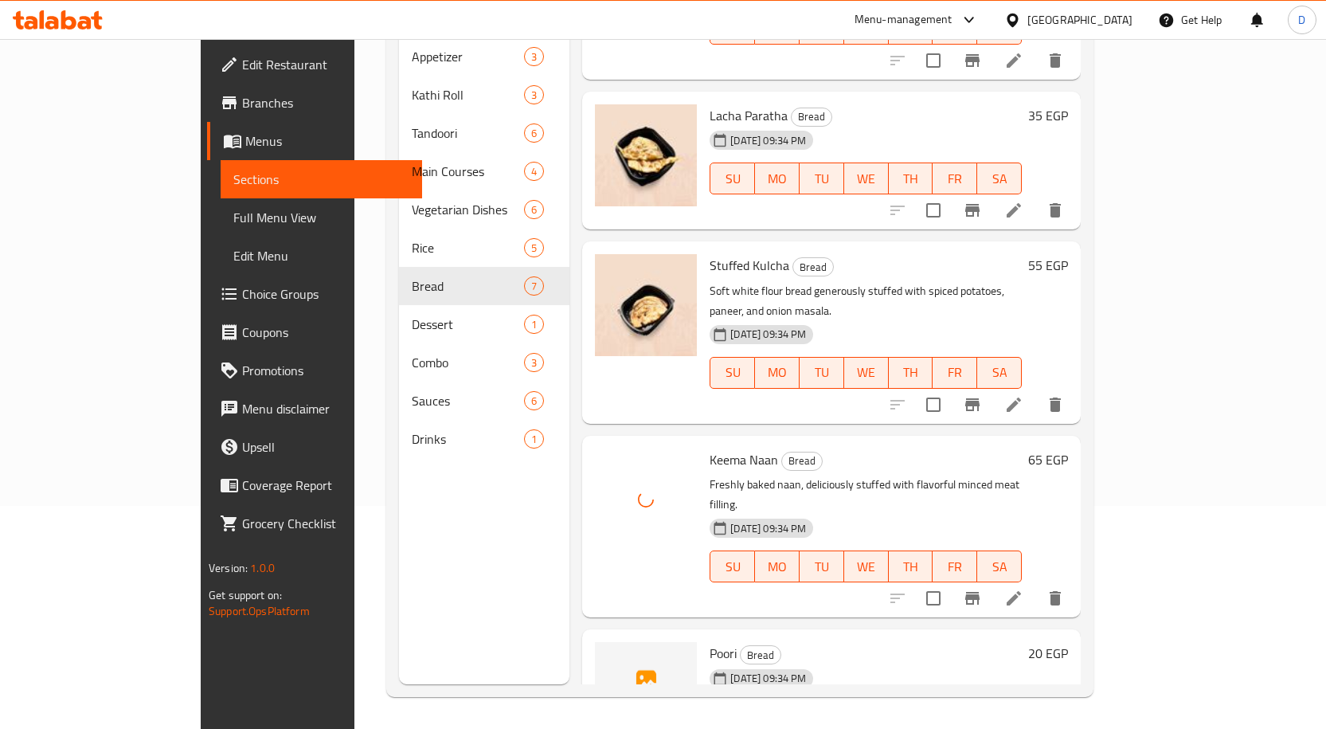
click at [710, 641] on span "Poori" at bounding box center [723, 653] width 27 height 24
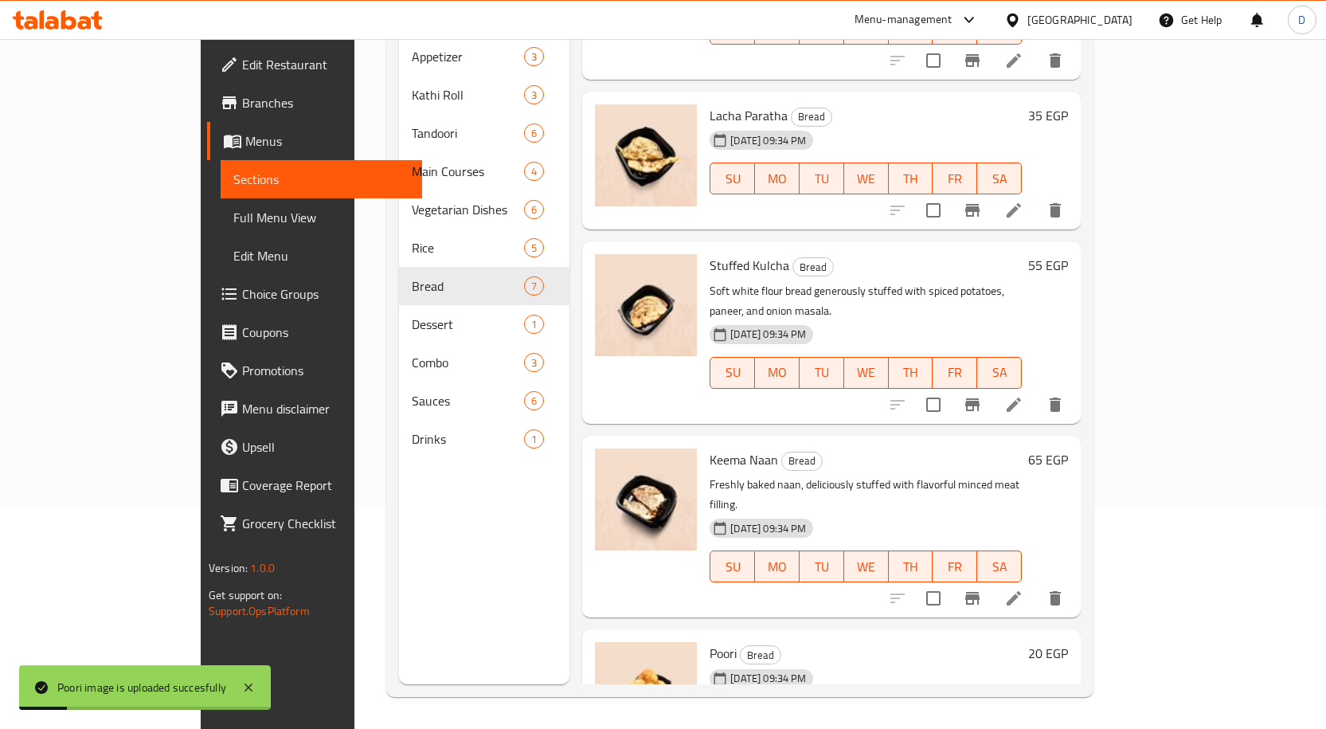
click at [402, 547] on div "Menu sections Appetizer 3 Kathi Roll 3 Tandoori 6 Main Courses 4 Vegetarian Dis…" at bounding box center [484, 319] width 170 height 729
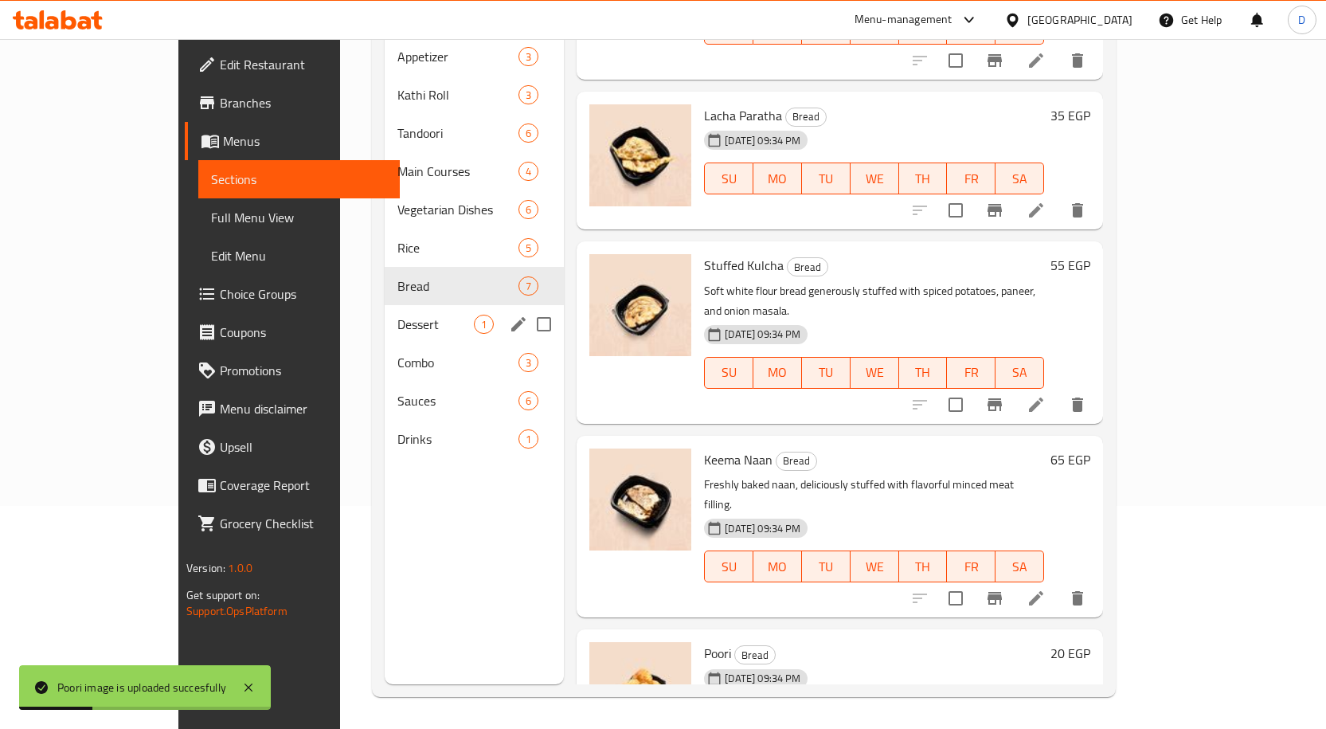
click at [422, 305] on div "Dessert 1" at bounding box center [475, 324] width 180 height 38
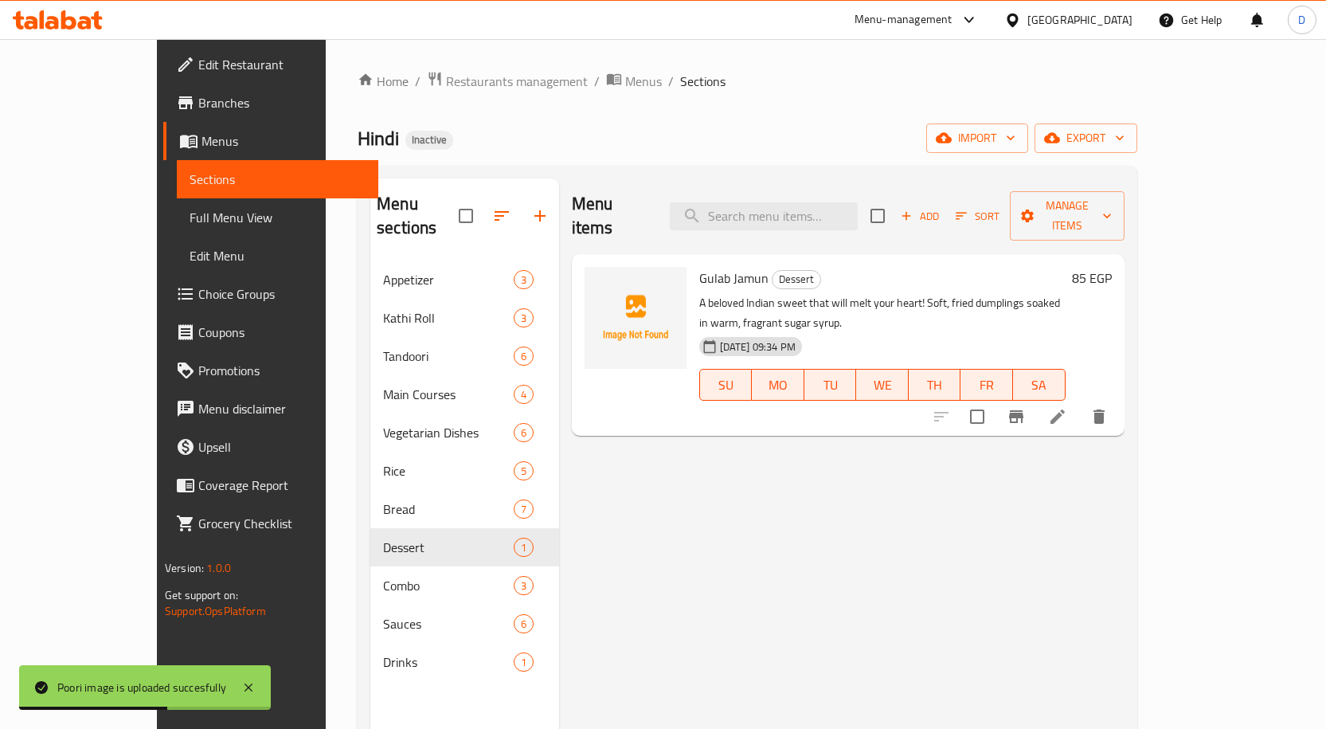
click at [702, 266] on span "Gulab Jamun" at bounding box center [733, 278] width 69 height 24
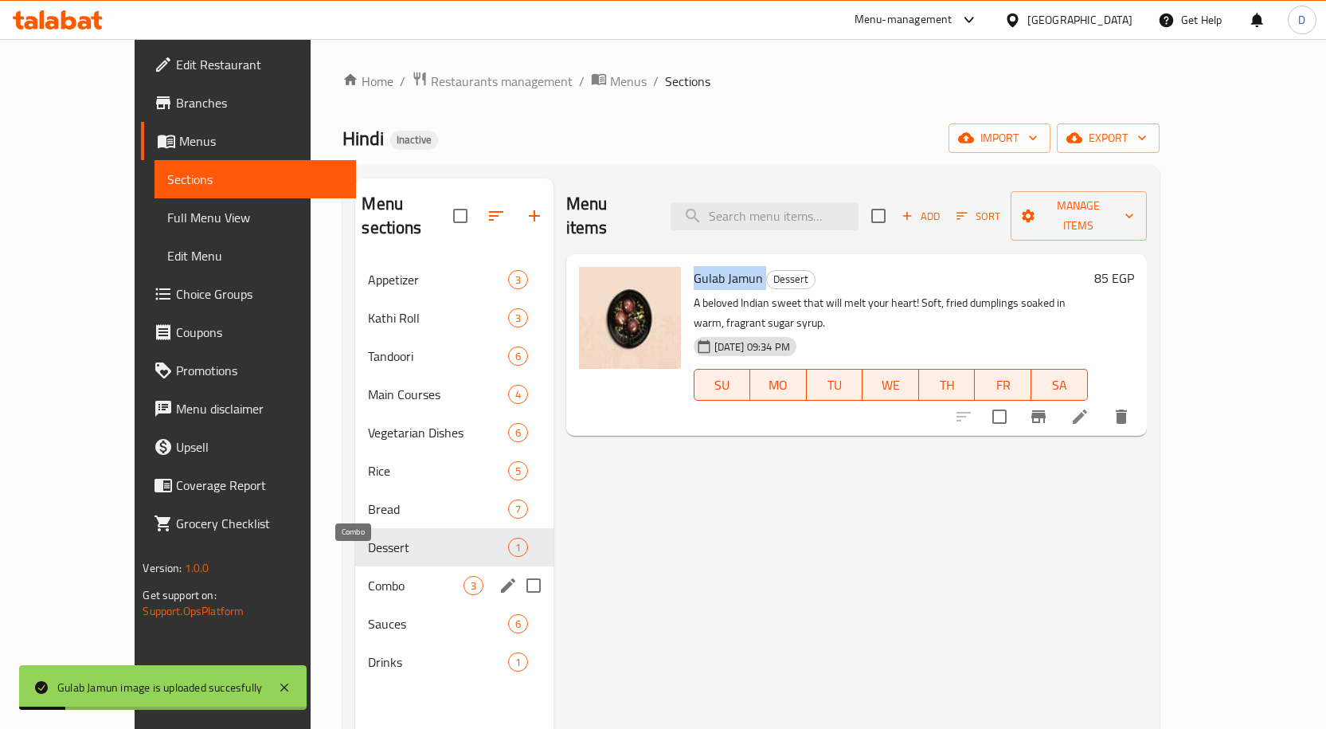
click at [369, 576] on span "Combo" at bounding box center [415, 585] width 95 height 19
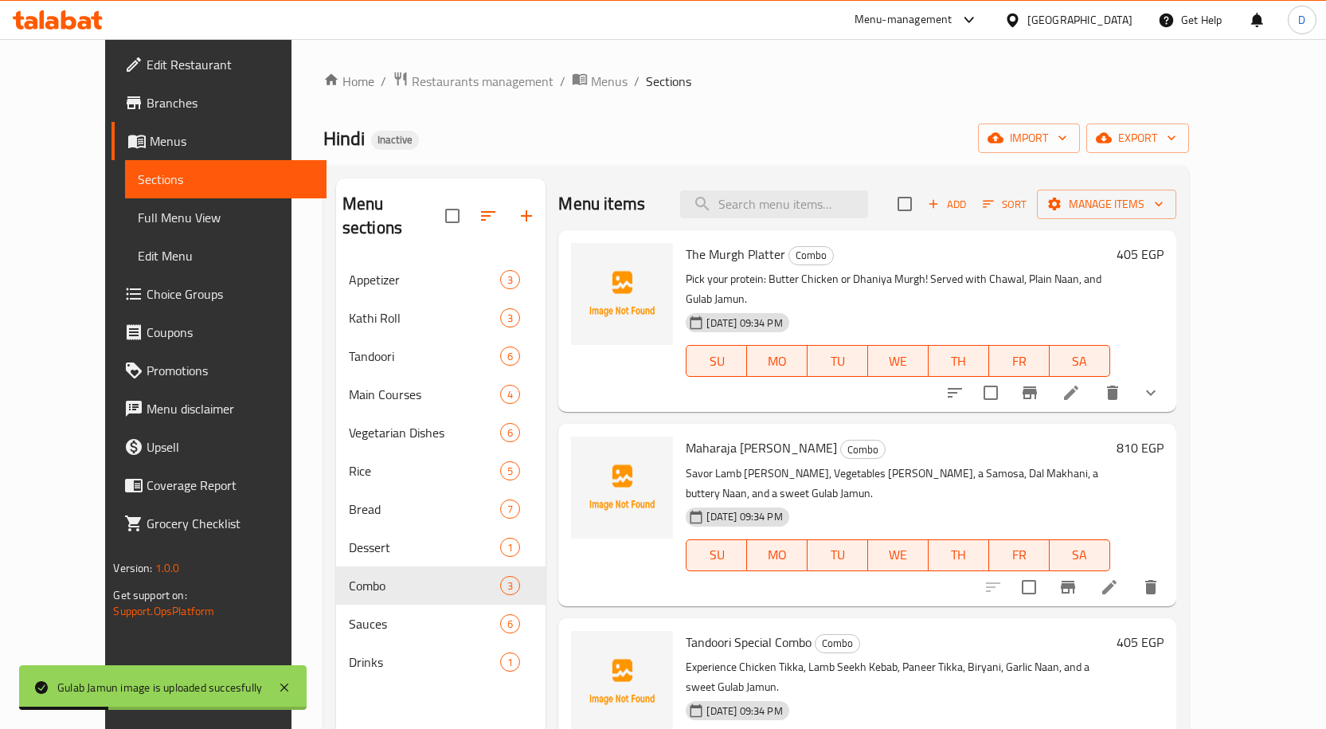
click at [715, 249] on span "The Murgh Platter" at bounding box center [736, 254] width 100 height 24
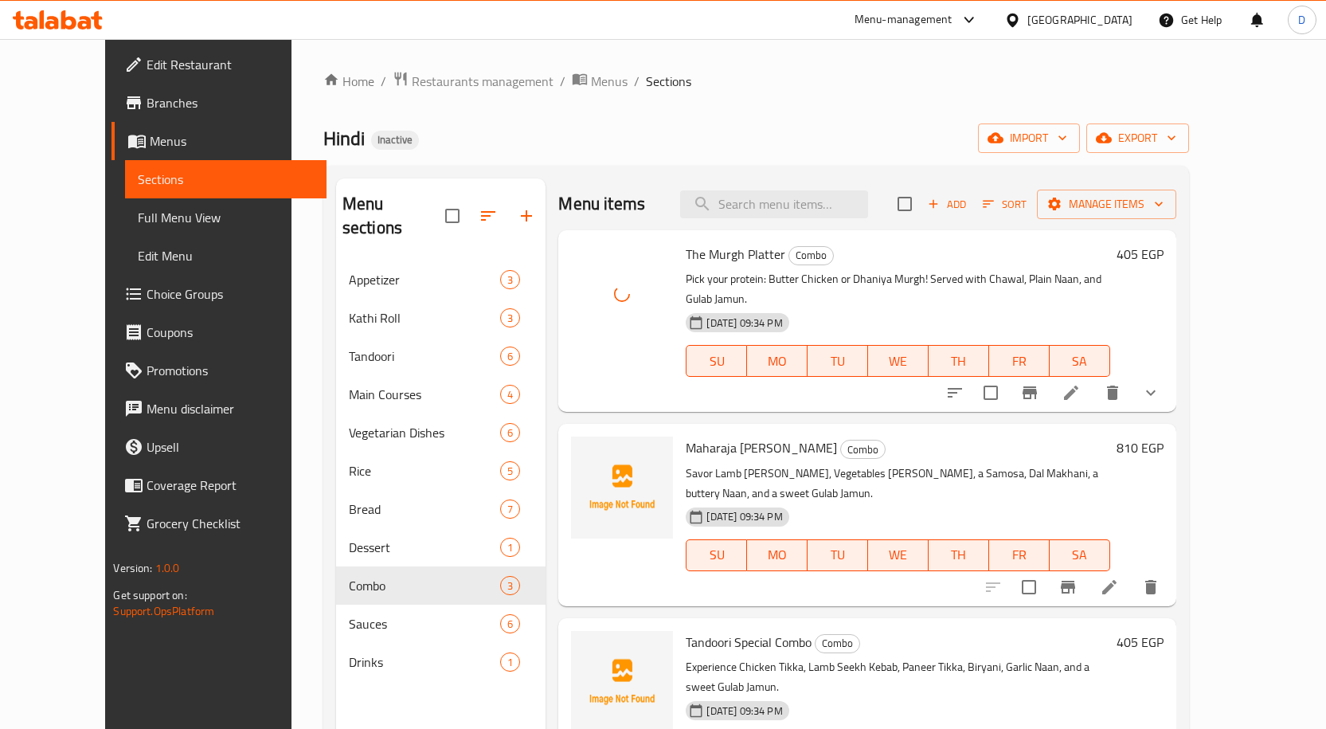
click at [686, 436] on span "Maharaja Combo" at bounding box center [761, 448] width 151 height 24
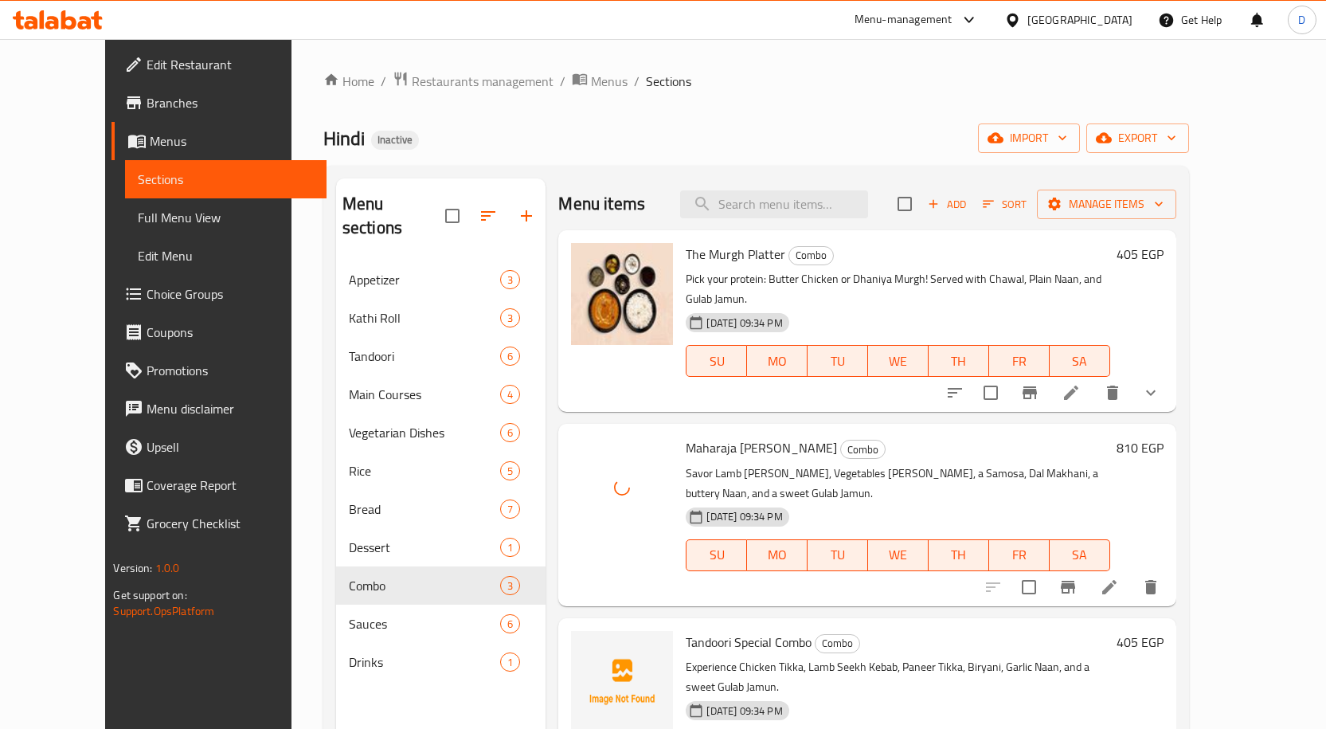
click at [722, 630] on span "Tandoori Special Combo" at bounding box center [749, 642] width 126 height 24
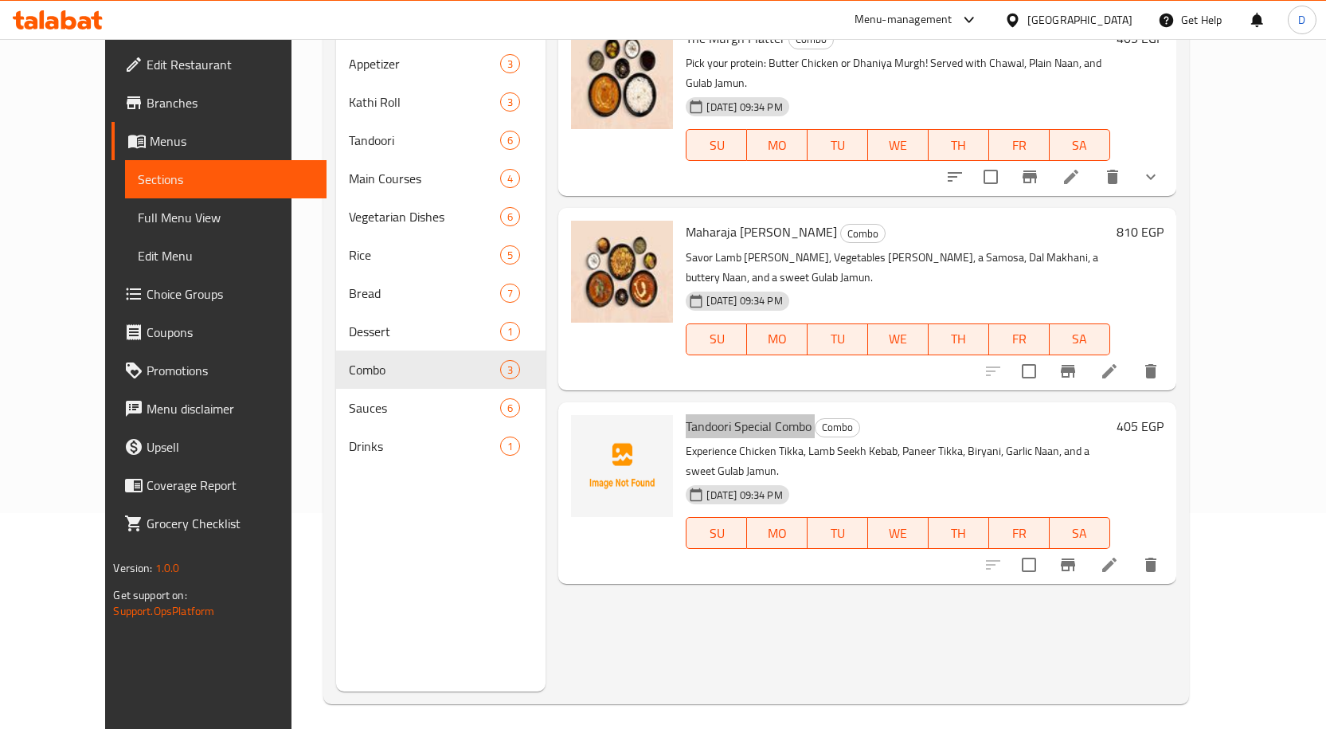
scroll to position [223, 0]
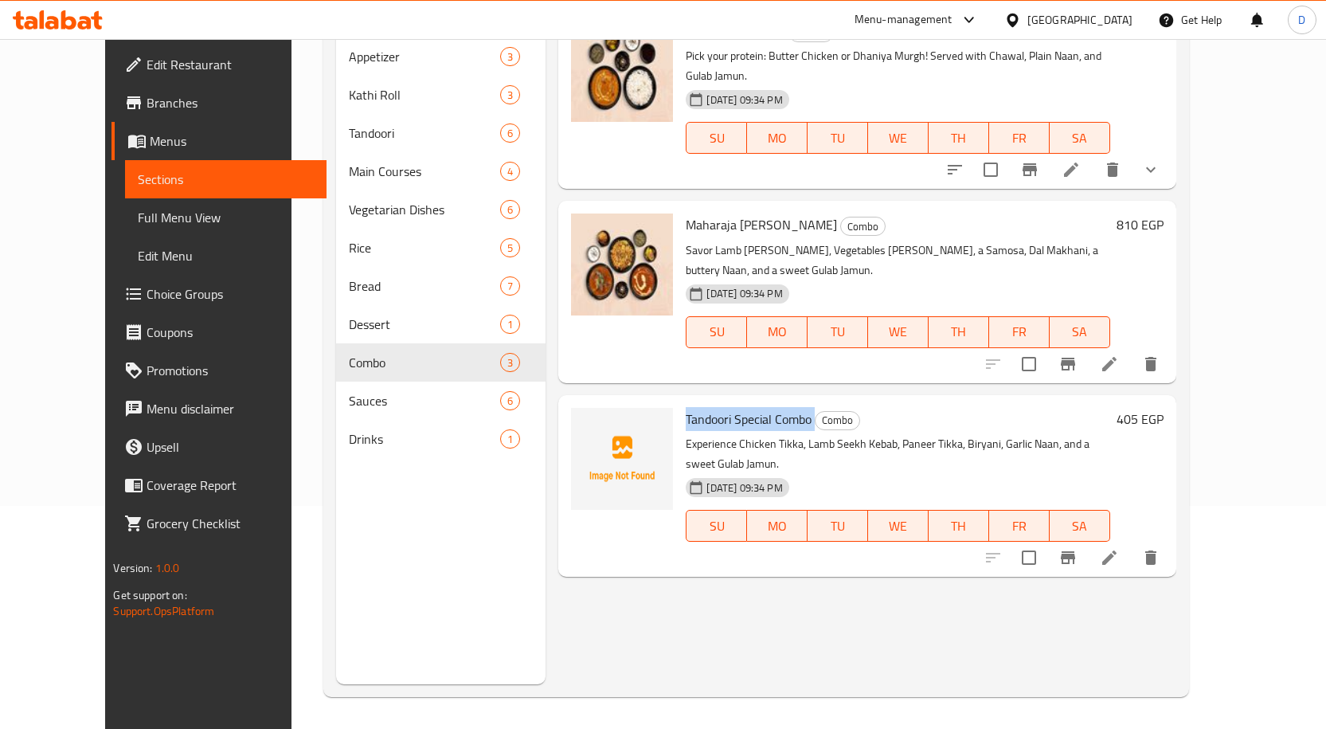
click at [727, 407] on span "Tandoori Special Combo" at bounding box center [749, 419] width 126 height 24
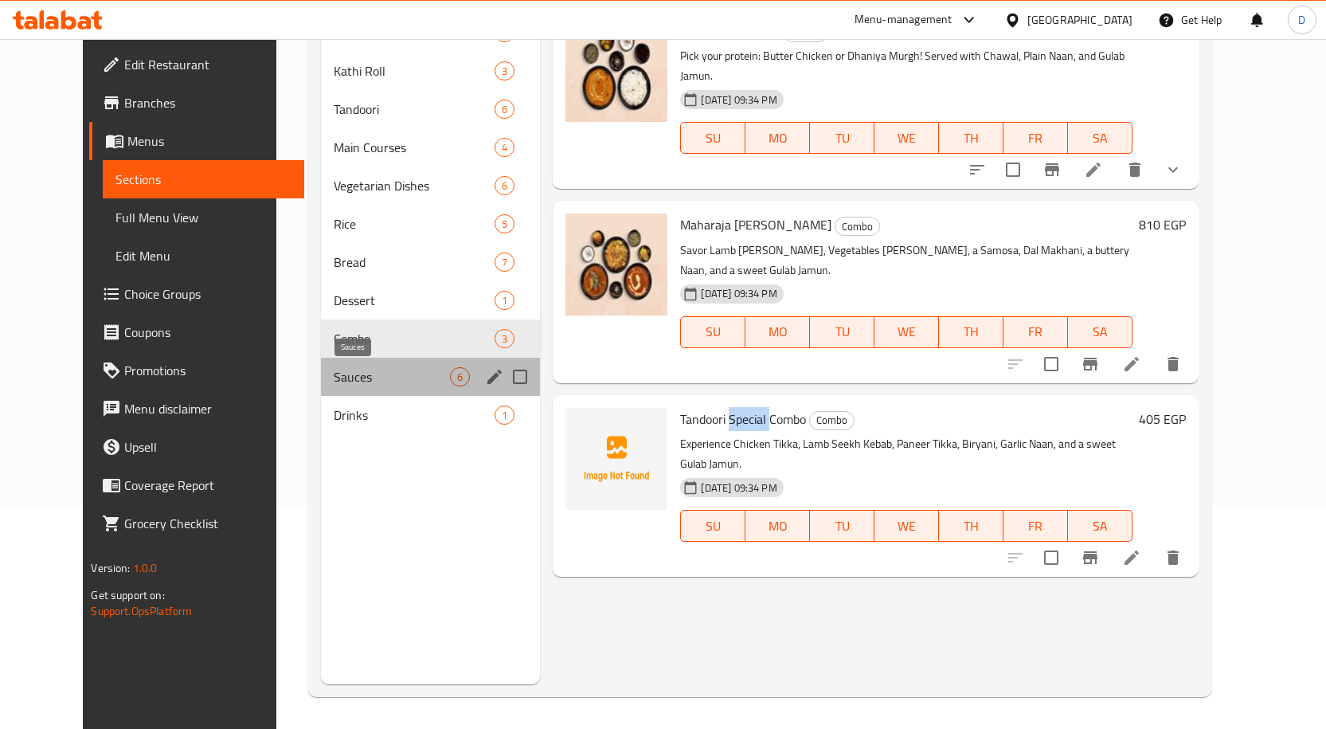
click at [380, 368] on span "Sauces" at bounding box center [392, 376] width 116 height 19
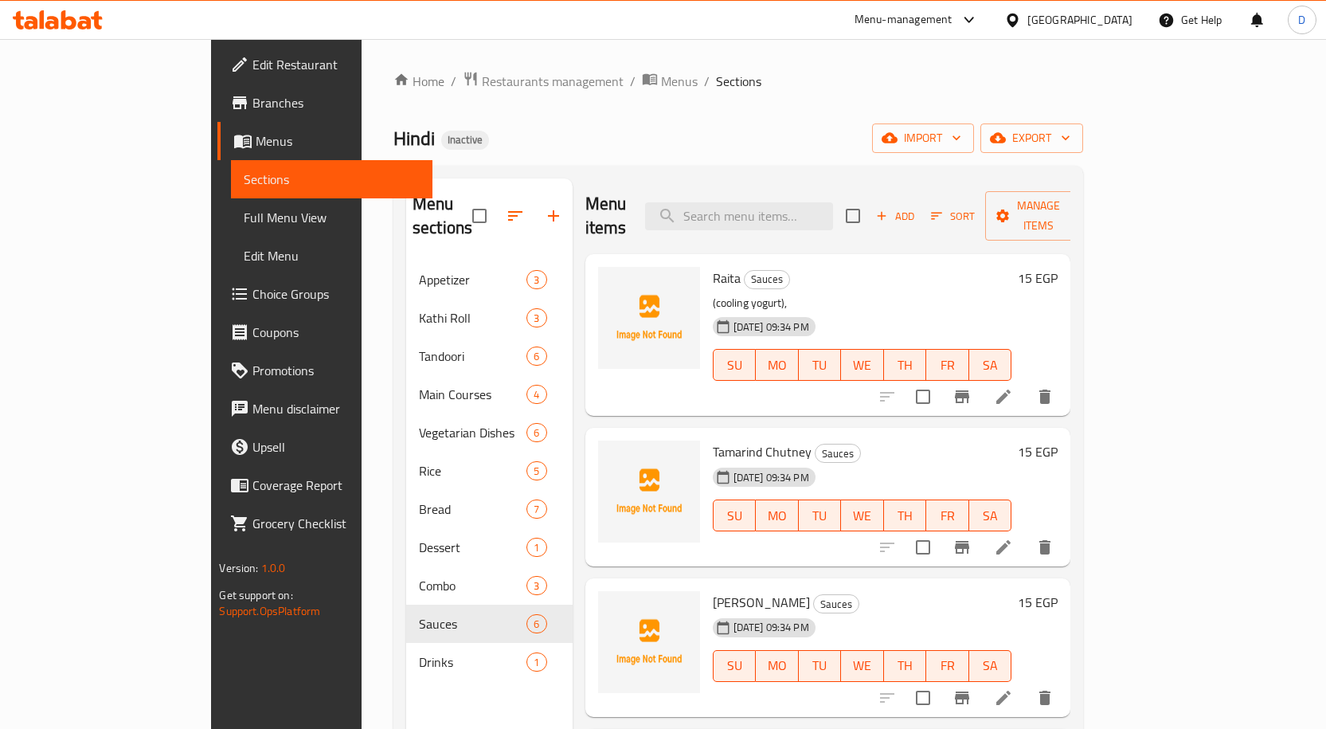
click at [713, 266] on span "Raita" at bounding box center [727, 278] width 28 height 24
click at [713, 440] on span "Tamarind Chutney" at bounding box center [762, 452] width 99 height 24
click at [713, 590] on span "Minty Chutney" at bounding box center [761, 602] width 97 height 24
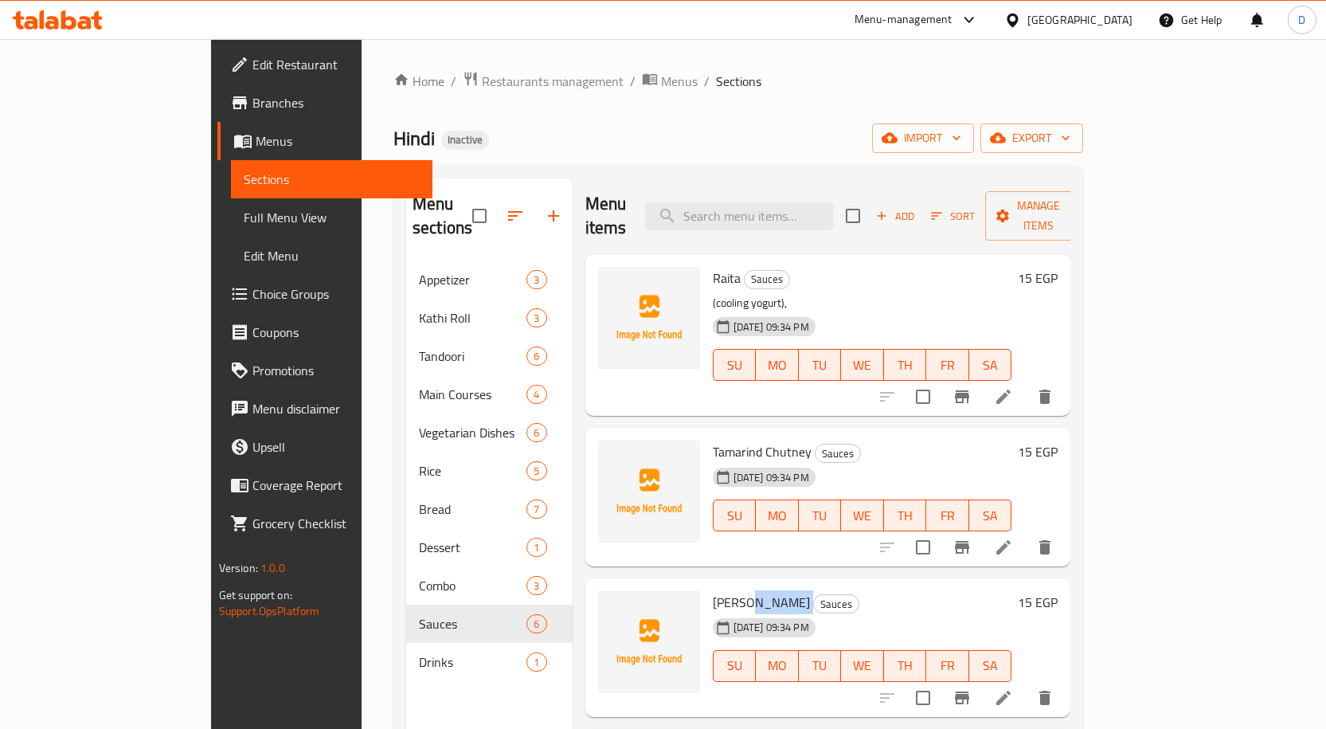
click at [713, 590] on span "Minty Chutney" at bounding box center [761, 602] width 97 height 24
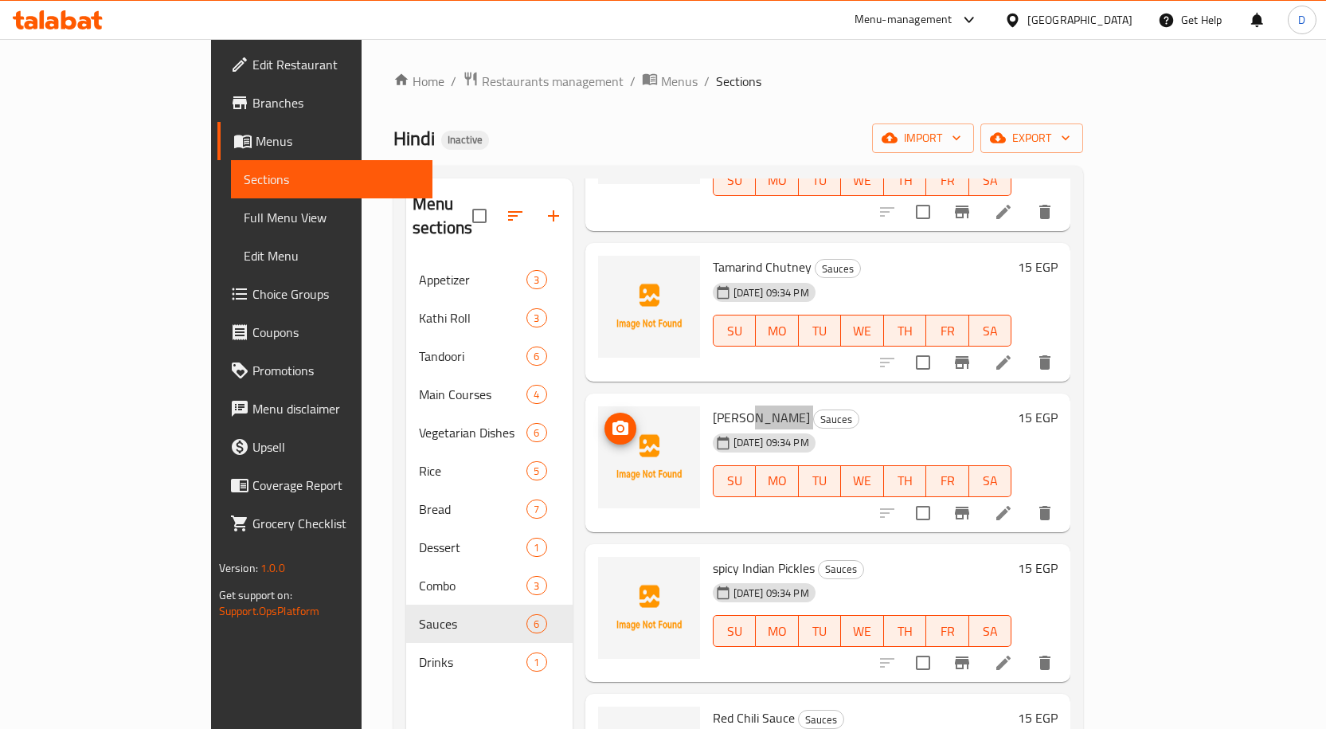
scroll to position [236, 0]
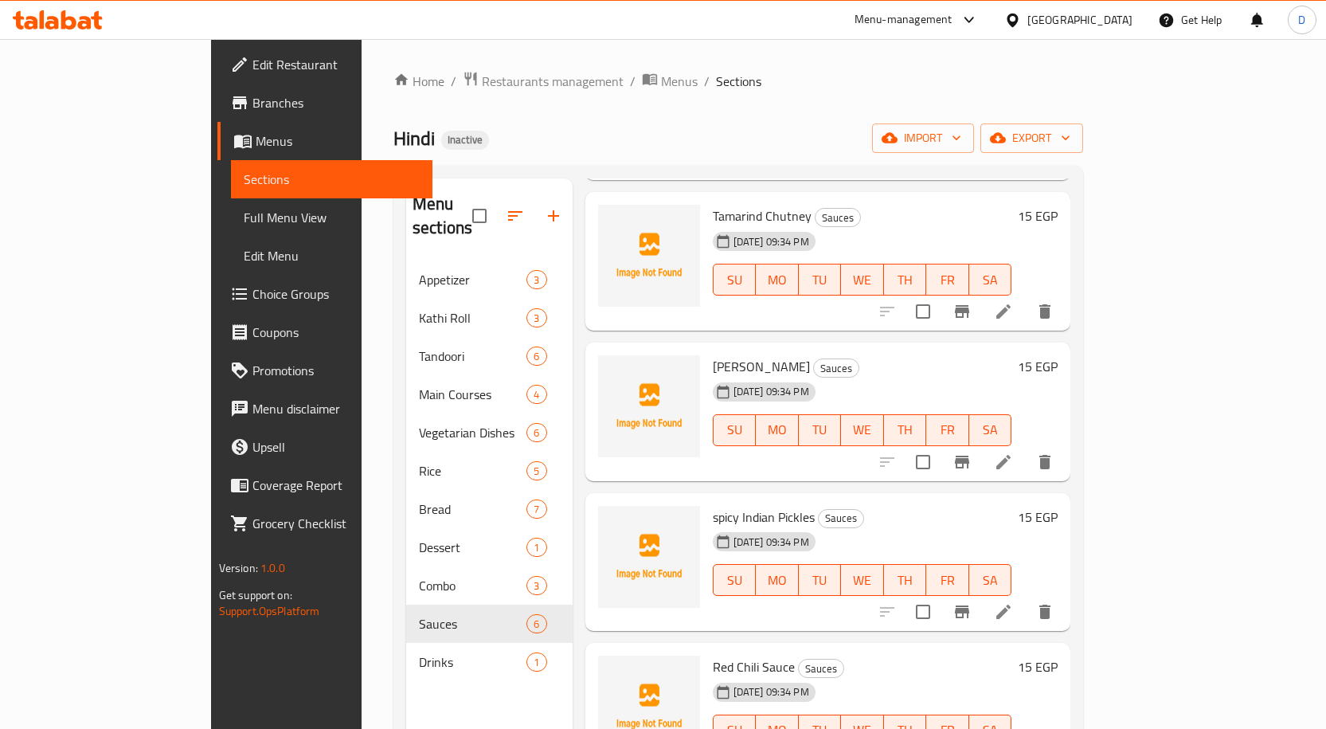
click at [713, 505] on span "spicy Indian Pickles" at bounding box center [764, 517] width 102 height 24
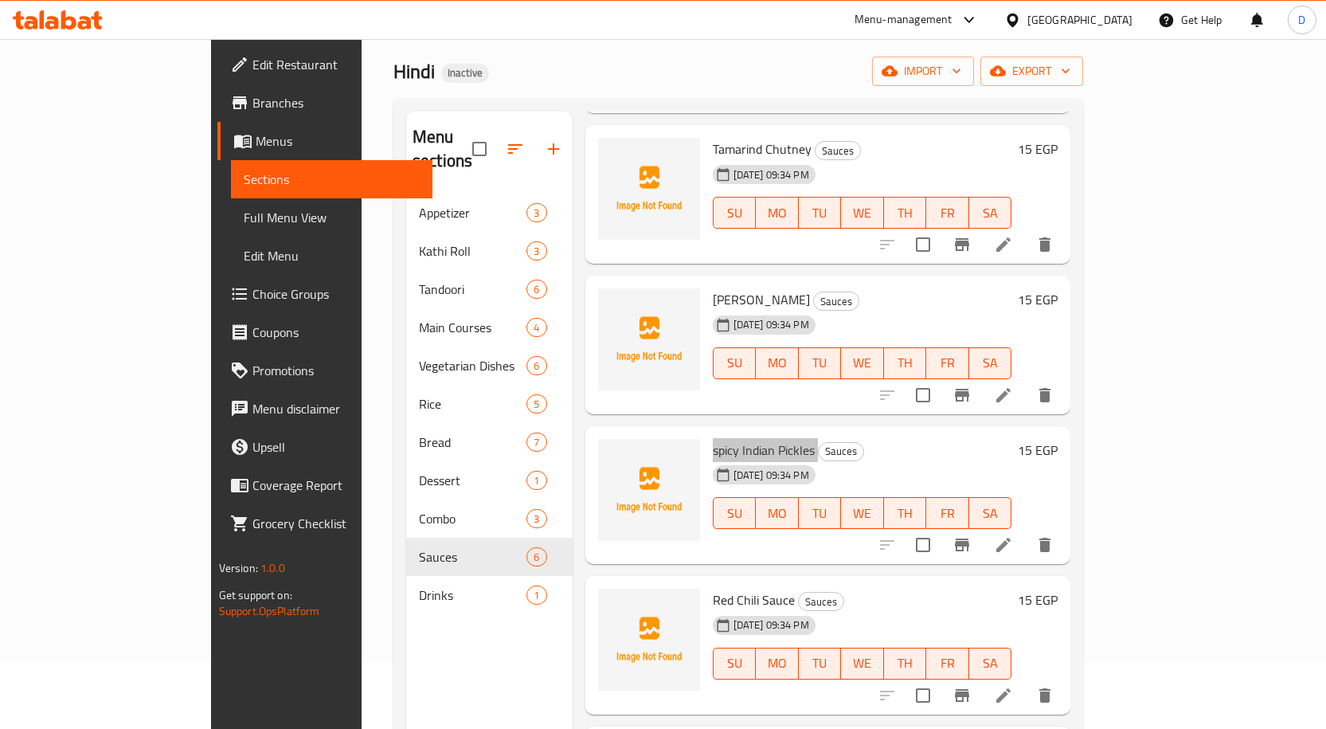
scroll to position [223, 0]
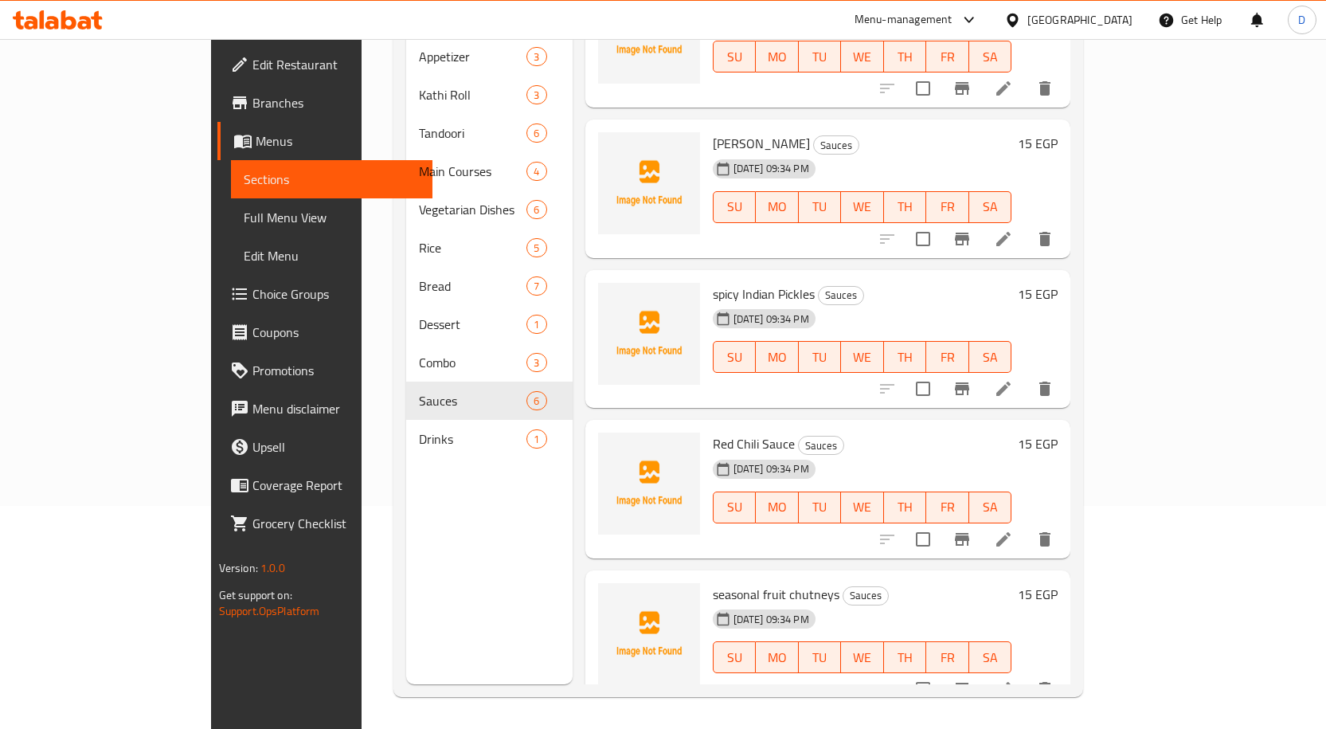
click at [721, 432] on span "Red Chili Sauce" at bounding box center [754, 444] width 82 height 24
click at [713, 582] on span "seasonal fruit chutneys" at bounding box center [776, 594] width 127 height 24
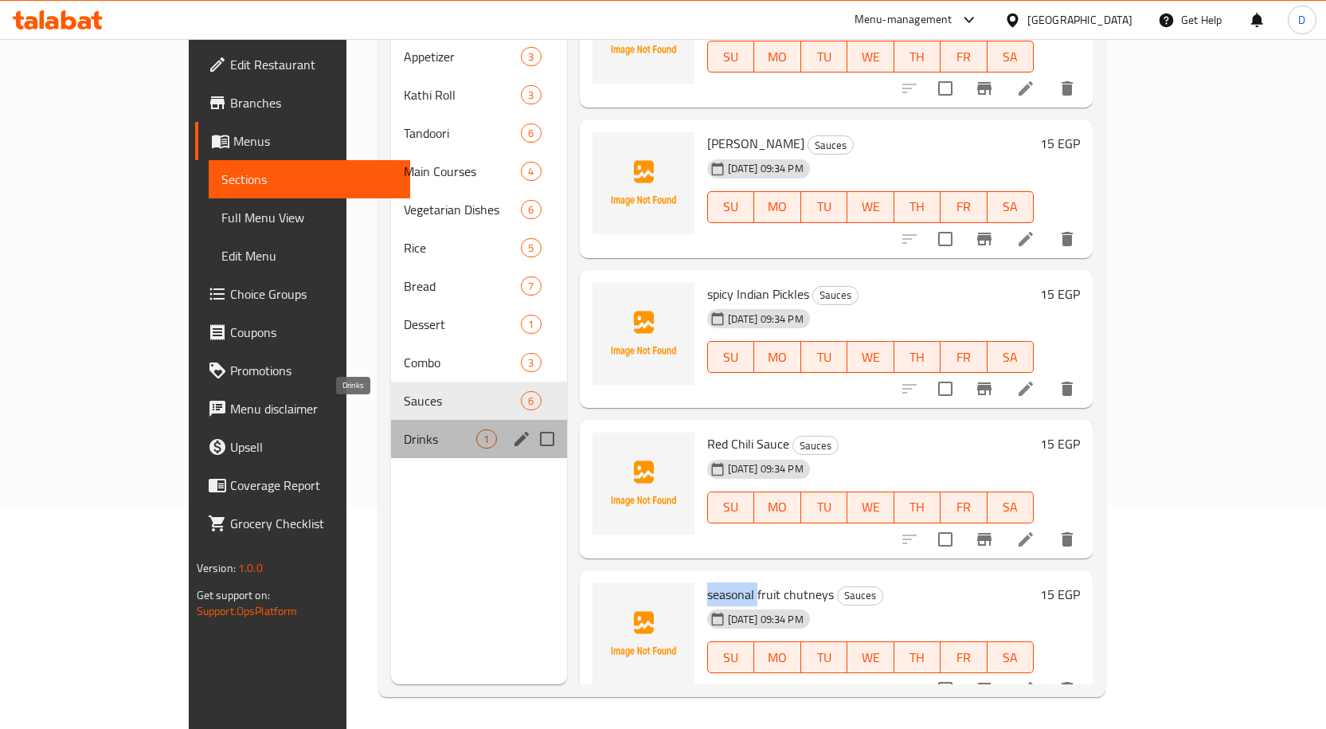
click at [404, 429] on span "Drinks" at bounding box center [440, 438] width 72 height 19
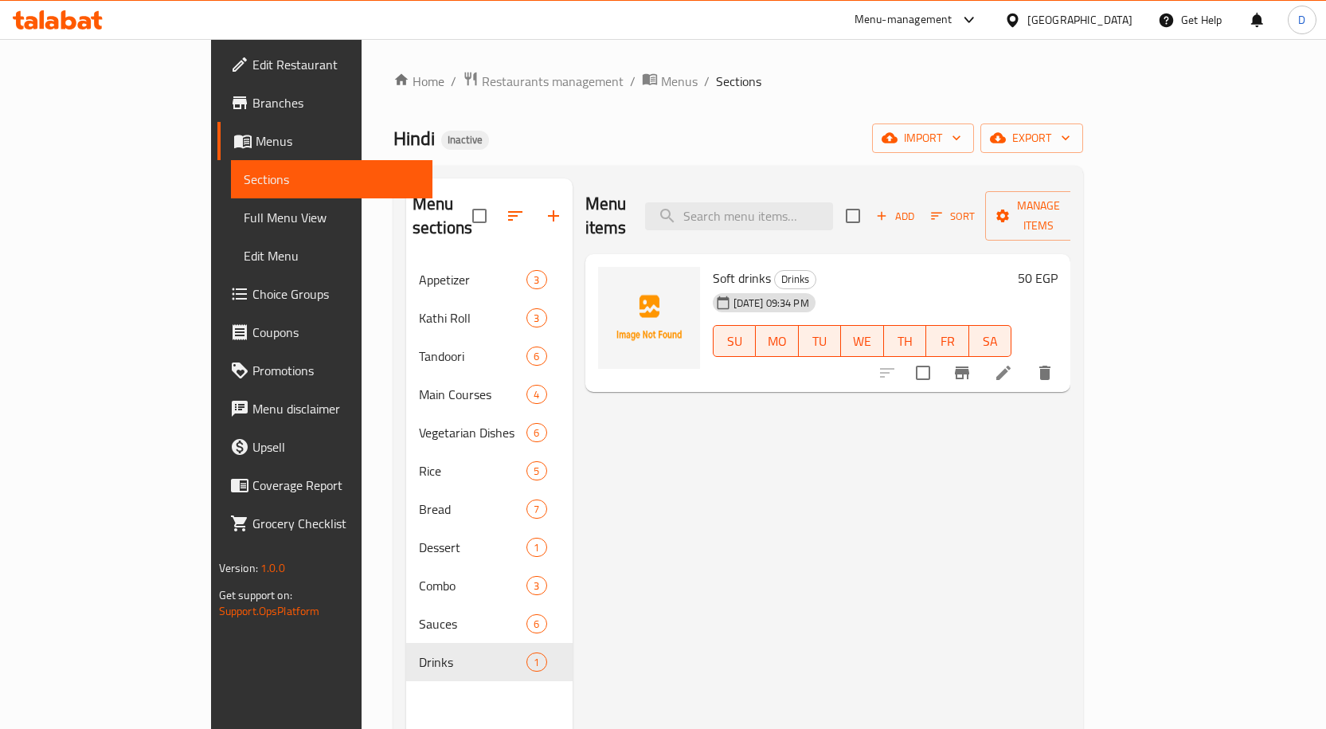
click at [713, 266] on span "Soft drinks" at bounding box center [742, 278] width 58 height 24
click at [833, 202] on input "search" at bounding box center [739, 216] width 188 height 28
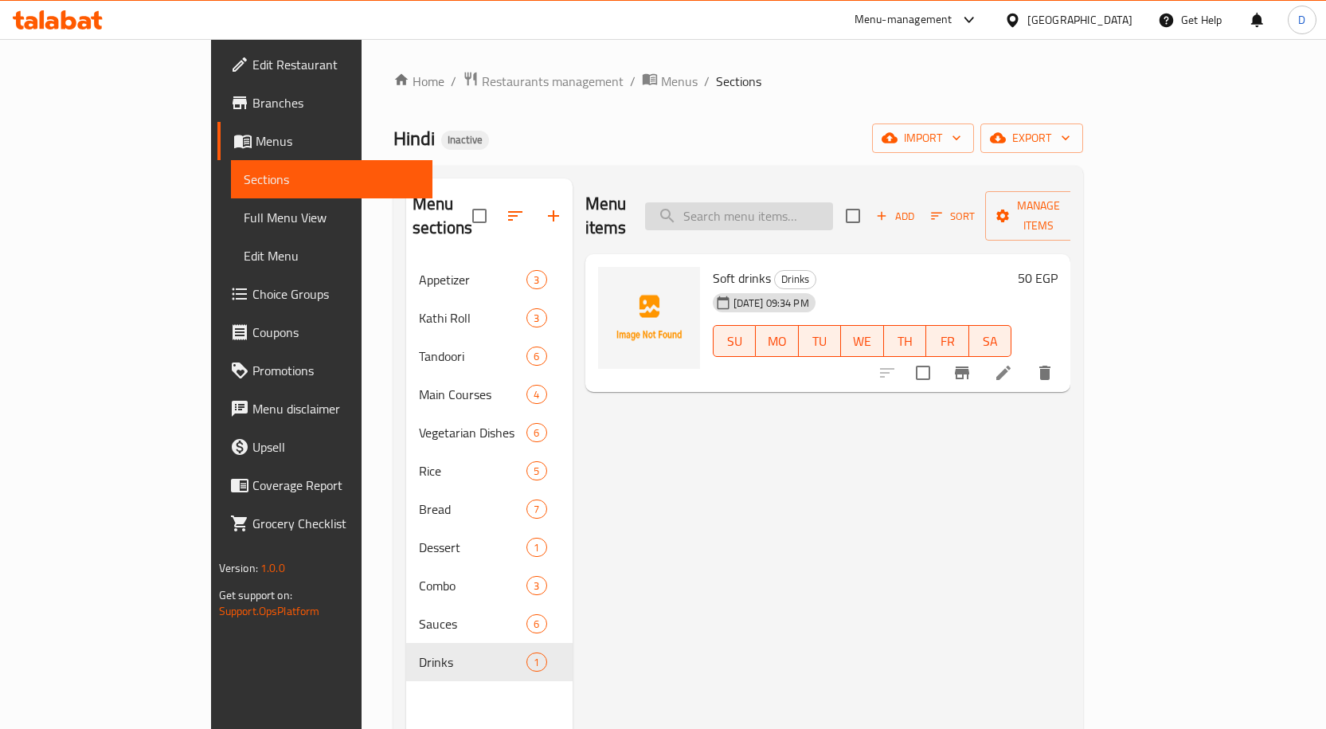
paste input "Stuffed Kulcha"
type input "Stuffed Kulcha"
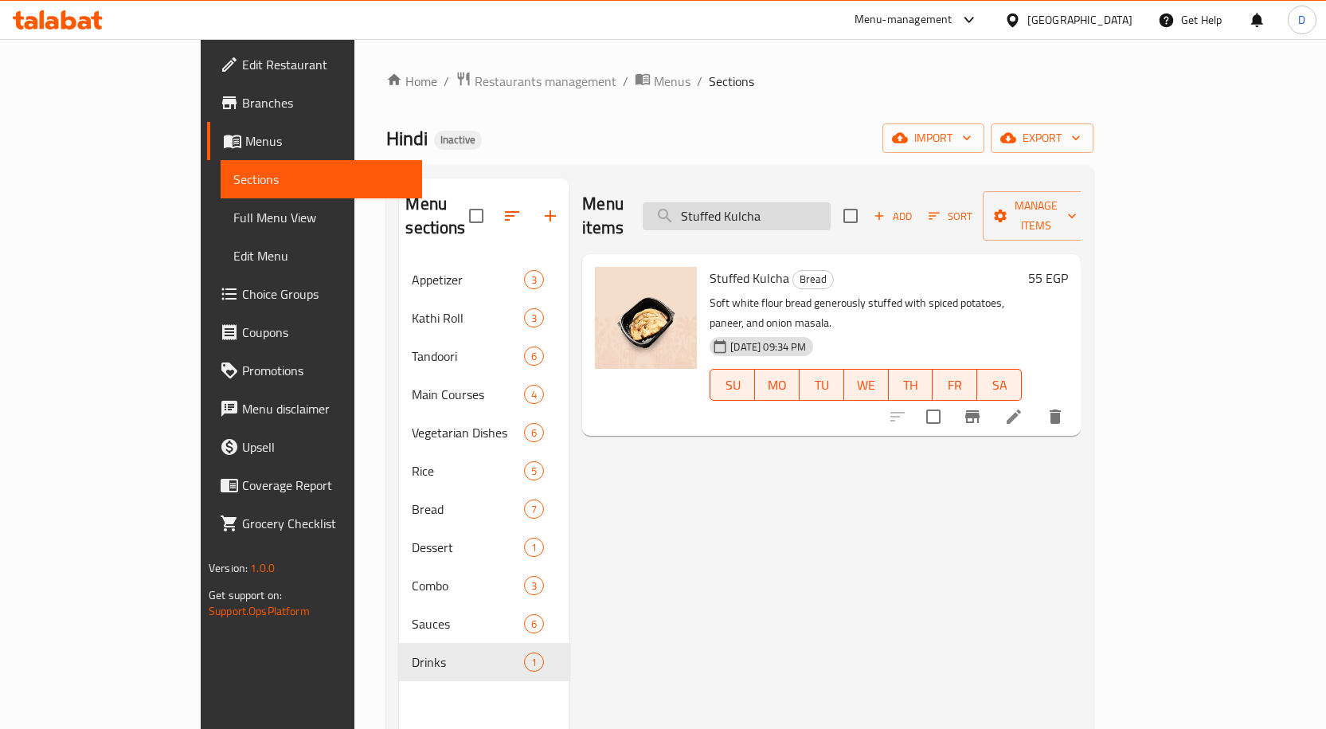
click at [828, 213] on input "Stuffed Kulcha" at bounding box center [737, 216] width 188 height 28
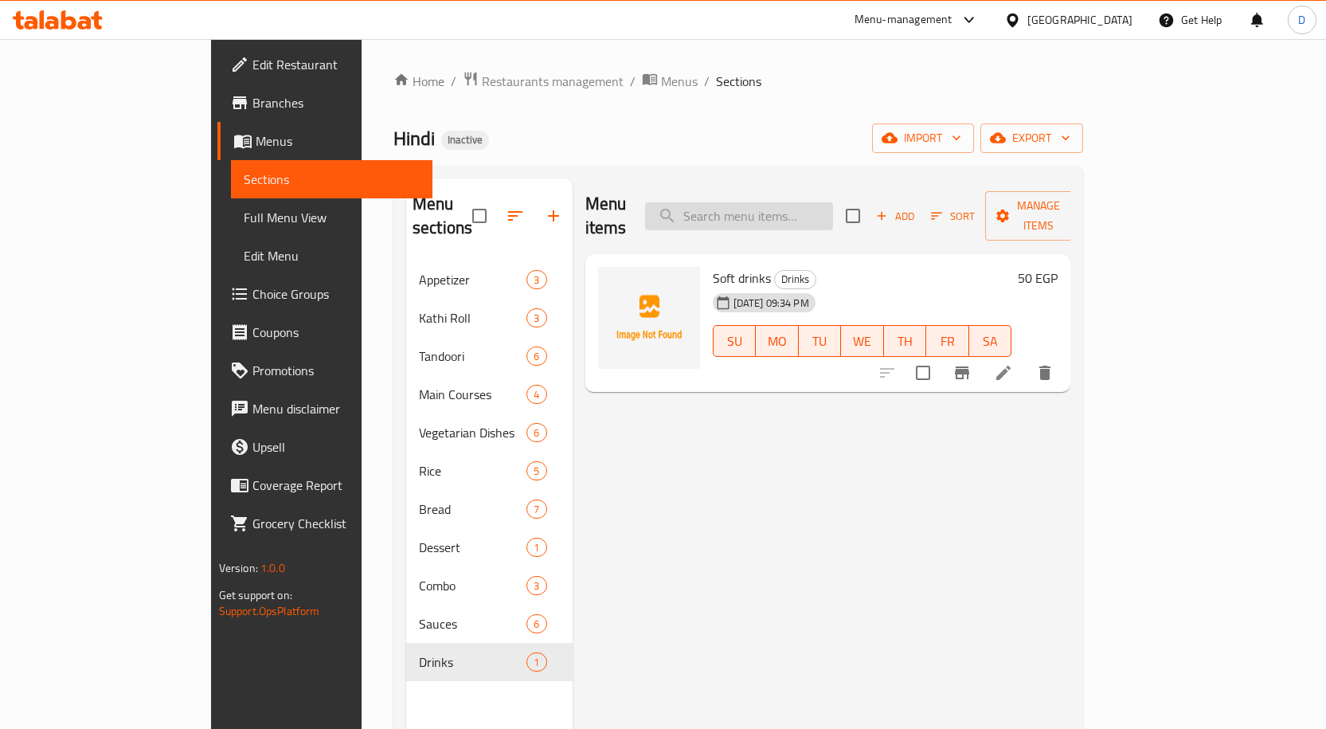
click at [797, 207] on input "search" at bounding box center [739, 216] width 188 height 28
paste input "Palak Paneer"
type input "Palak Paneer"
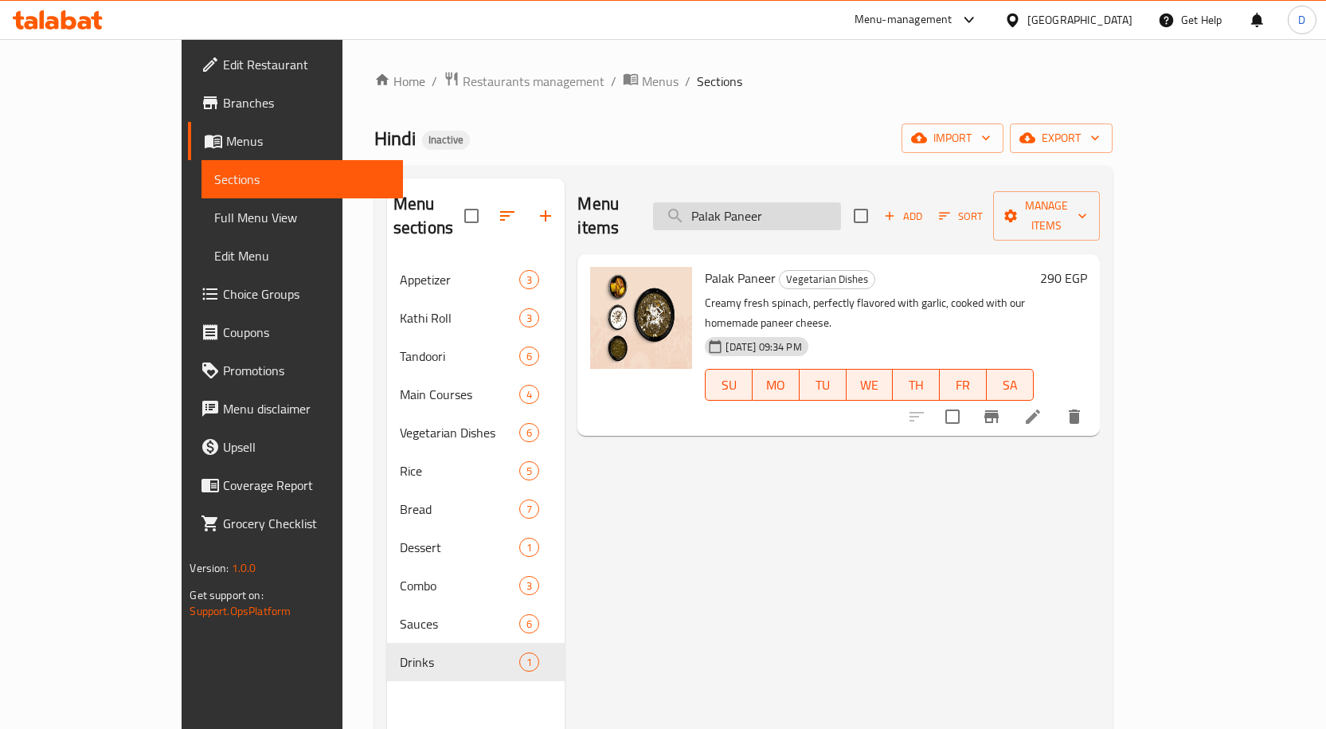
click at [803, 207] on input "Palak Paneer" at bounding box center [747, 216] width 188 height 28
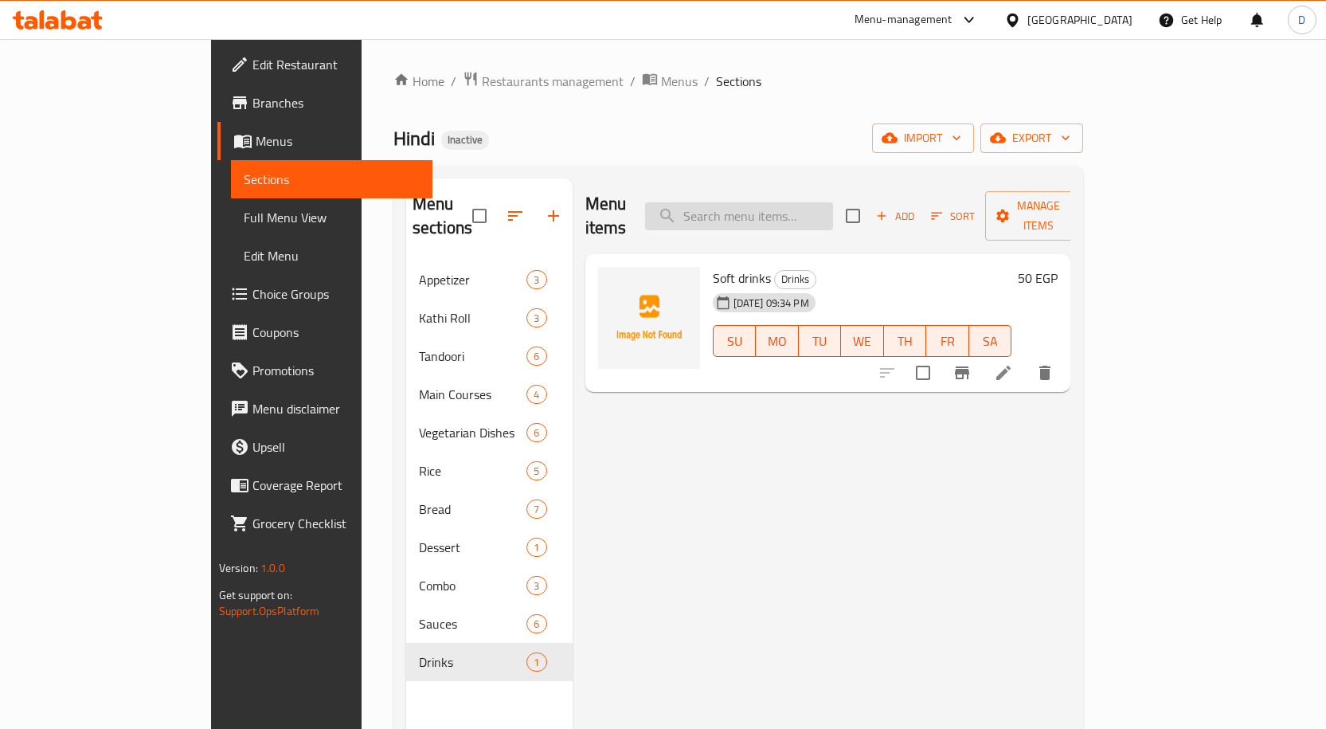
click at [792, 202] on input "search" at bounding box center [739, 216] width 188 height 28
paste input "Vegetarian Combo"
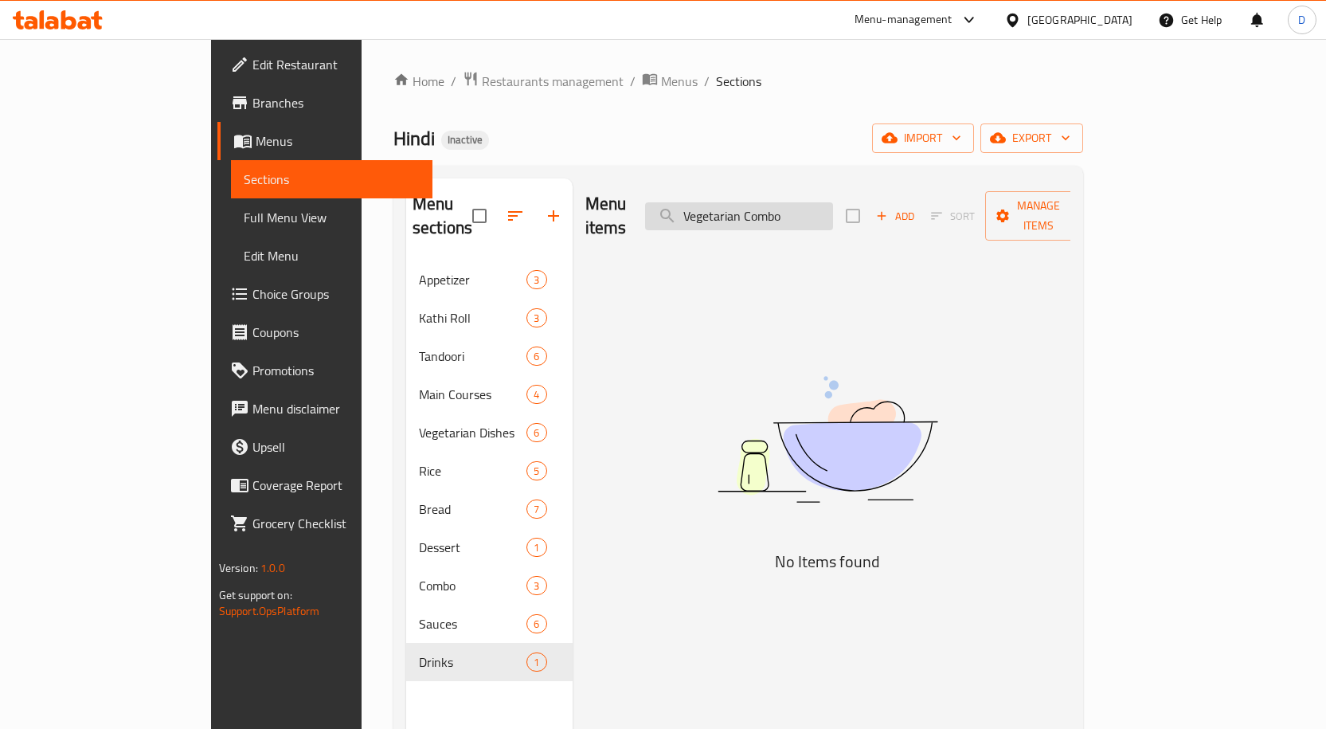
click at [833, 204] on input "Vegetarian Combo" at bounding box center [739, 216] width 188 height 28
type input "Vegetarian"
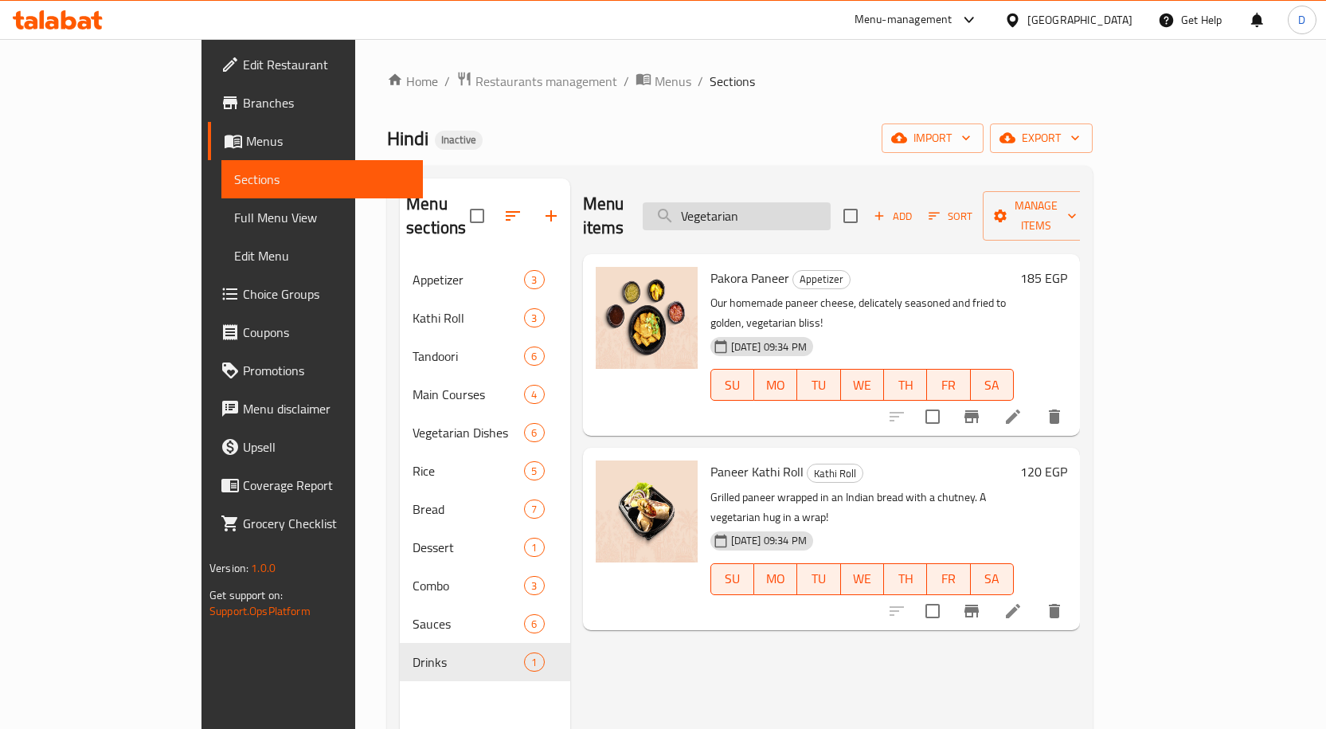
click at [814, 208] on input "Vegetarian" at bounding box center [737, 216] width 188 height 28
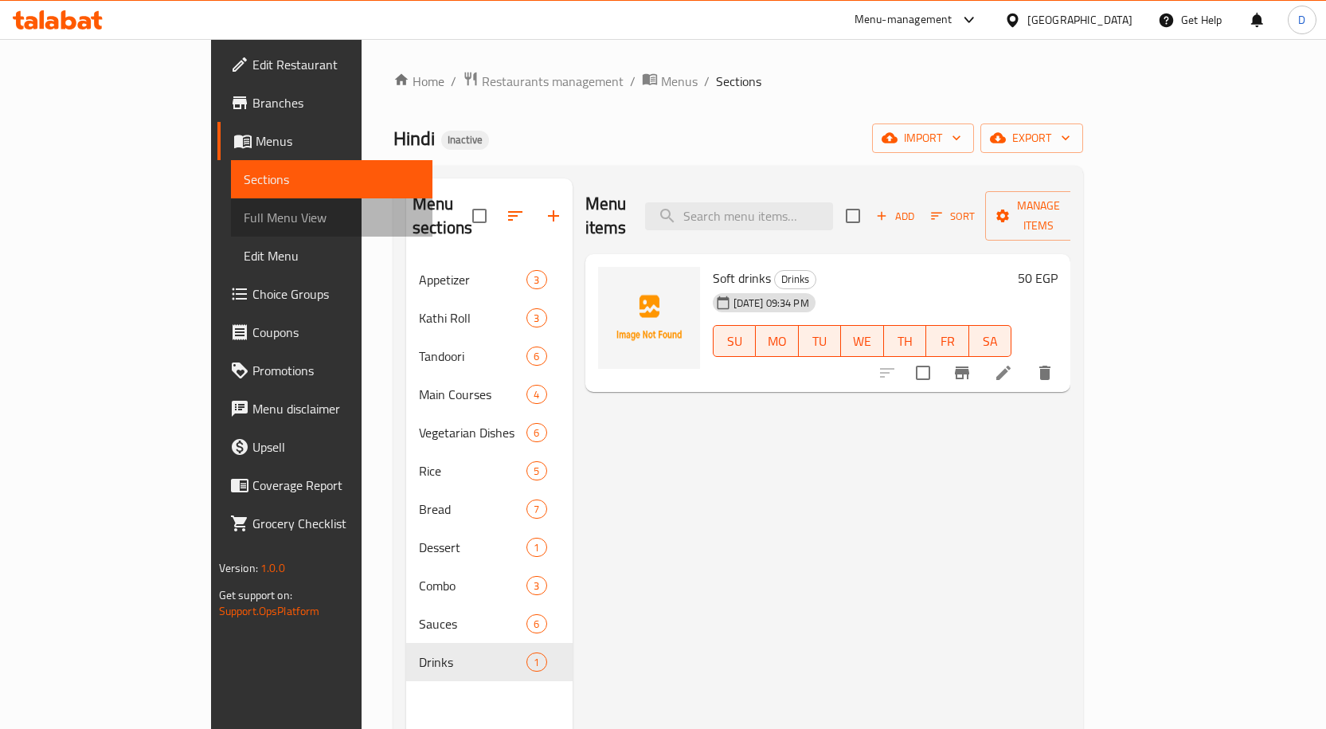
click at [244, 223] on span "Full Menu View" at bounding box center [332, 217] width 176 height 19
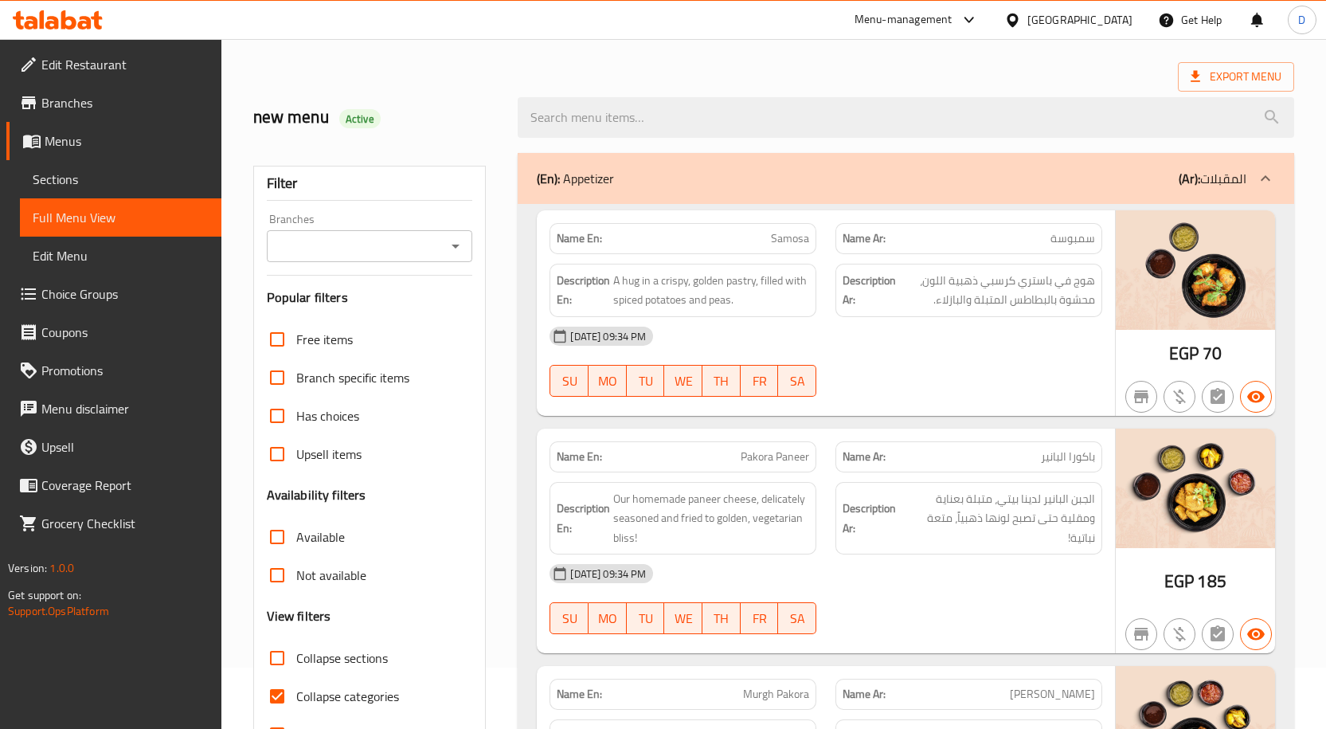
scroll to position [319, 0]
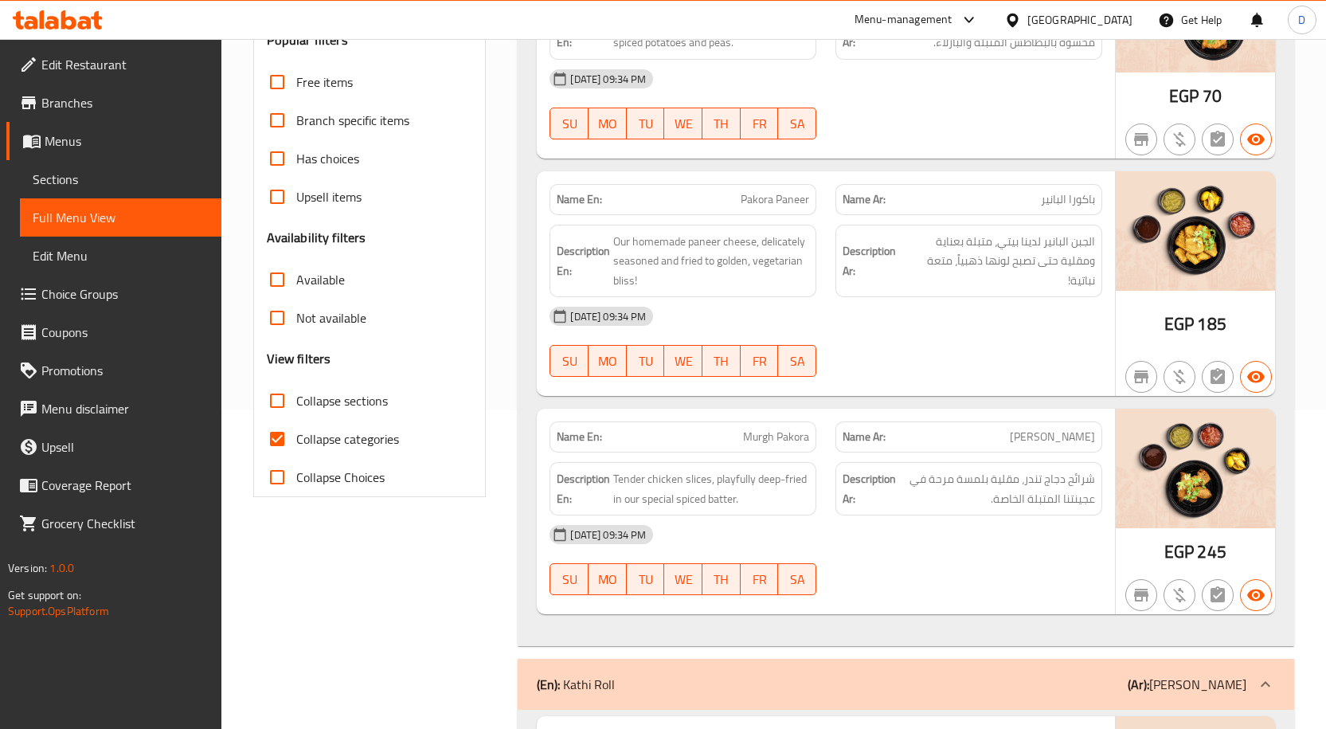
click at [314, 435] on span "Collapse categories" at bounding box center [347, 438] width 103 height 19
click at [296, 435] on input "Collapse categories" at bounding box center [277, 439] width 38 height 38
checkbox input "false"
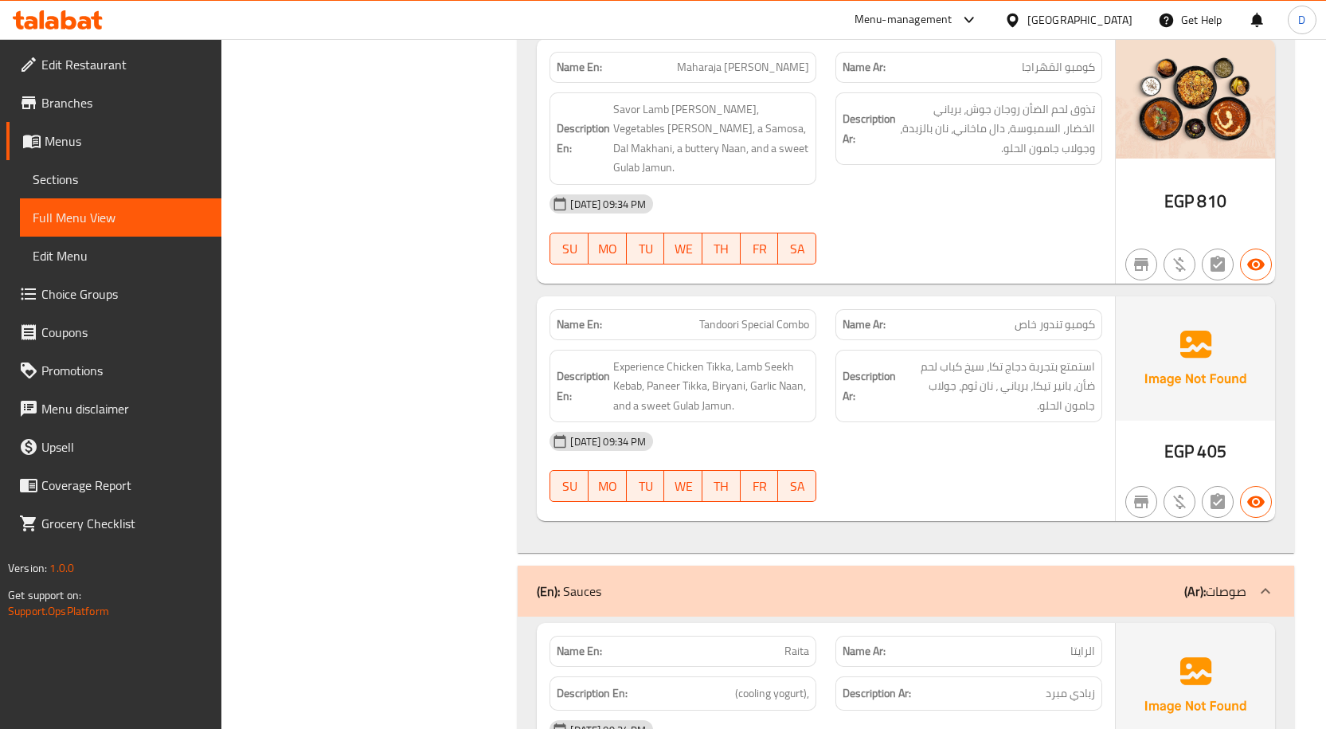
scroll to position [10075, 0]
click at [713, 318] on span "Tandoori Special Combo" at bounding box center [754, 326] width 110 height 17
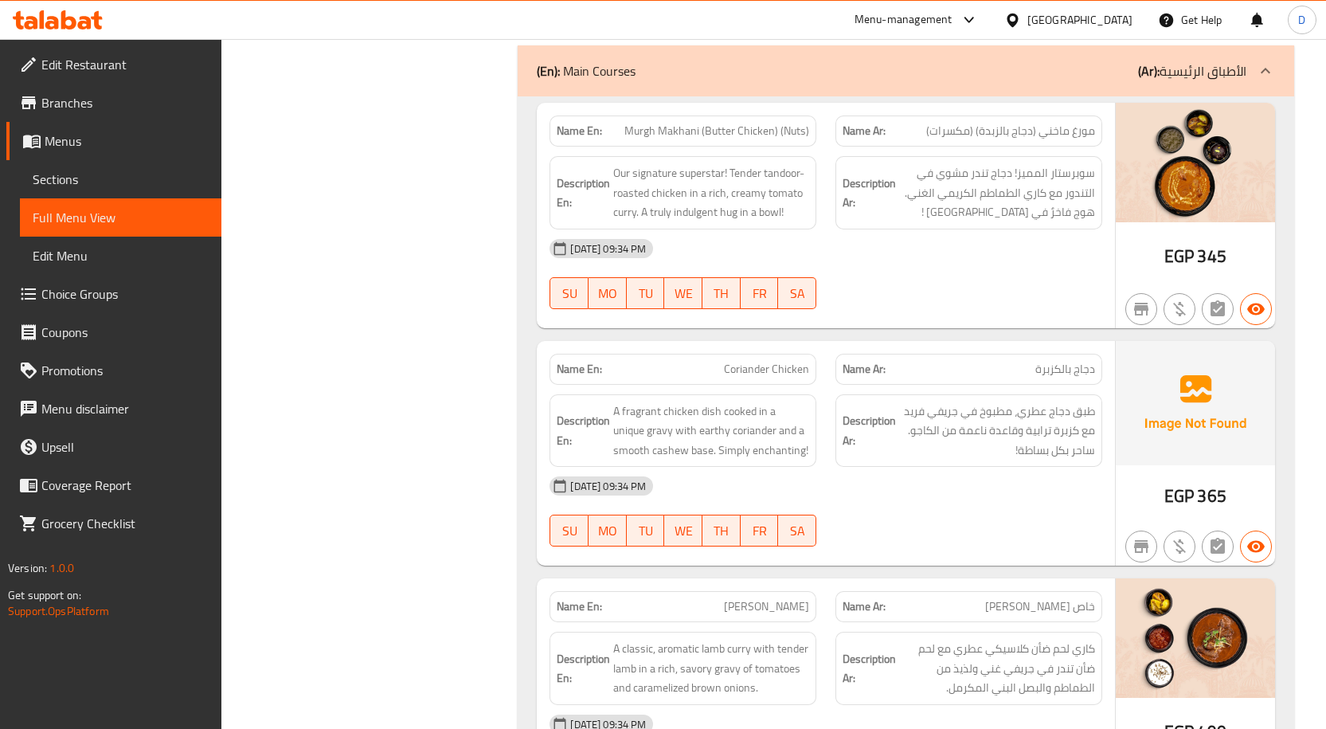
scroll to position [3425, 0]
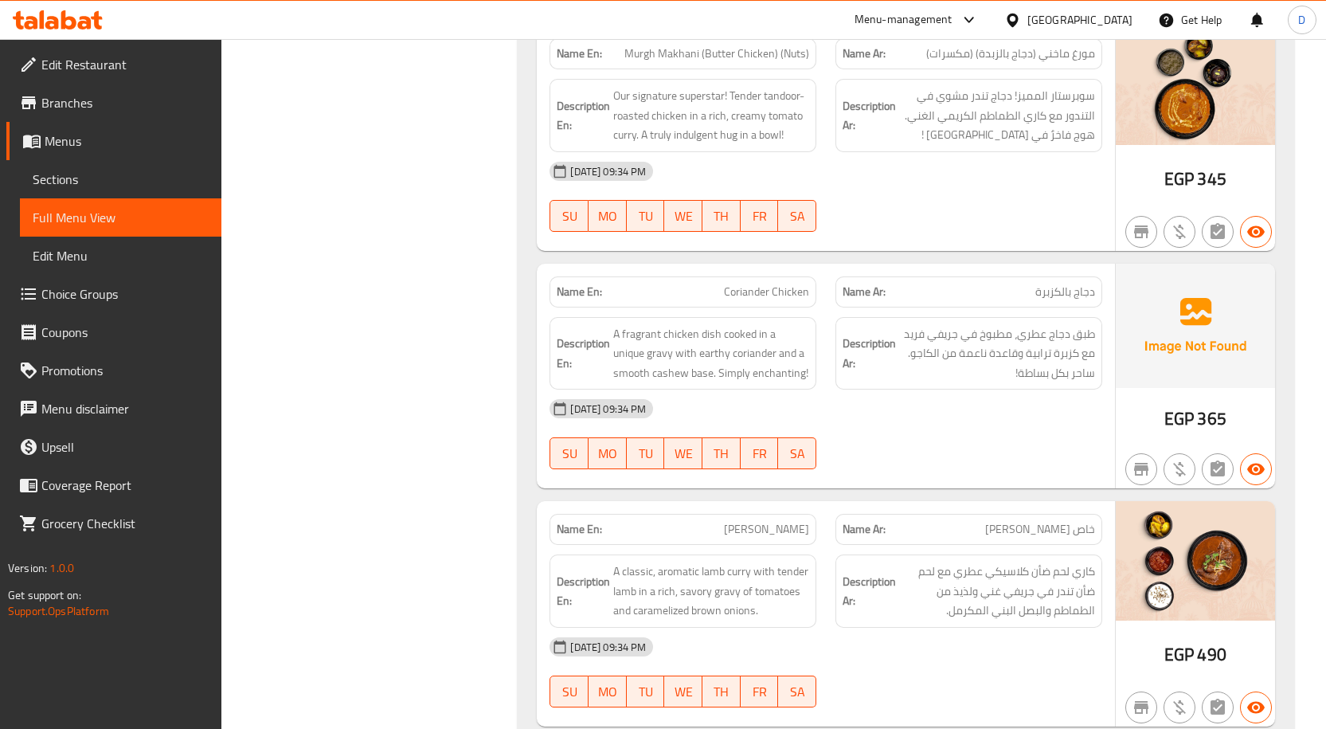
click at [752, 296] on span "Coriander Chicken" at bounding box center [766, 292] width 85 height 17
click at [798, 295] on span "Coriander Chicken" at bounding box center [766, 292] width 85 height 17
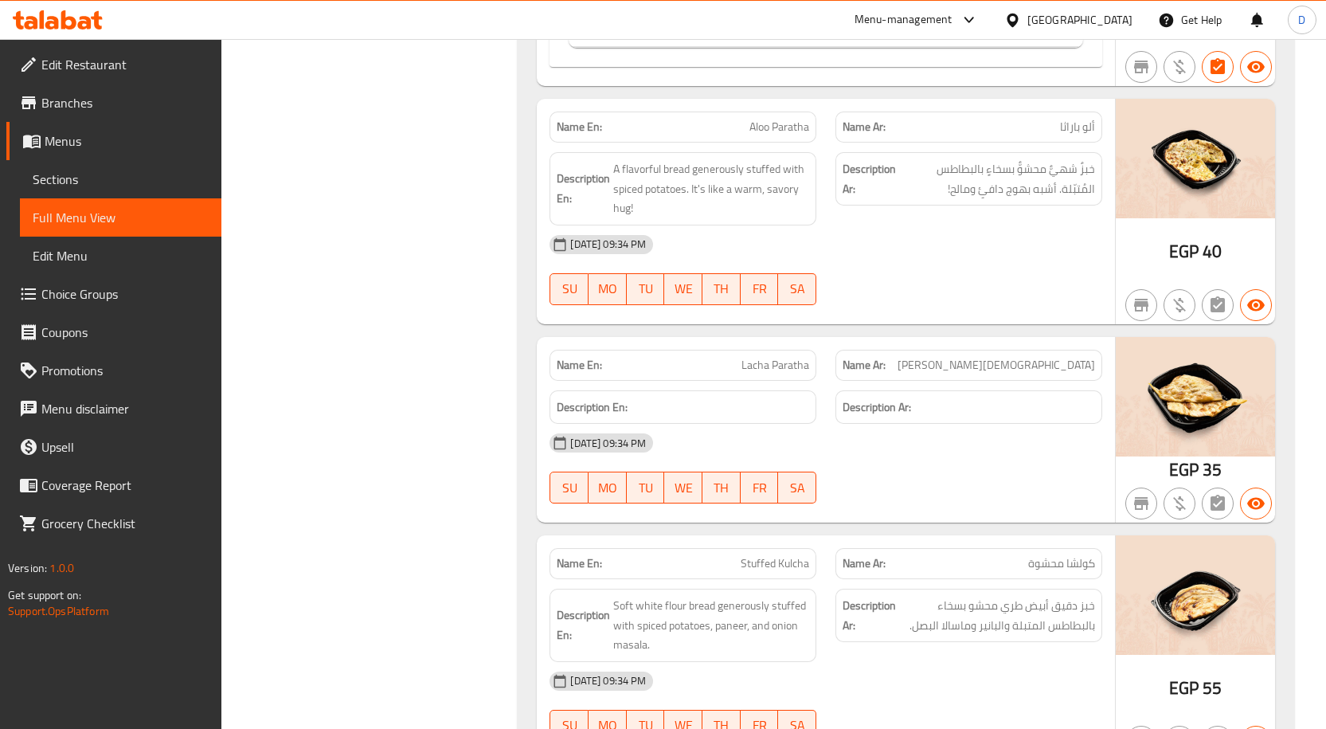
scroll to position [9322, 0]
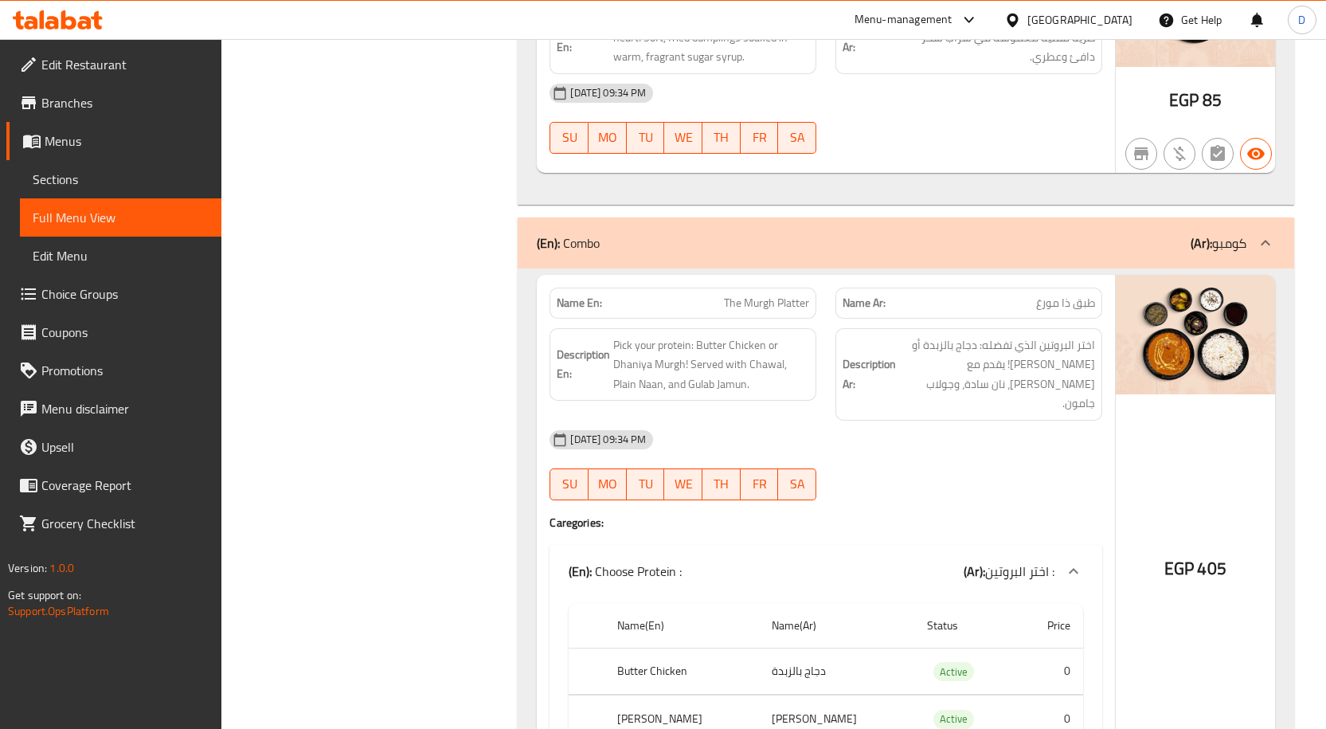
drag, startPoint x: 94, startPoint y: 168, endPoint x: 244, endPoint y: 229, distance: 161.8
click at [94, 168] on link "Sections" at bounding box center [121, 179] width 202 height 38
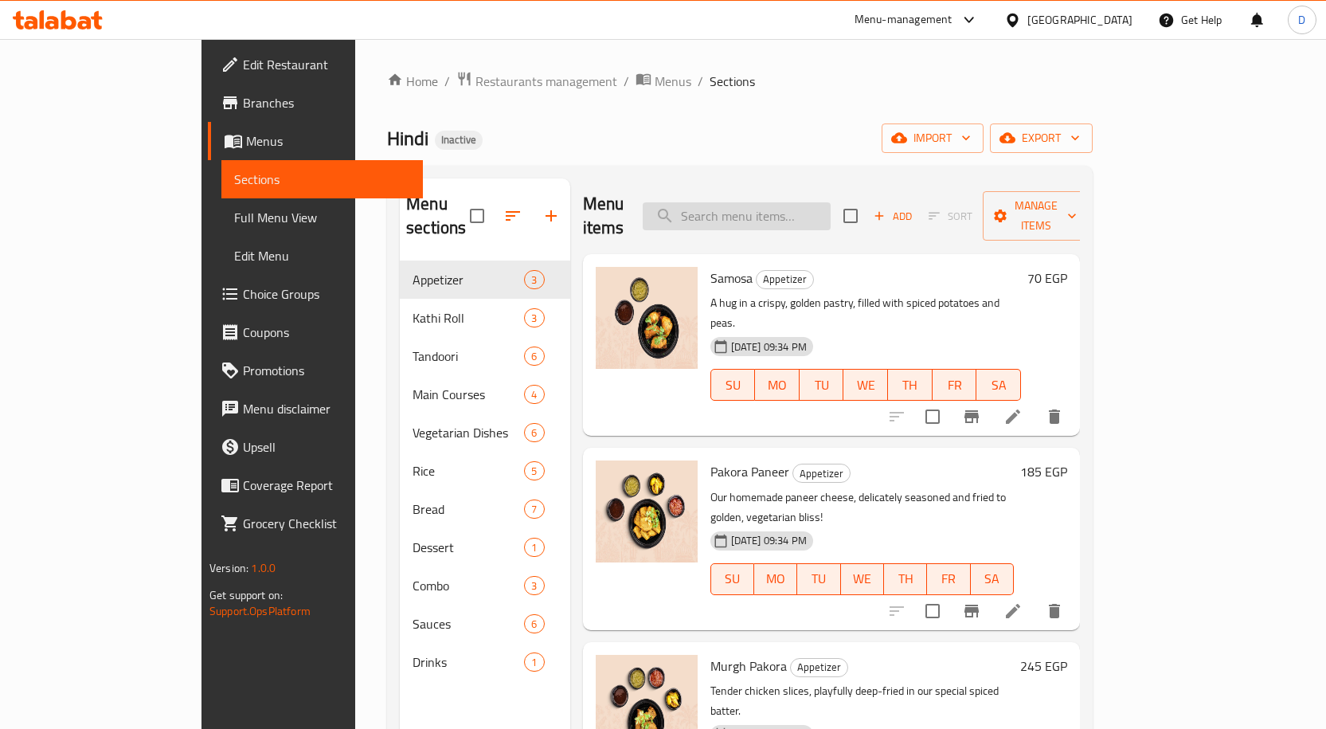
click at [814, 209] on input "search" at bounding box center [737, 216] width 188 height 28
paste input "Dhaniya Murgh"
type input "Dhaniya Murgh"
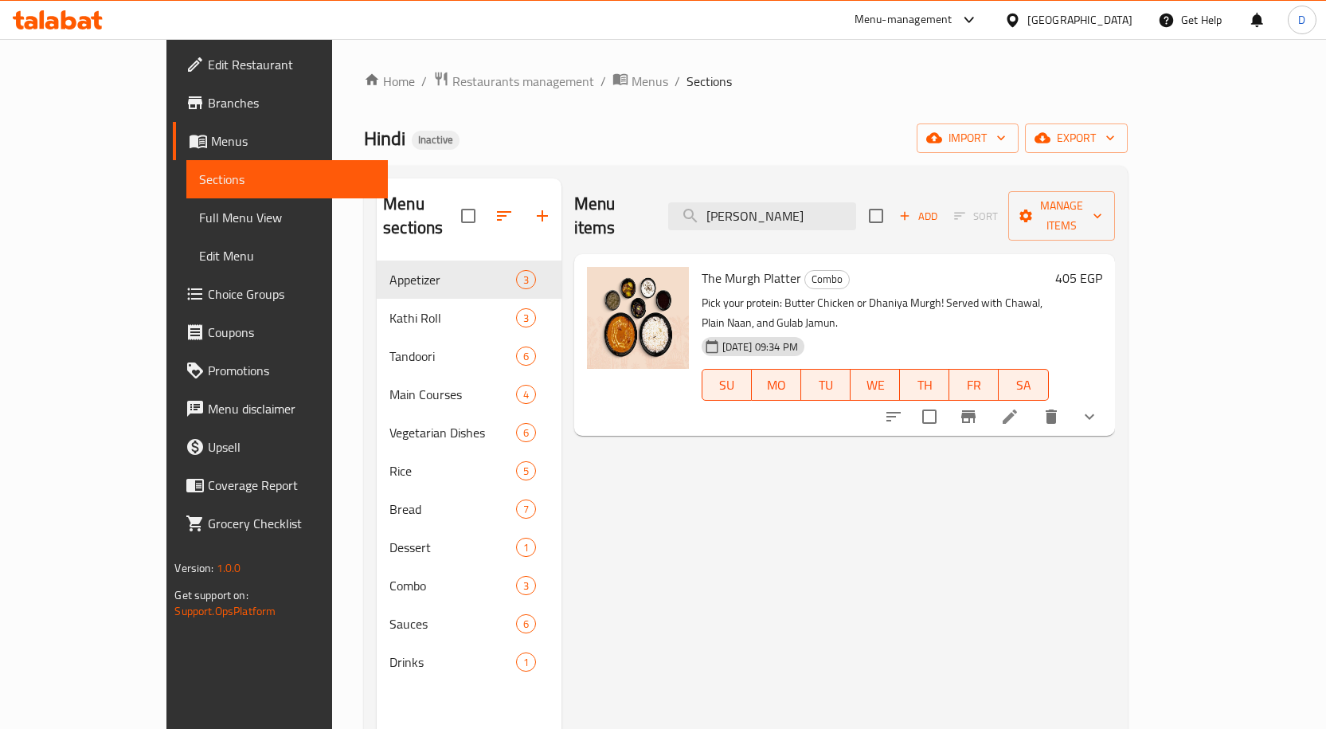
drag, startPoint x: 857, startPoint y: 211, endPoint x: 662, endPoint y: 215, distance: 195.2
click at [662, 215] on div "Menu items Dhaniya Murgh Add Sort Manage items" at bounding box center [844, 216] width 541 height 76
